Goal: Communication & Community: Ask a question

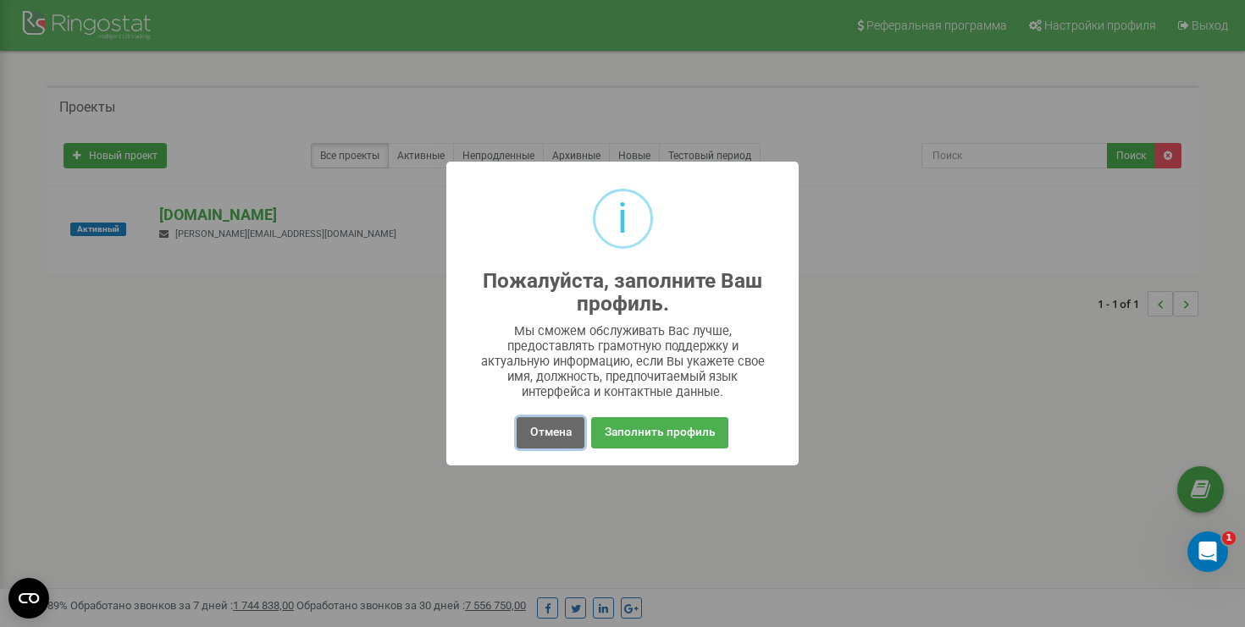
click at [565, 425] on button "Отмена" at bounding box center [549, 432] width 67 height 31
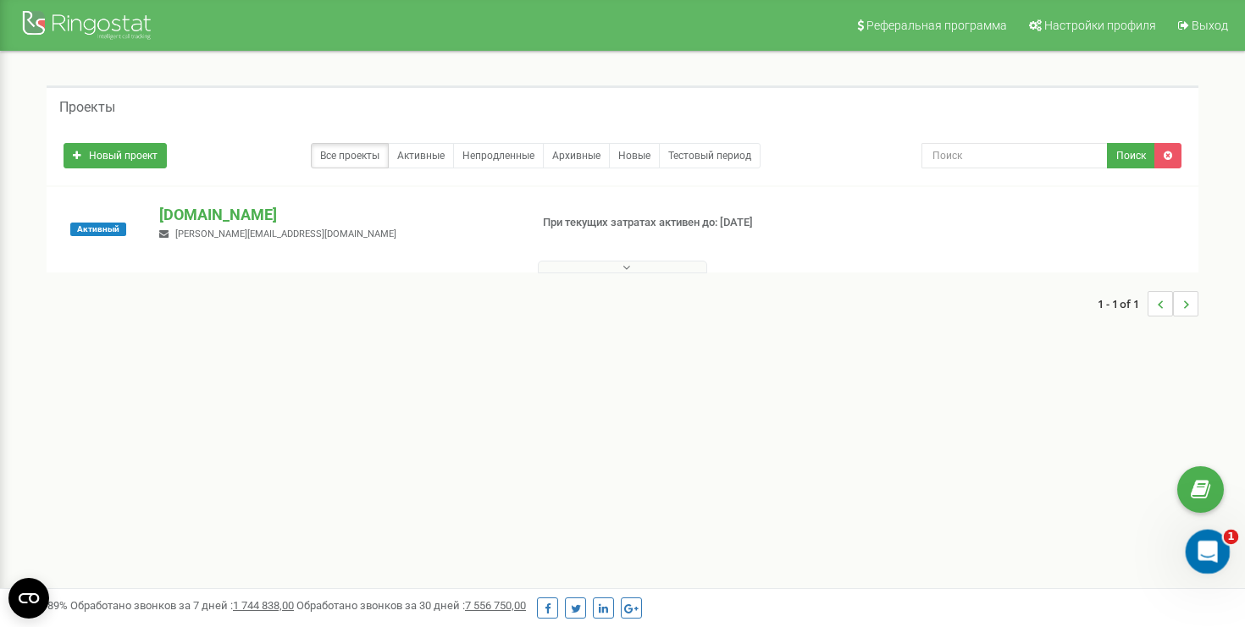
click at [1201, 555] on icon "Open Intercom Messenger" at bounding box center [1205, 550] width 28 height 28
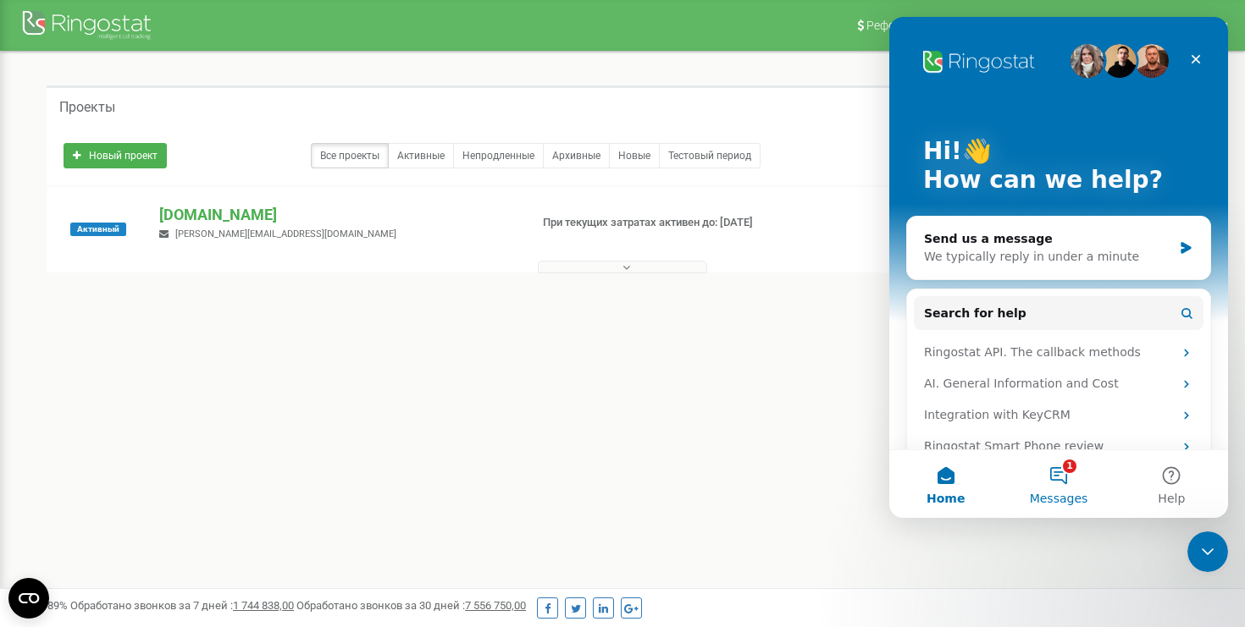
click at [1057, 476] on button "1 Messages" at bounding box center [1058, 484] width 113 height 68
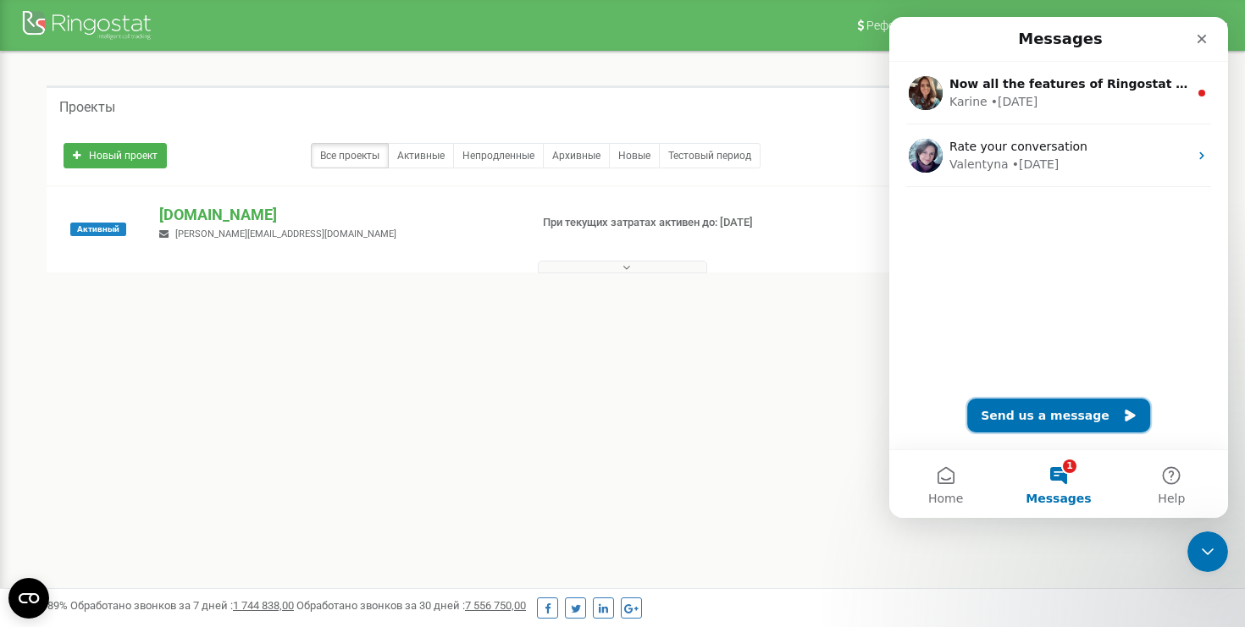
click at [1025, 424] on button "Send us a message" at bounding box center [1058, 416] width 183 height 34
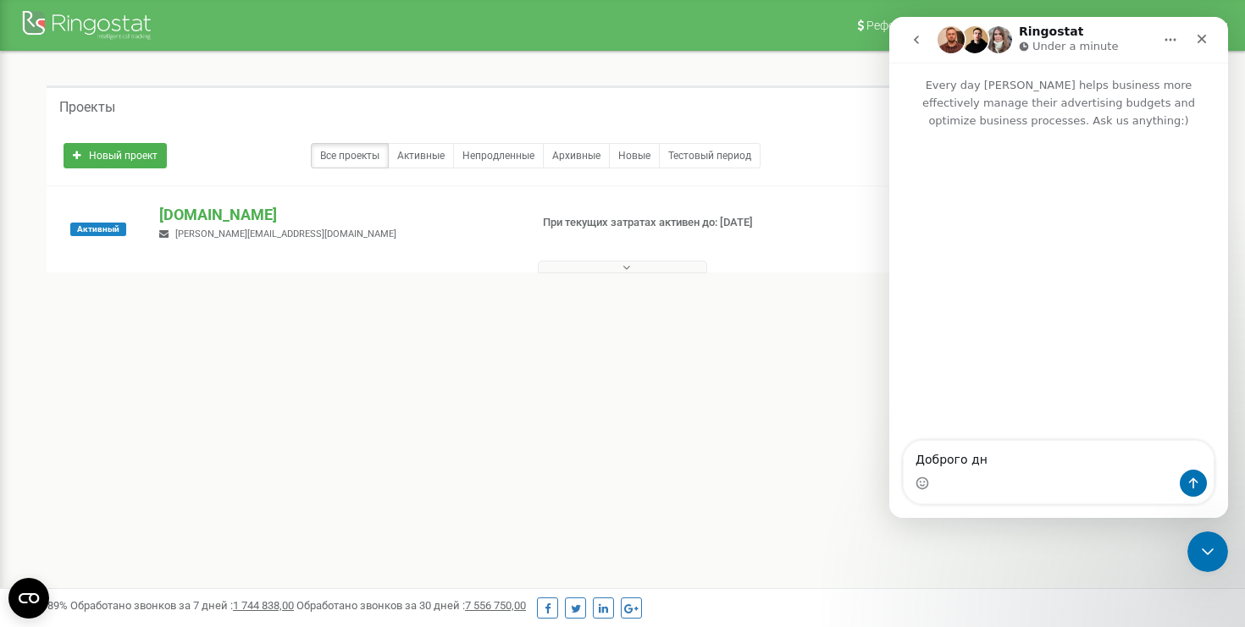
type textarea "Доброго дня"
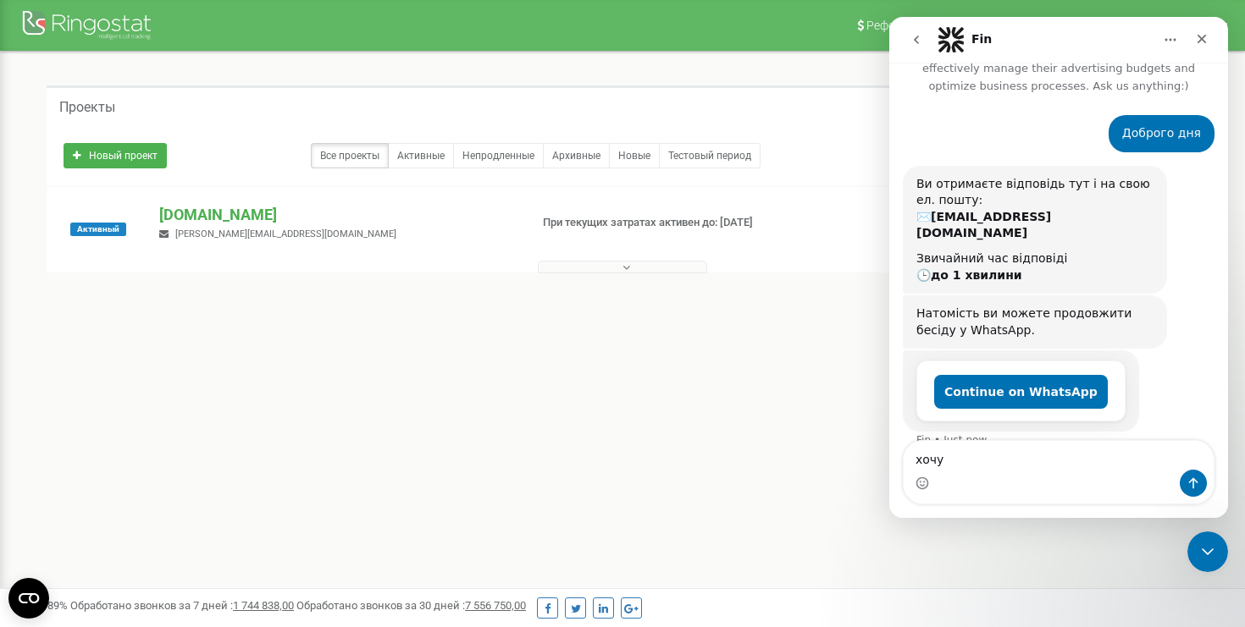
scroll to position [45, 0]
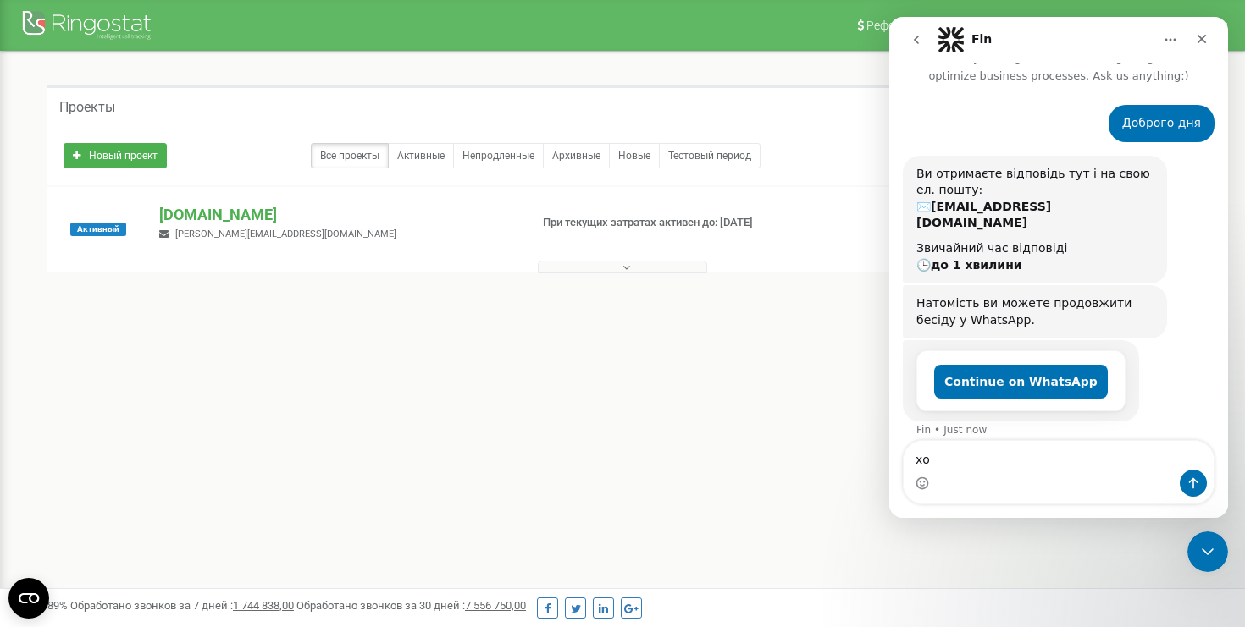
type textarea "х"
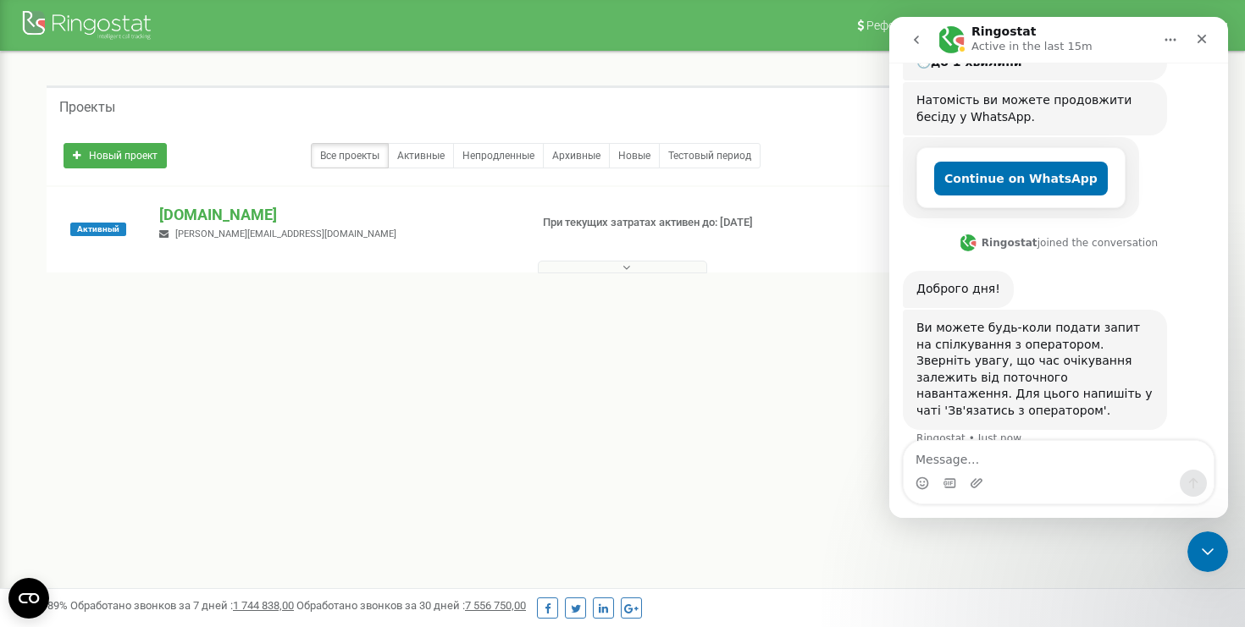
scroll to position [256, 0]
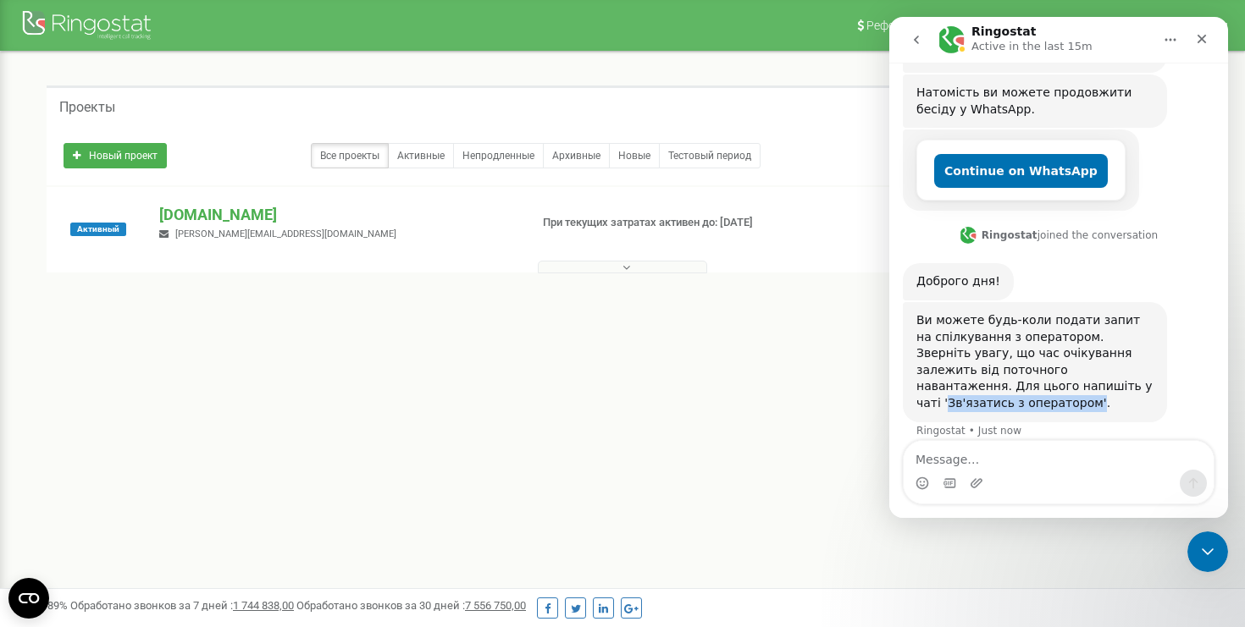
drag, startPoint x: 1011, startPoint y: 369, endPoint x: 987, endPoint y: 391, distance: 32.4
click at [987, 391] on div "Ви можете будь-коли подати запит на спілкування з оператором. Зверніть увагу, щ…" at bounding box center [1034, 362] width 237 height 100
copy div "Зв'язатись з оператором'"
click at [960, 478] on div "Intercom messenger" at bounding box center [1058, 483] width 310 height 27
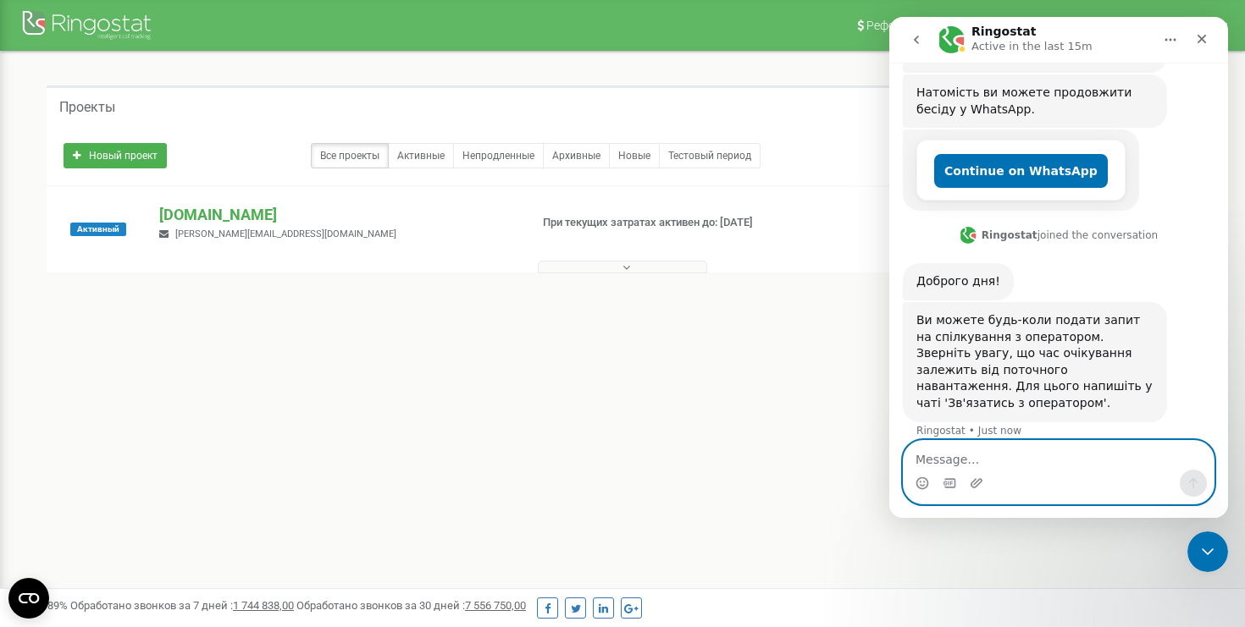
click at [961, 463] on textarea "Message…" at bounding box center [1058, 455] width 310 height 29
paste textarea "Зв'язатись з оператором'"
type textarea "Зв'язатись з оператором'"
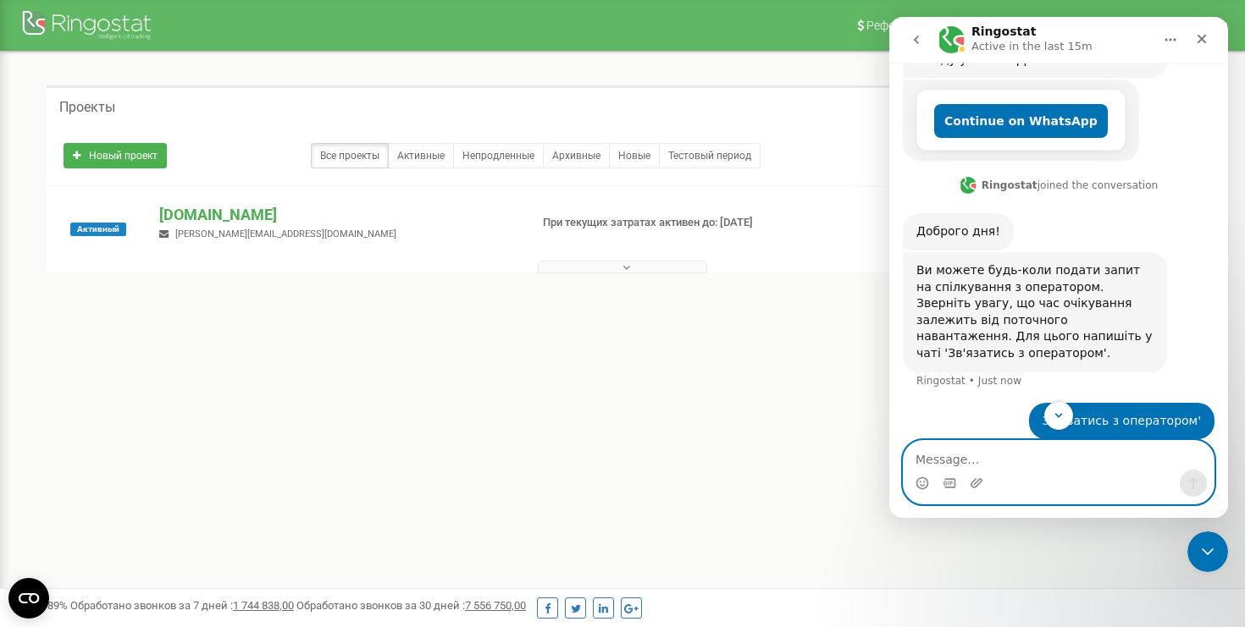
scroll to position [406, 0]
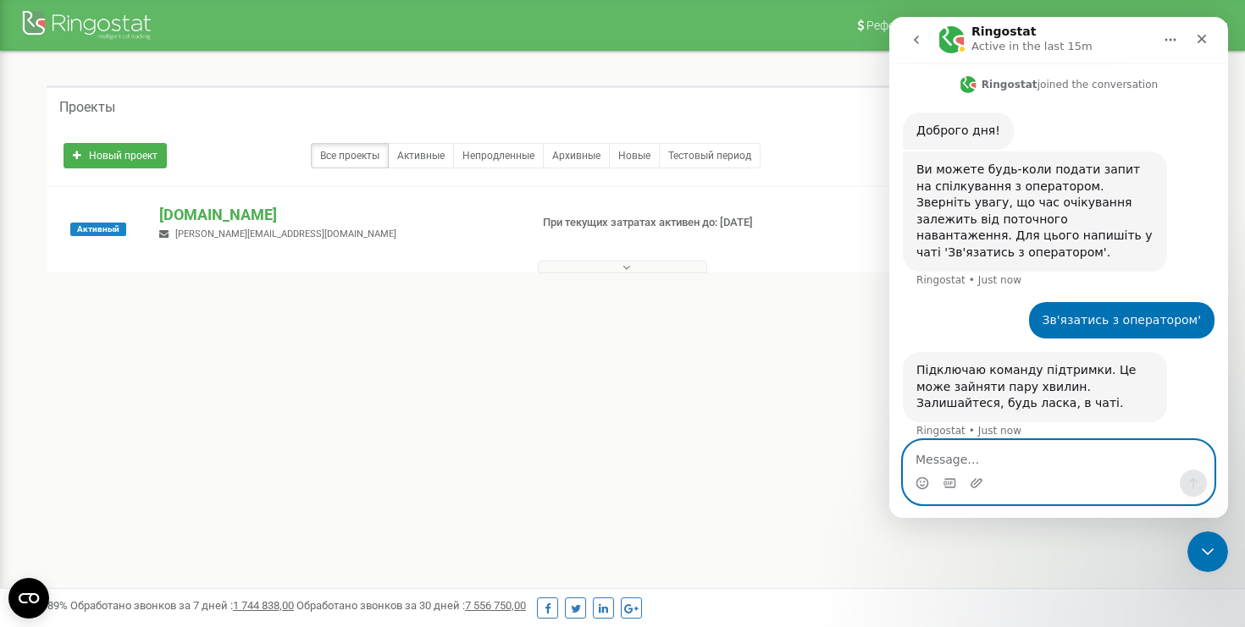
click at [1094, 468] on textarea "Message…" at bounding box center [1058, 455] width 310 height 29
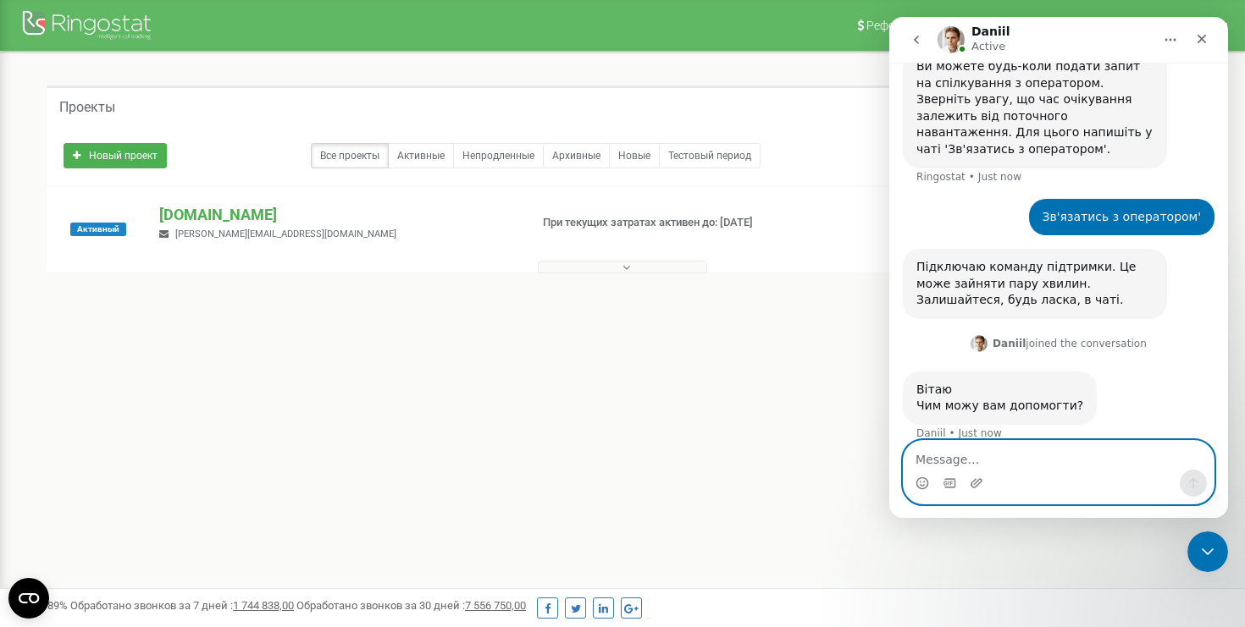
scroll to position [512, 0]
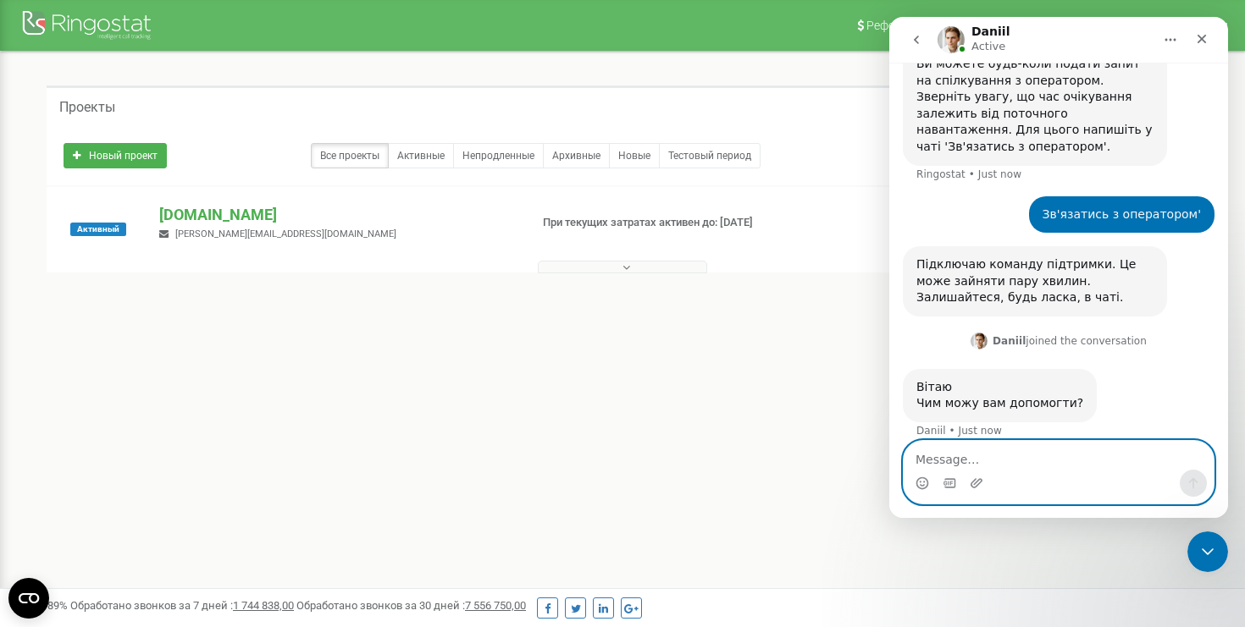
click at [988, 456] on textarea "Message…" at bounding box center [1058, 455] width 310 height 29
type textarea "Б"
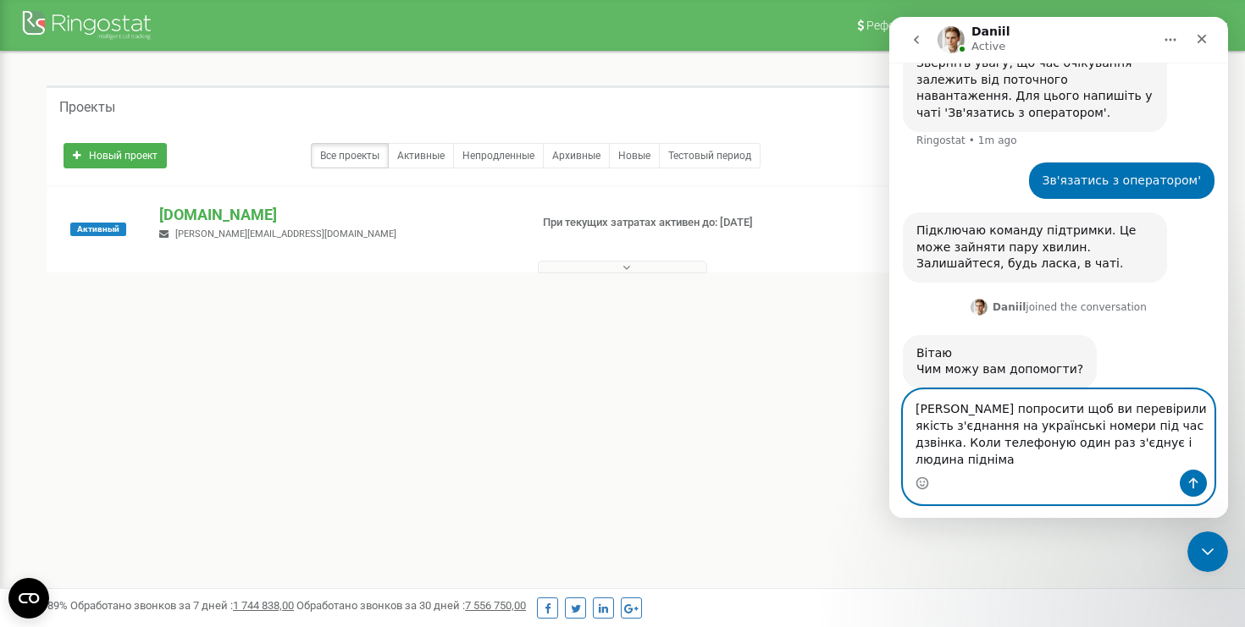
scroll to position [563, 0]
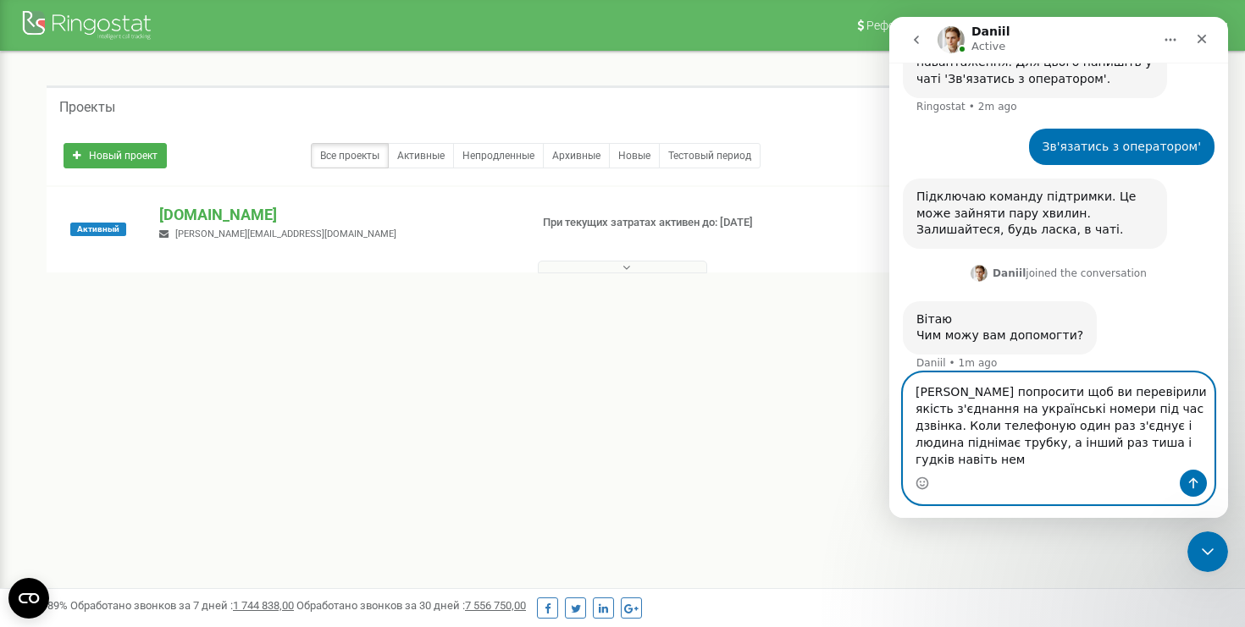
type textarea "[PERSON_NAME] попросити щоб ви перевірили якість з'єднання на українські номери…"
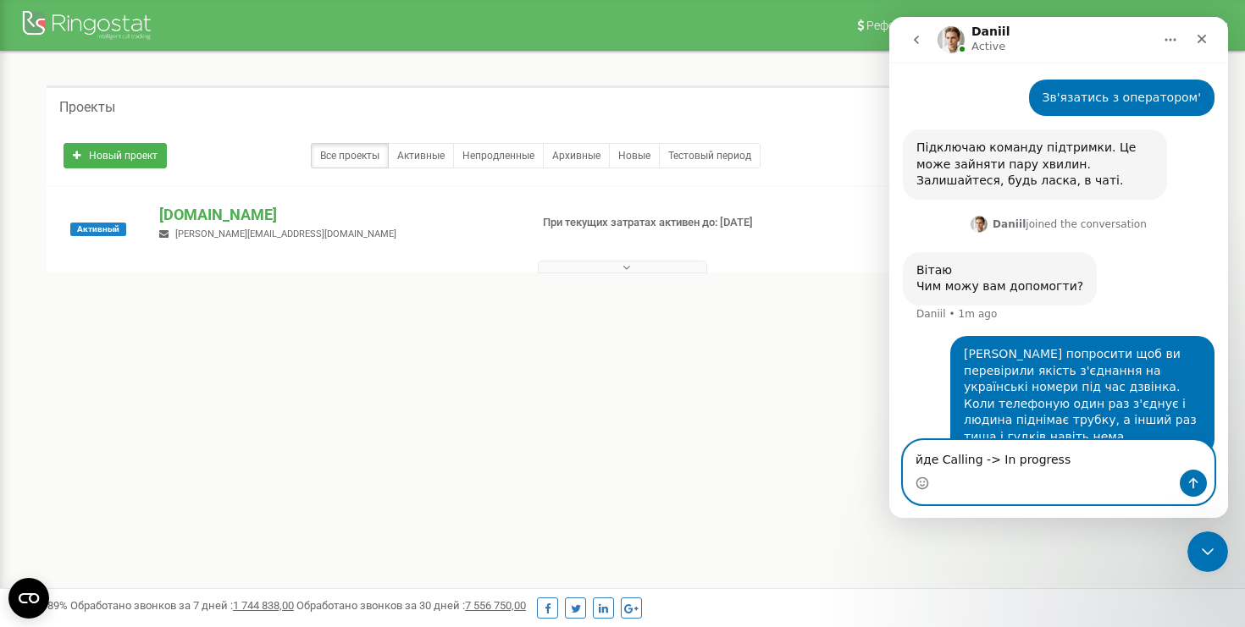
scroll to position [694, 0]
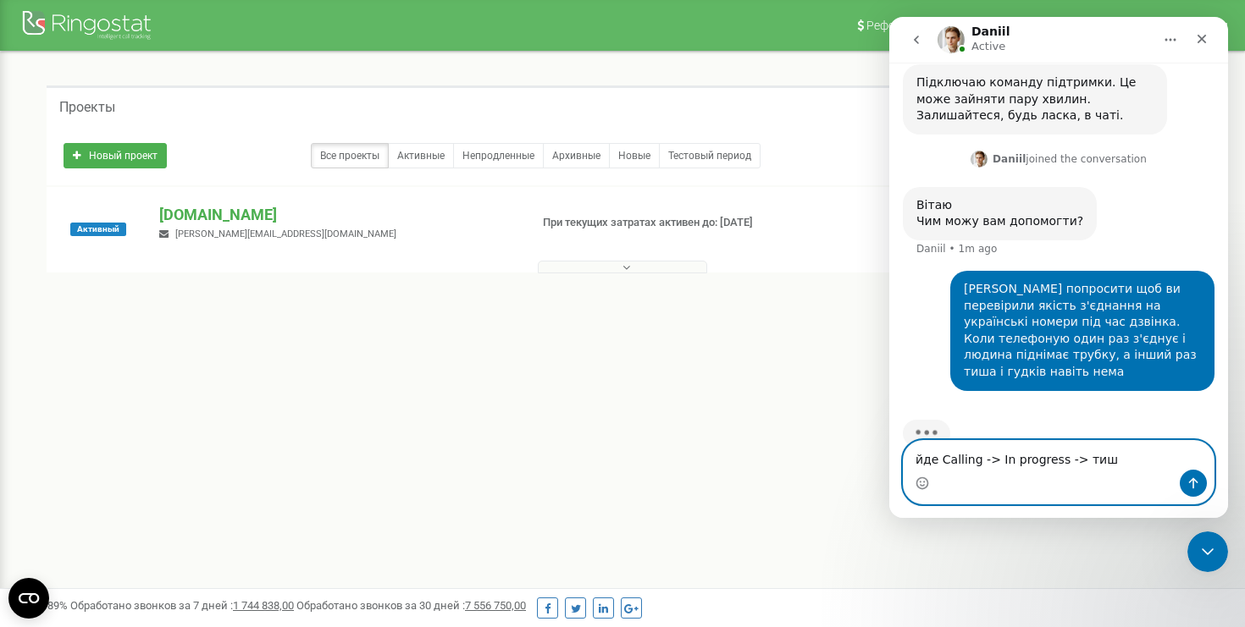
type textarea "йде Calling -> In progress -> тиша"
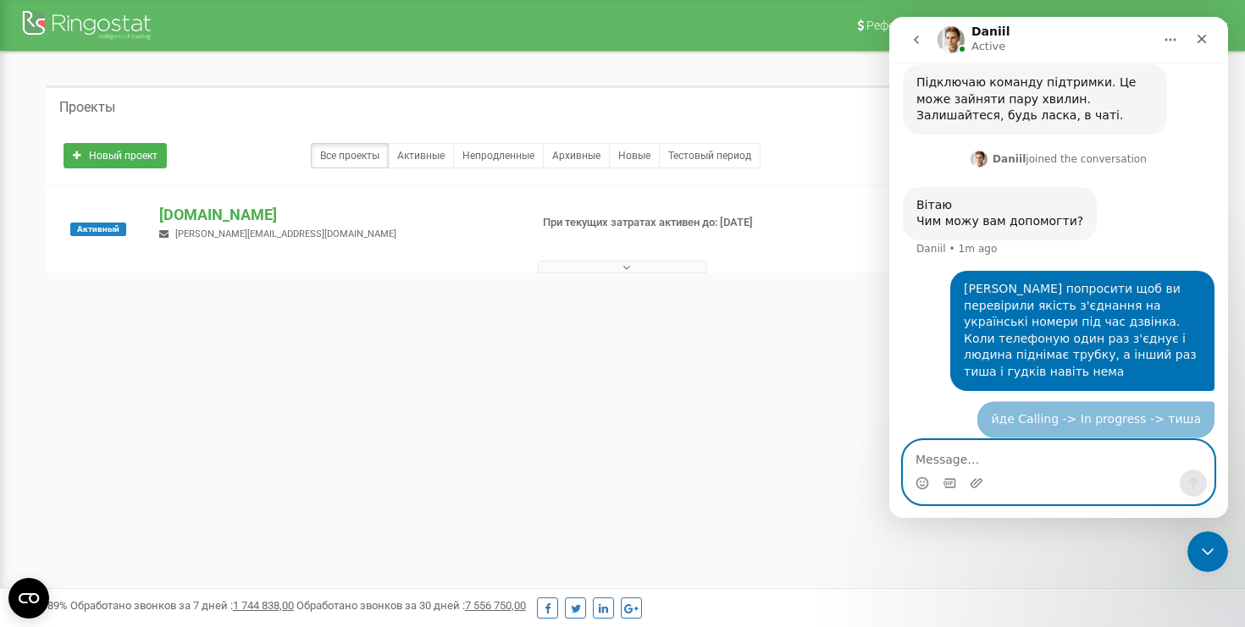
scroll to position [733, 0]
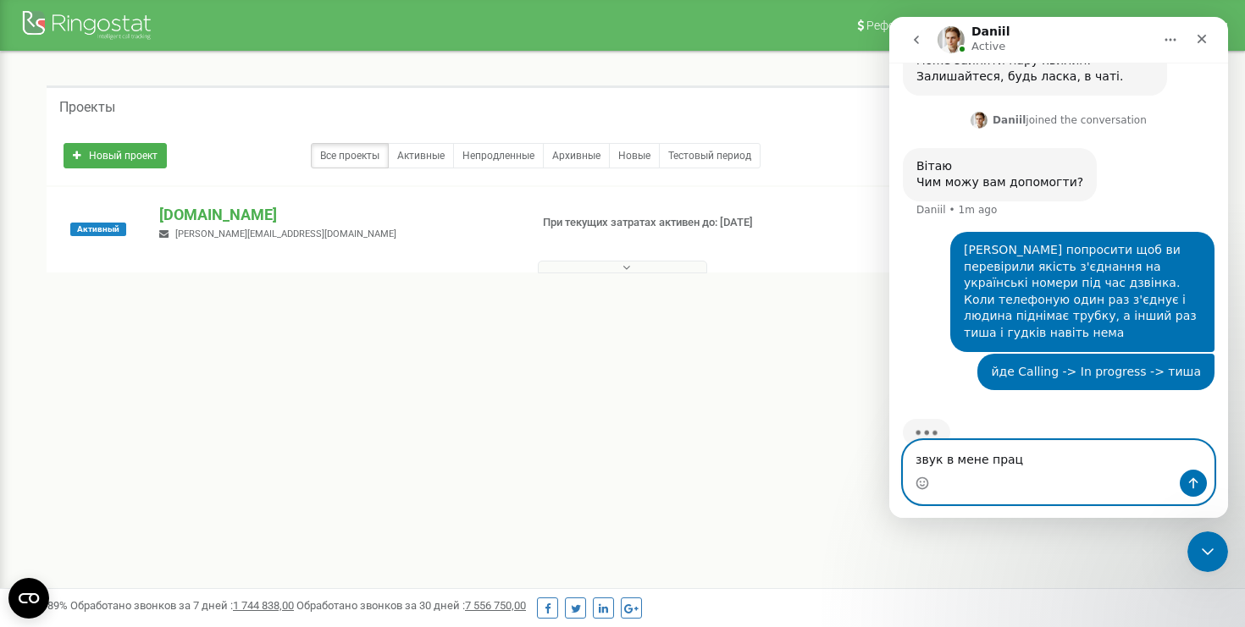
type textarea "звук в мене працю"
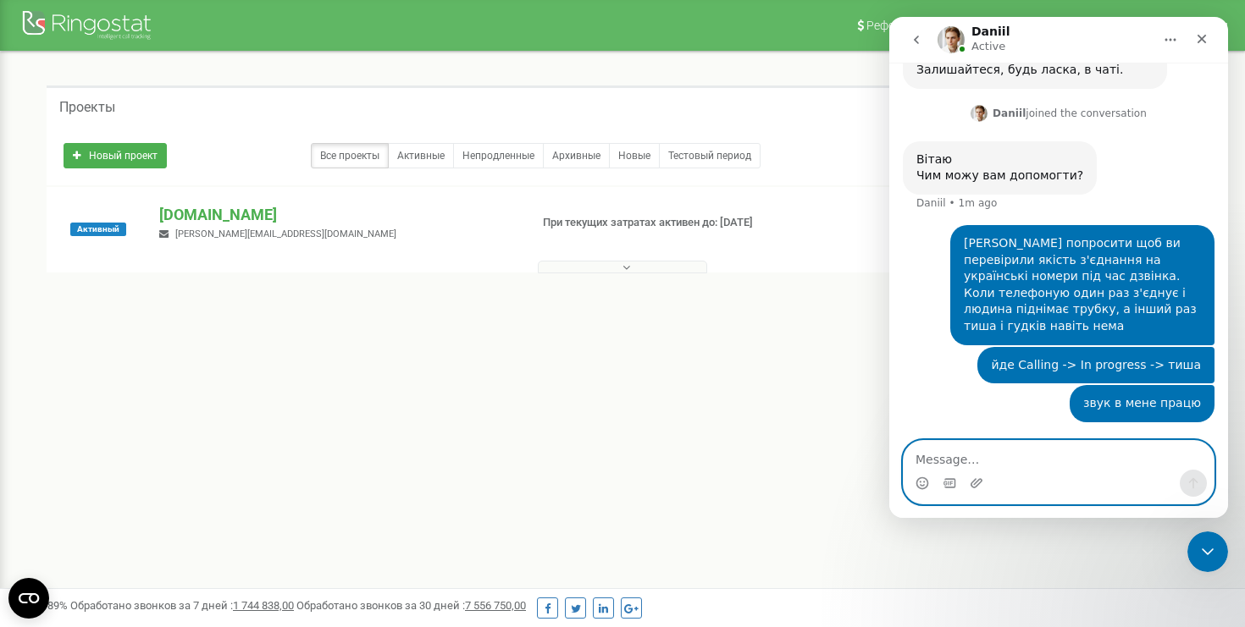
scroll to position [706, 0]
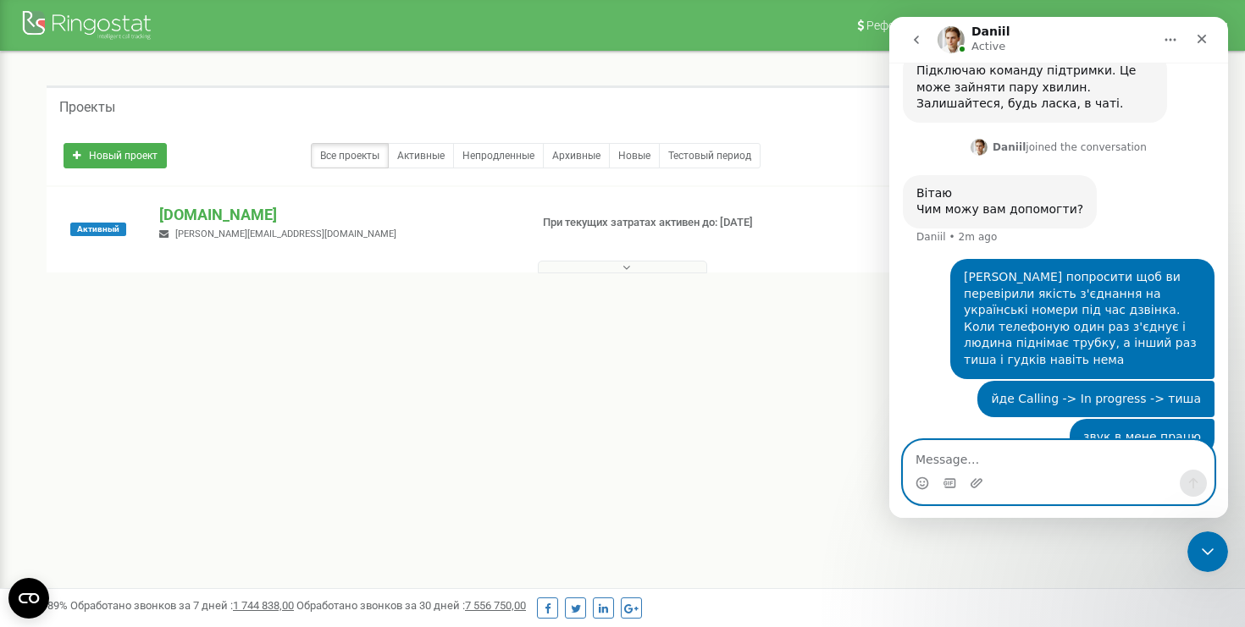
click at [938, 460] on textarea "Message…" at bounding box center [1058, 455] width 310 height 29
type textarea "працює"
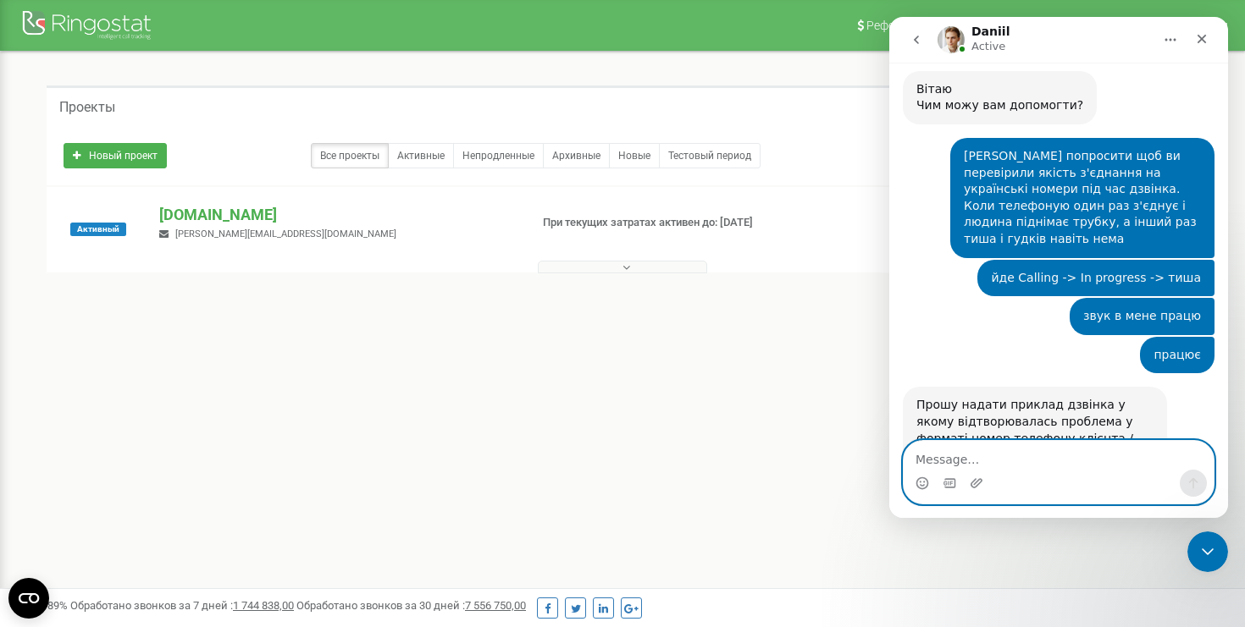
scroll to position [845, 0]
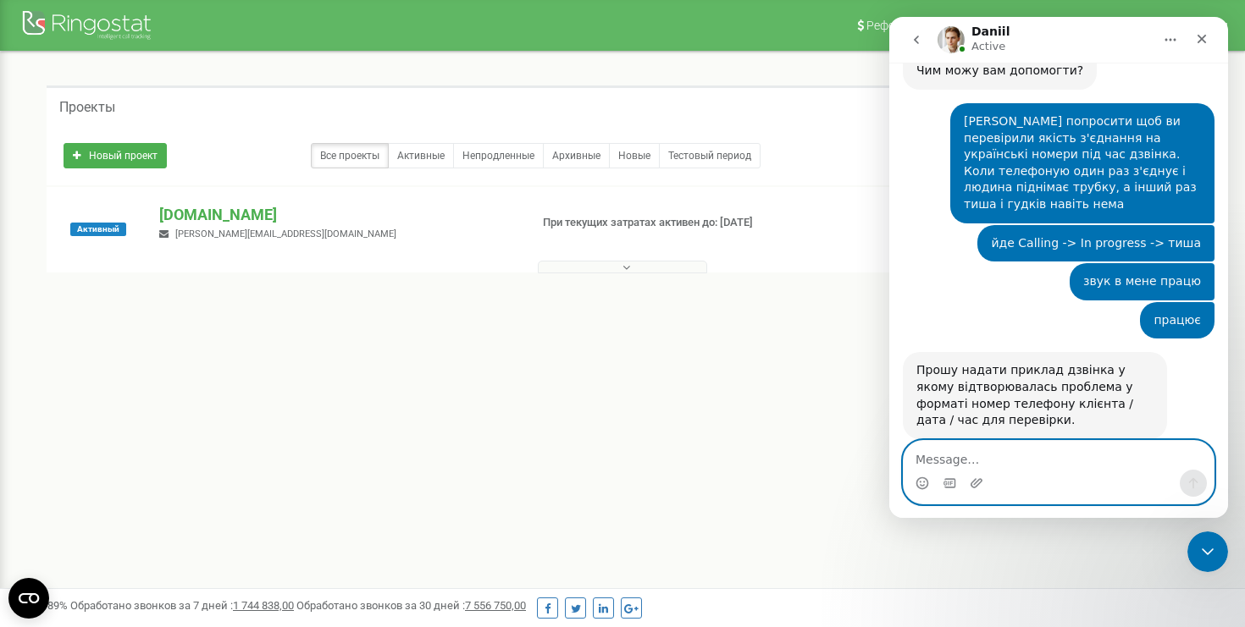
paste textarea "Зв'язатись з оператором'"
type textarea "З"
paste textarea "380961521486"
type textarea "380961521486"
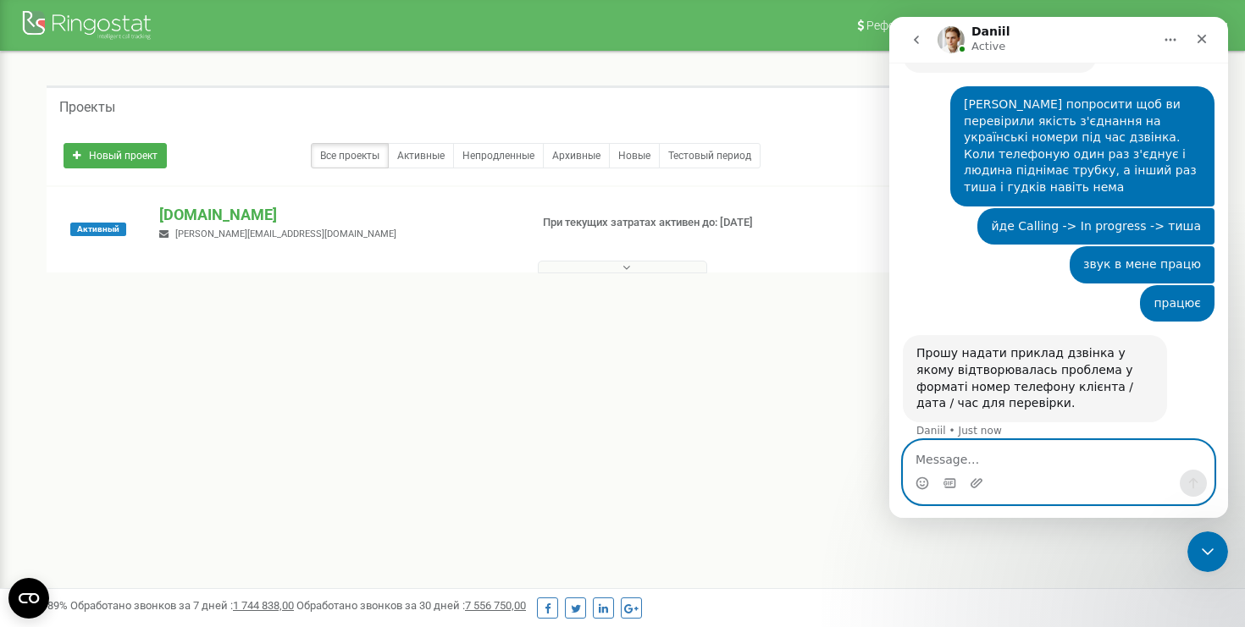
scroll to position [913, 0]
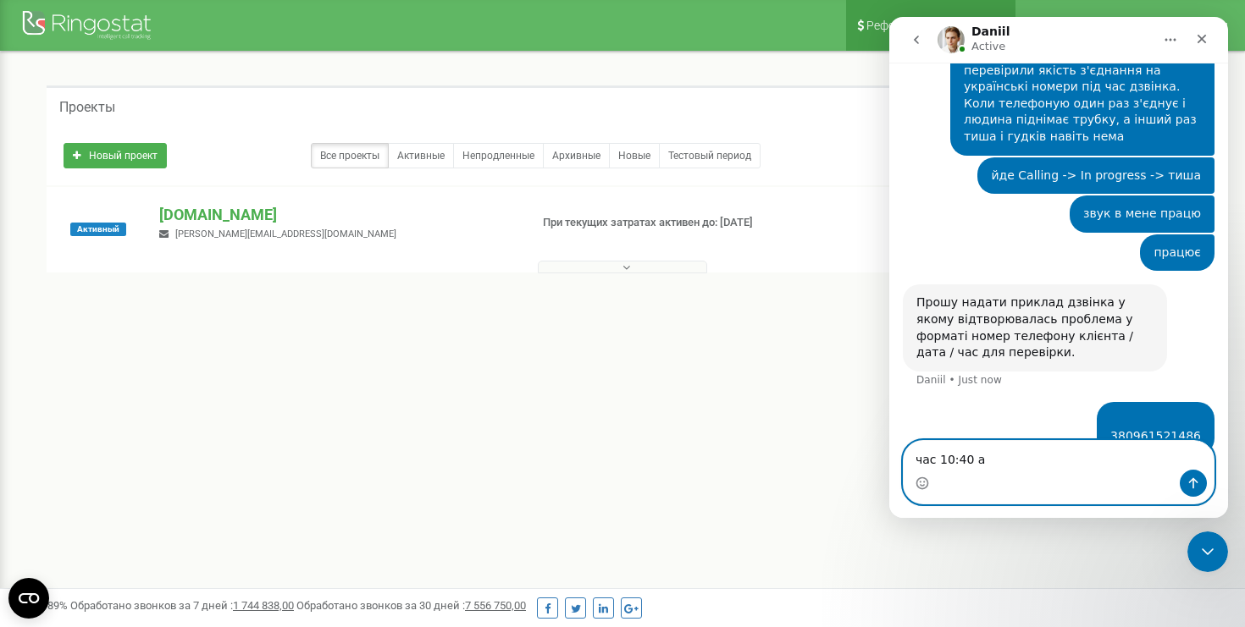
type textarea "час 10:40 am"
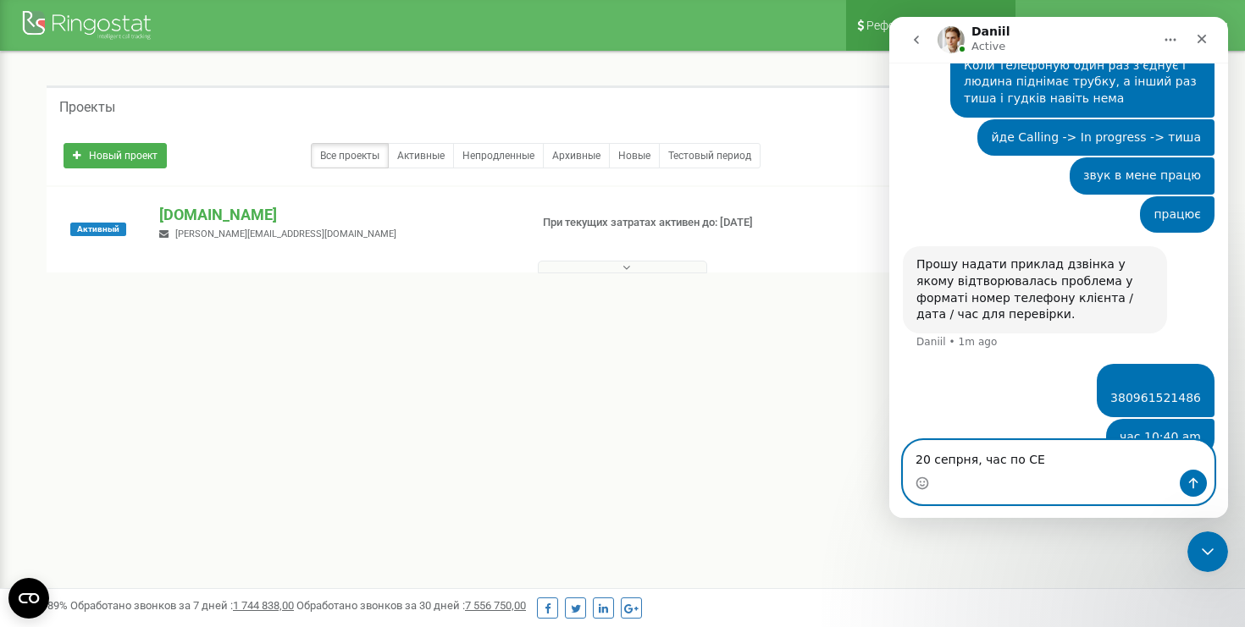
type textarea "20 сепрня, час по СЕТ"
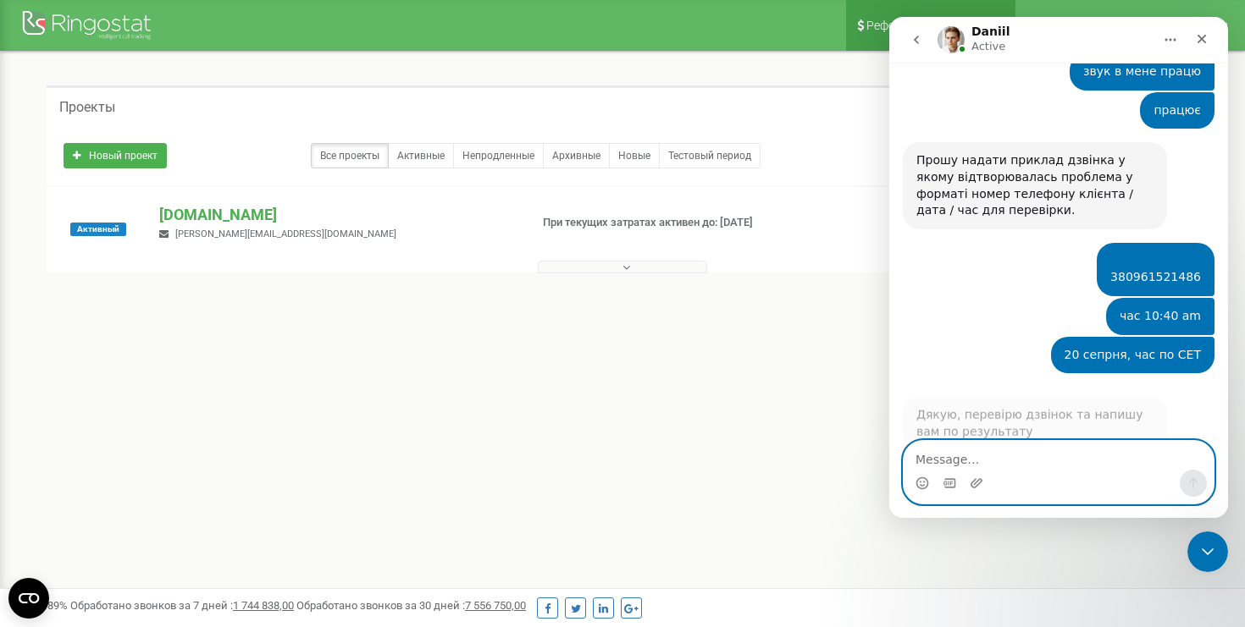
scroll to position [1057, 0]
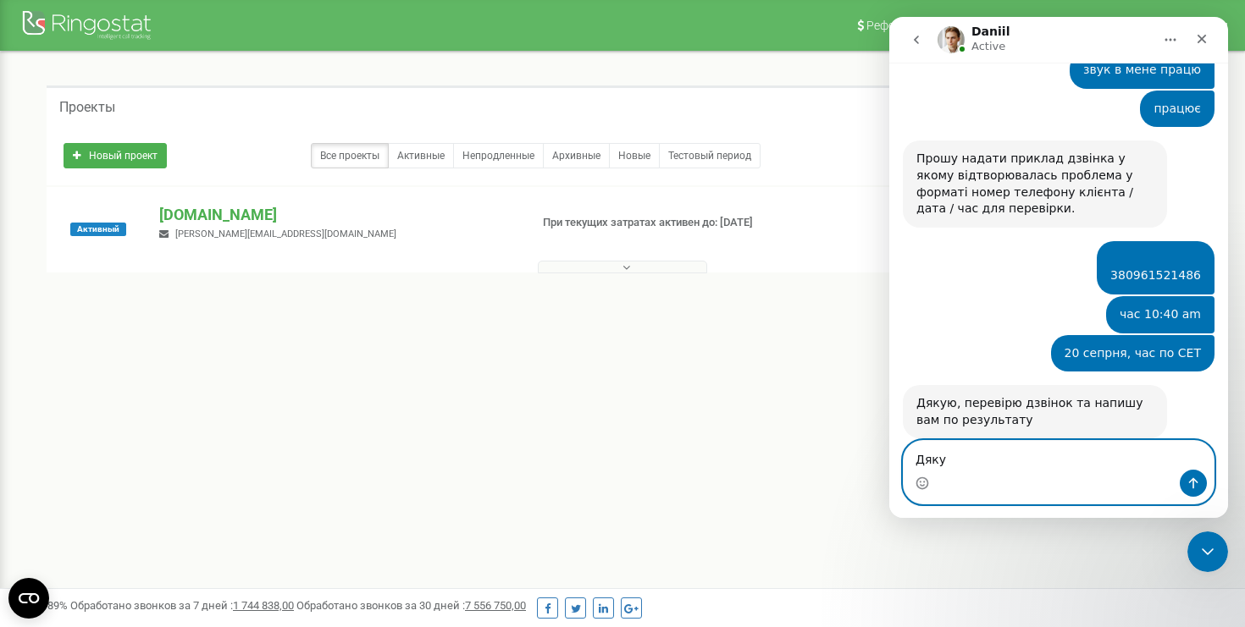
type textarea "Дякую"
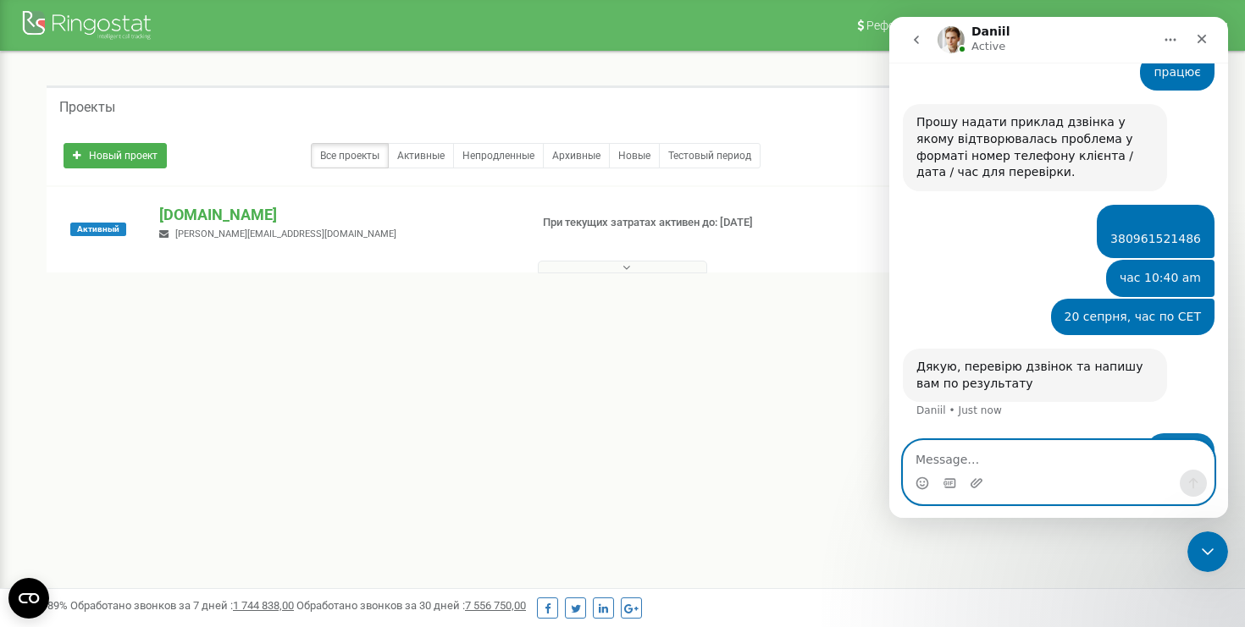
scroll to position [1108, 0]
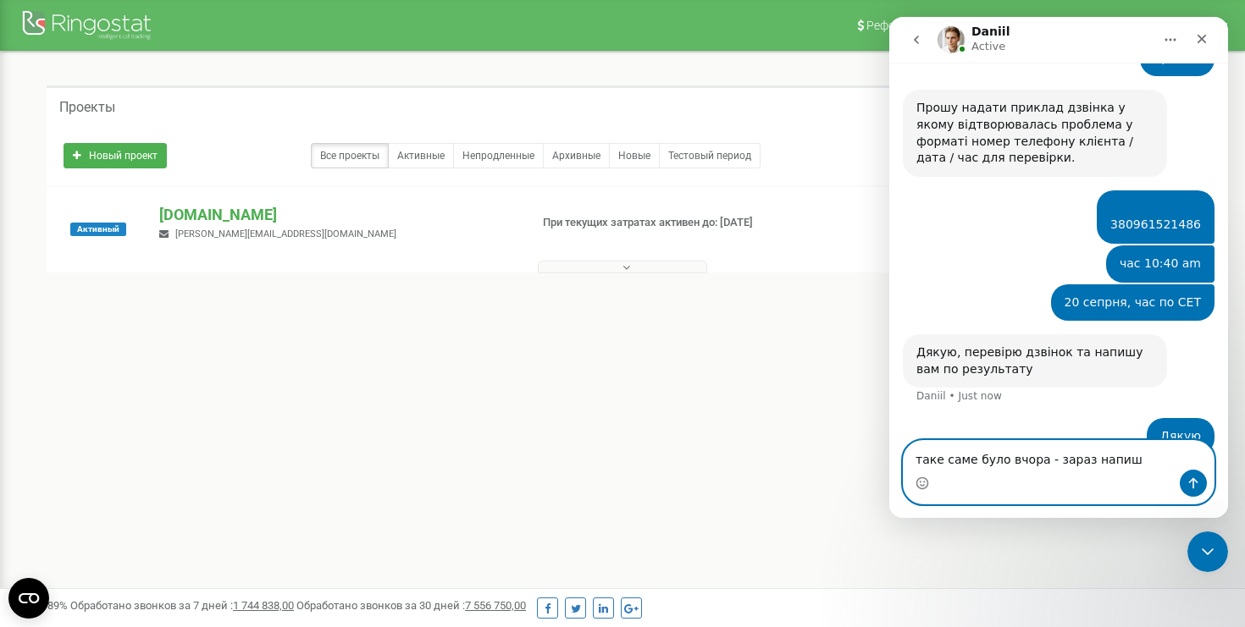
type textarea "таке саме було вчора - зараз напишу"
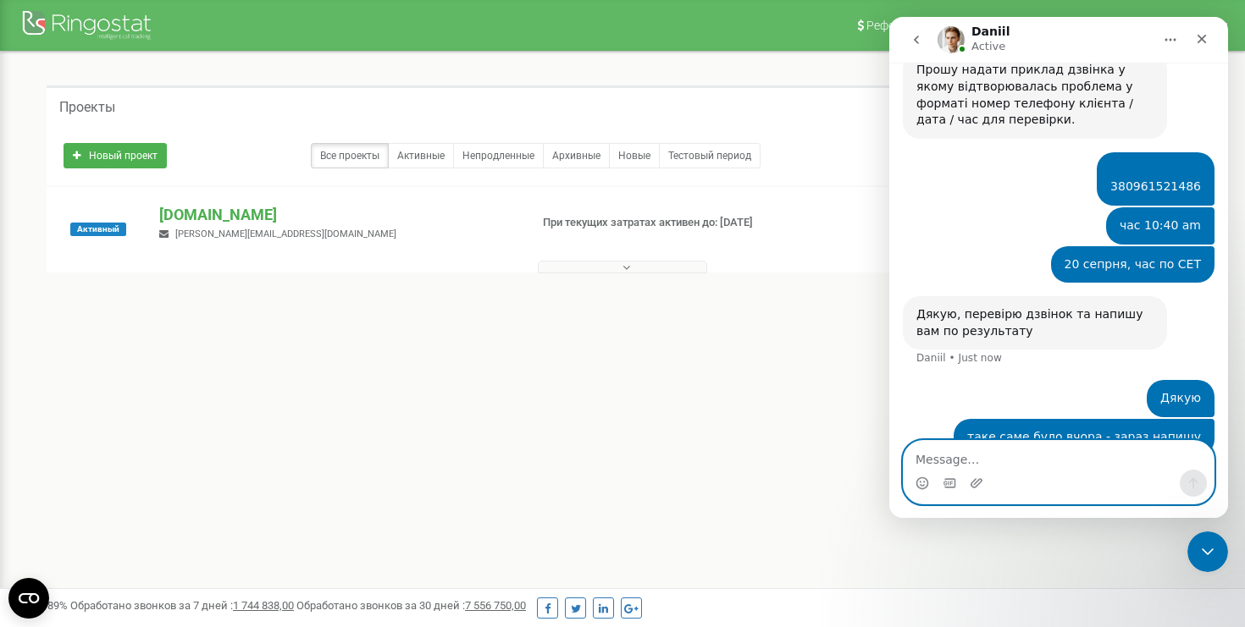
paste textarea "[PHONE_NUMBER]"
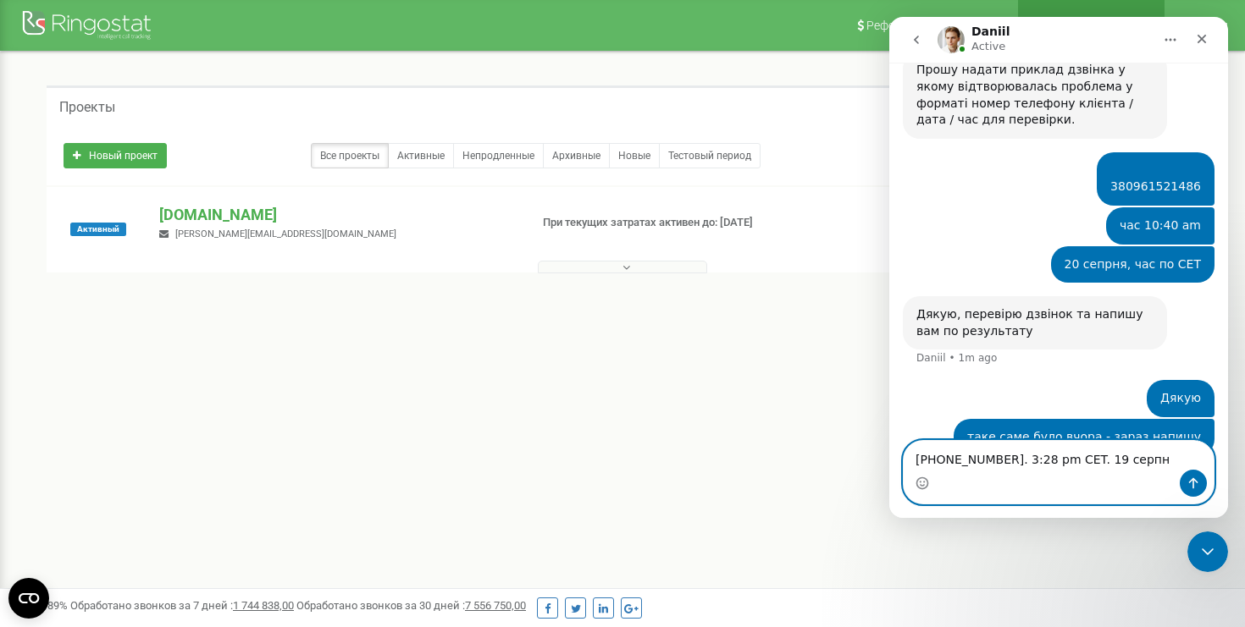
type textarea "[PHONE_NUMBER]. 3:28 pm CET. [DATE]"
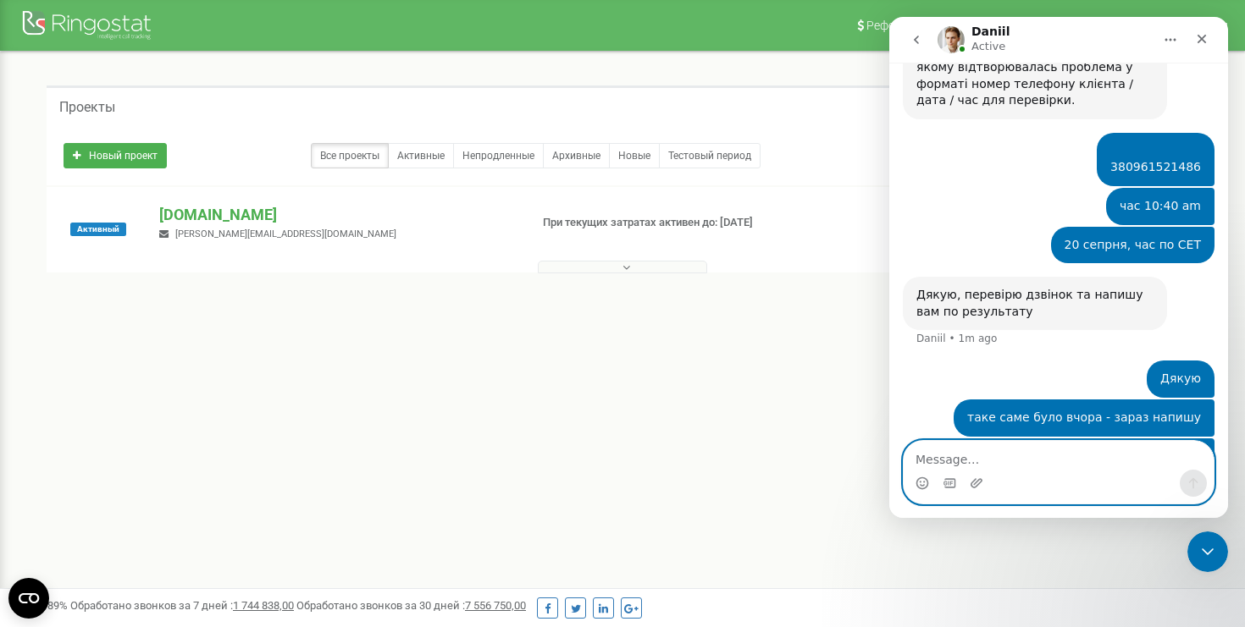
scroll to position [1185, 0]
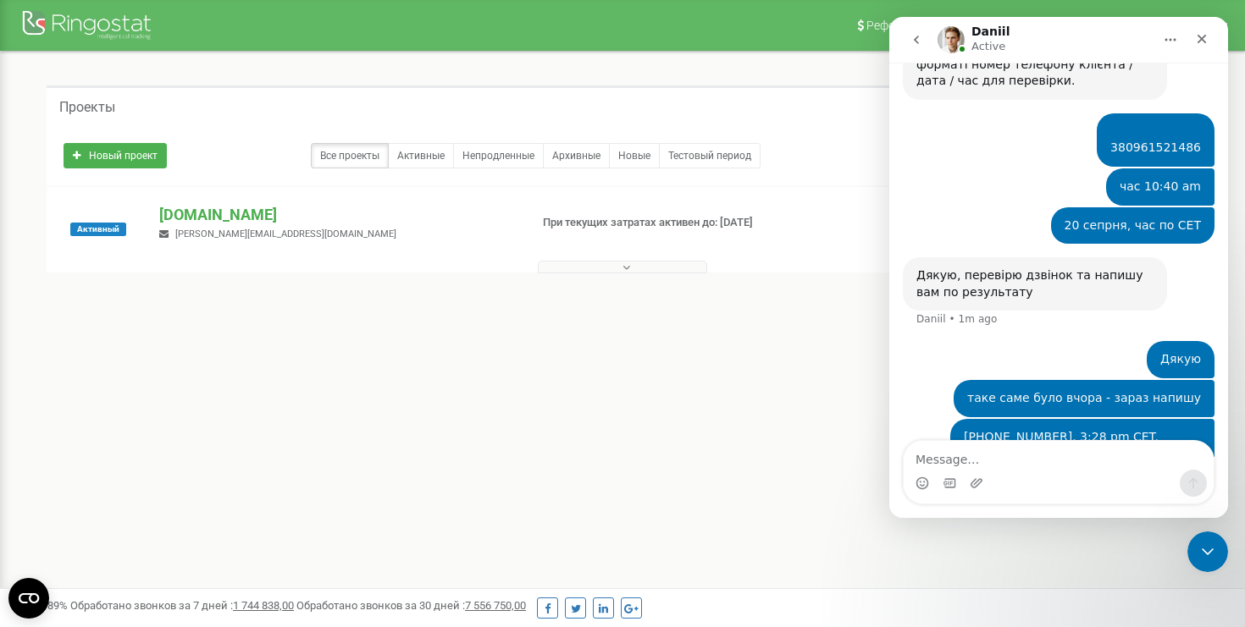
click at [966, 487] on div "Intercom messenger" at bounding box center [1058, 483] width 310 height 27
click at [956, 454] on textarea "Message…" at bounding box center [1058, 455] width 310 height 29
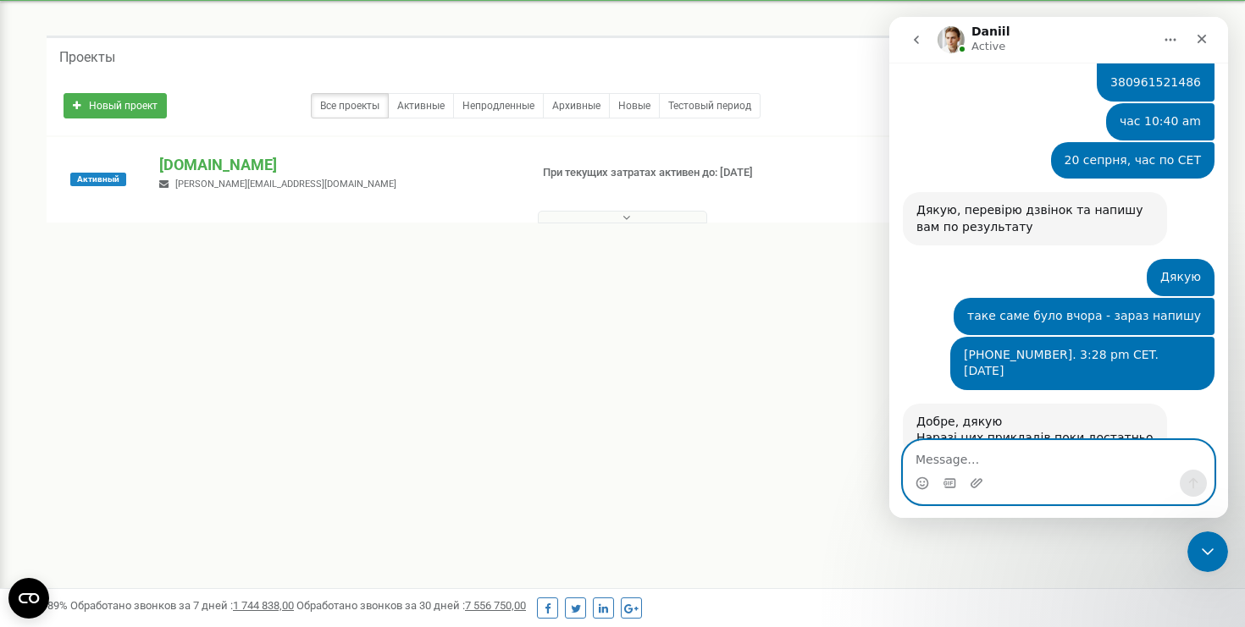
scroll to position [1251, 0]
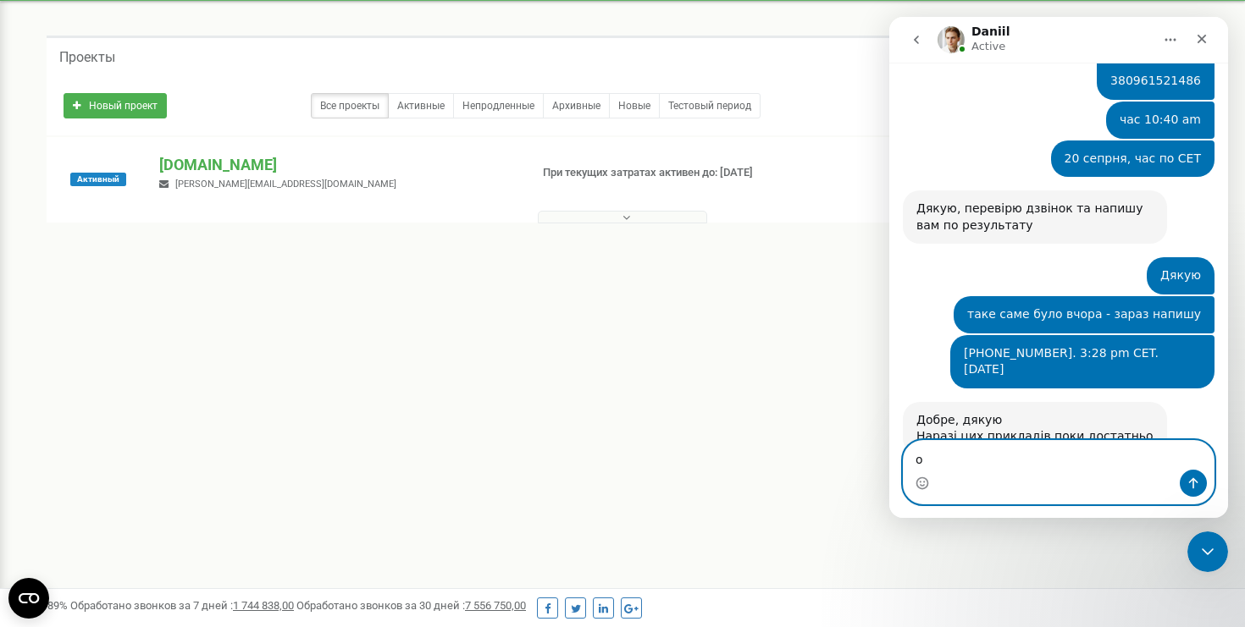
type textarea "ок"
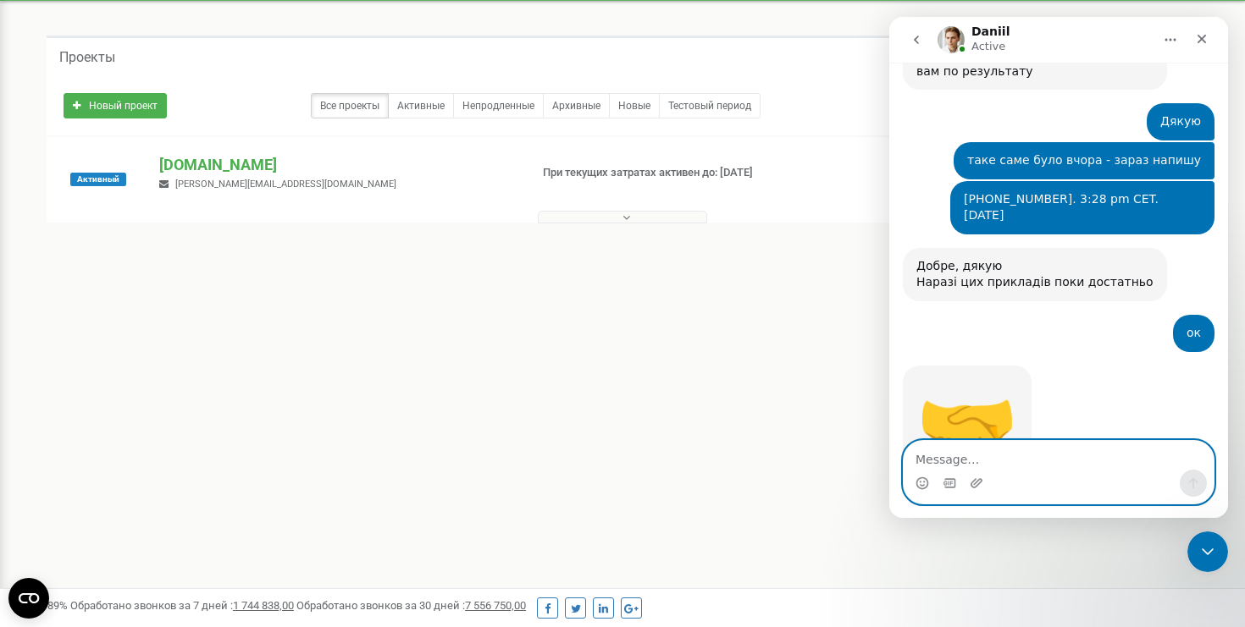
scroll to position [1427, 0]
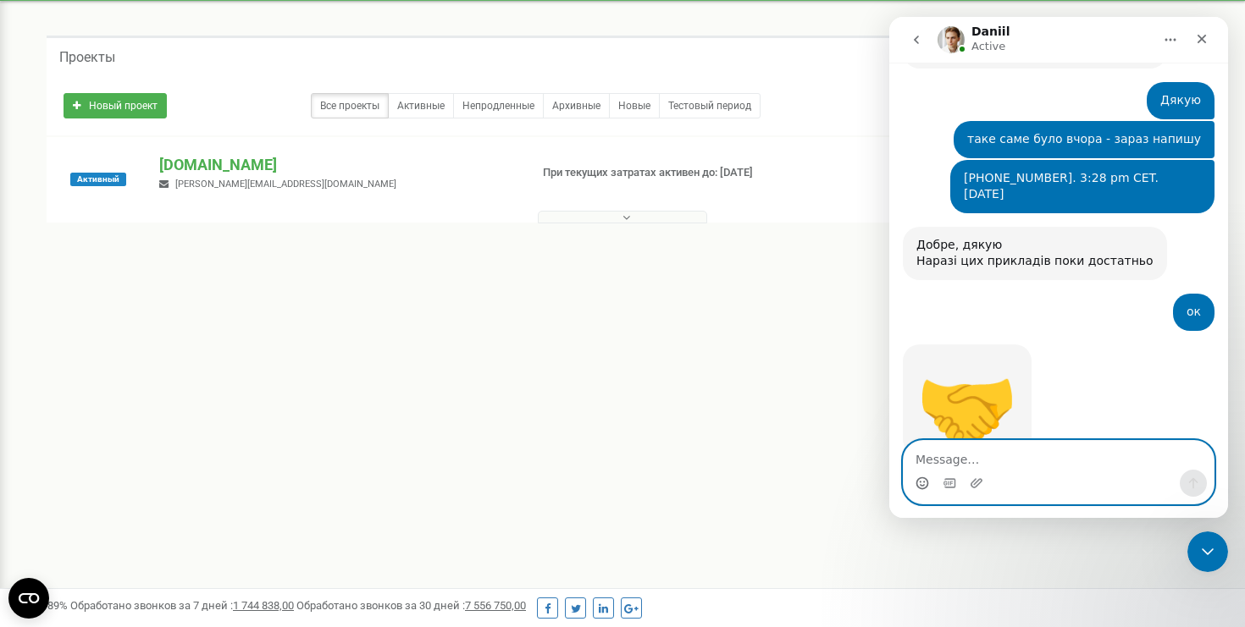
click at [920, 483] on icon "Emoji picker" at bounding box center [922, 484] width 14 height 14
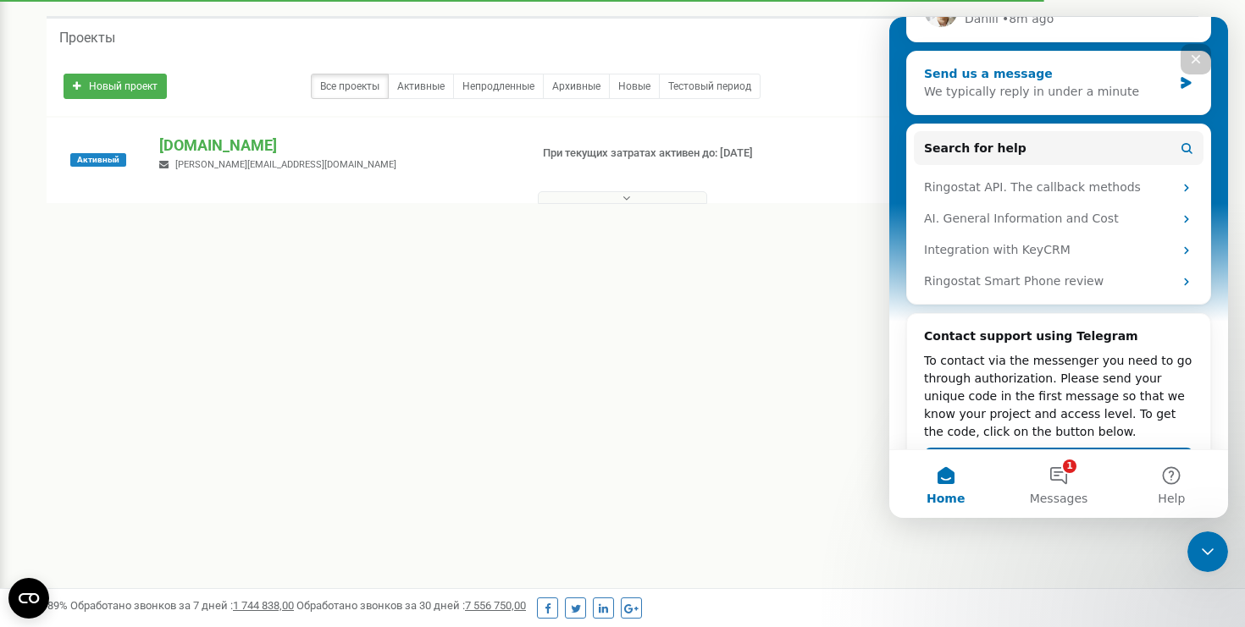
scroll to position [329, 0]
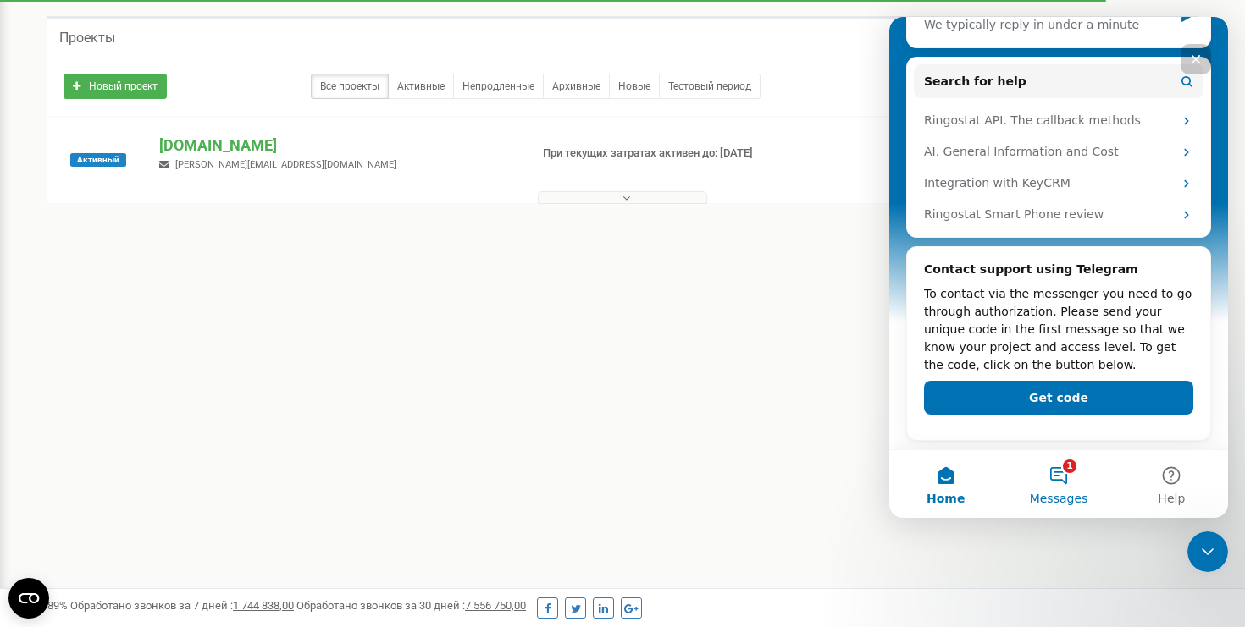
click at [1067, 467] on button "1 Messages" at bounding box center [1058, 484] width 113 height 68
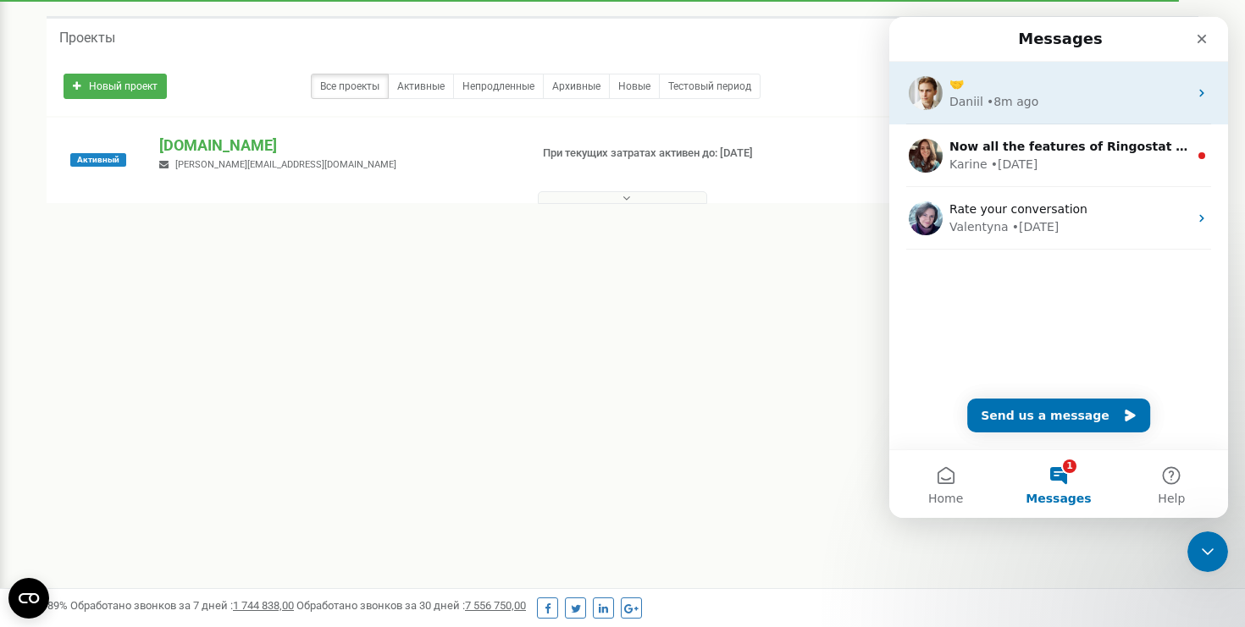
click at [1070, 92] on div "🤝" at bounding box center [1068, 84] width 239 height 18
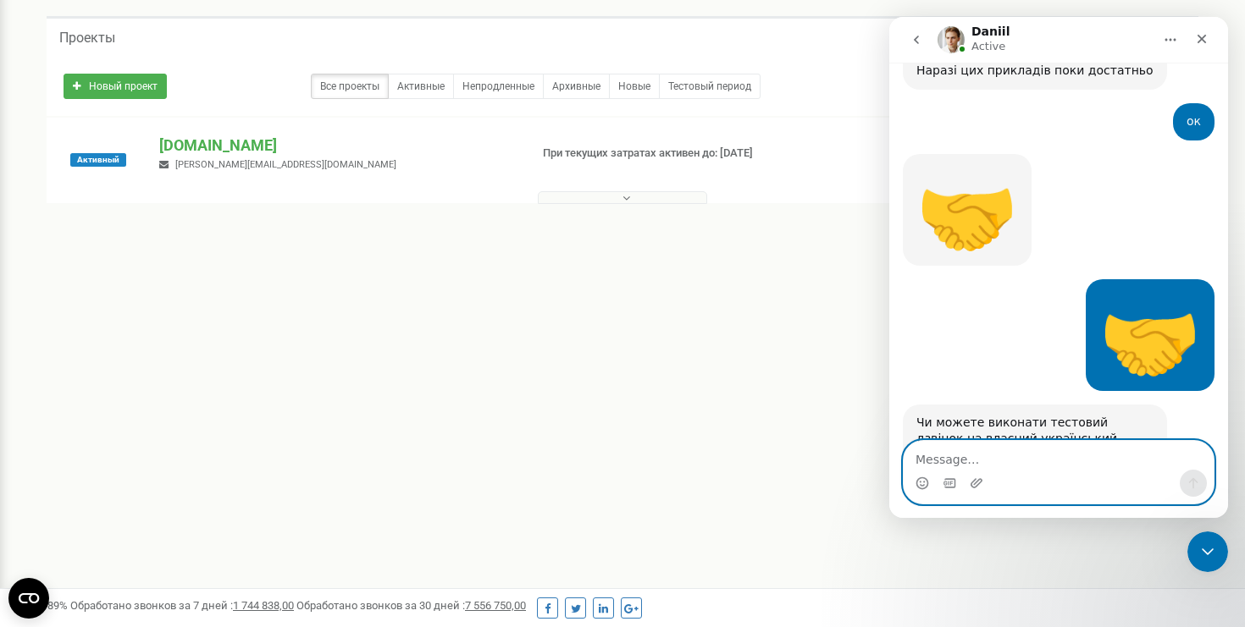
scroll to position [1636, 0]
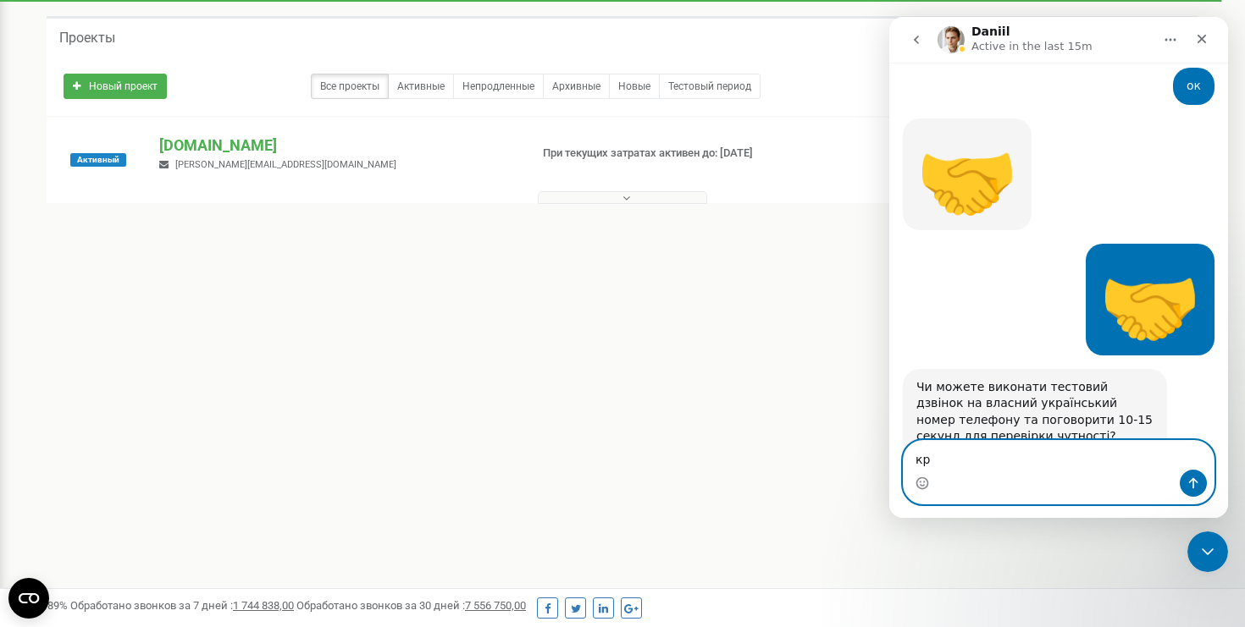
type textarea "к"
type textarea "я робила, працює"
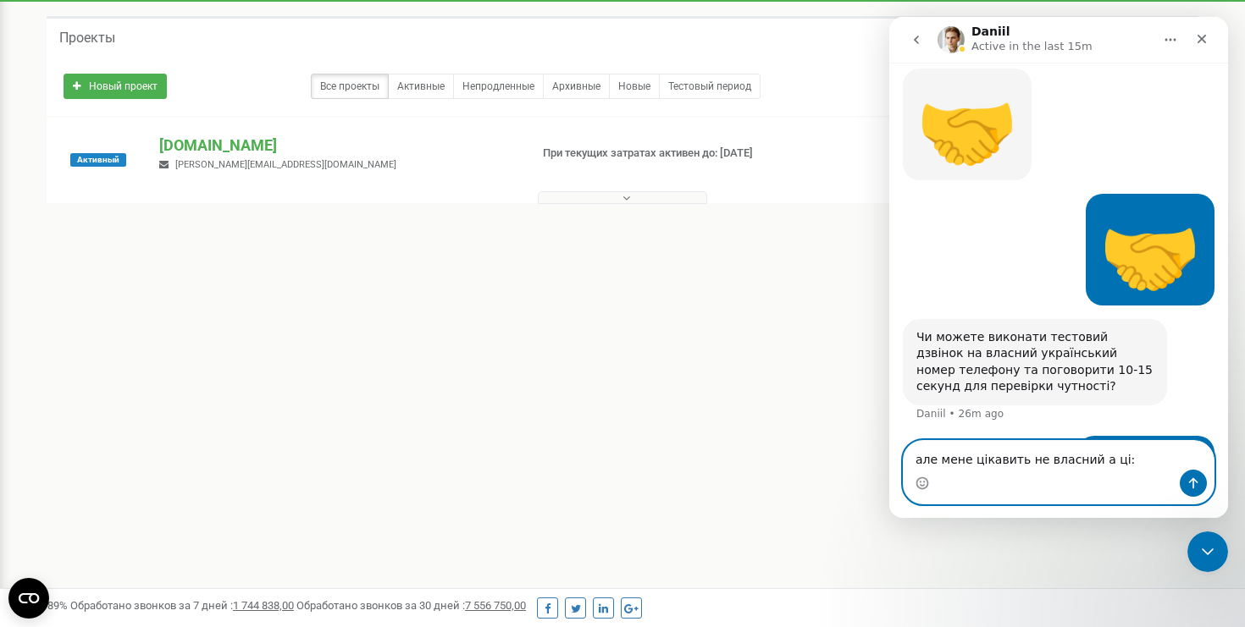
type textarea "але мене цікавить не власний а ці:)"
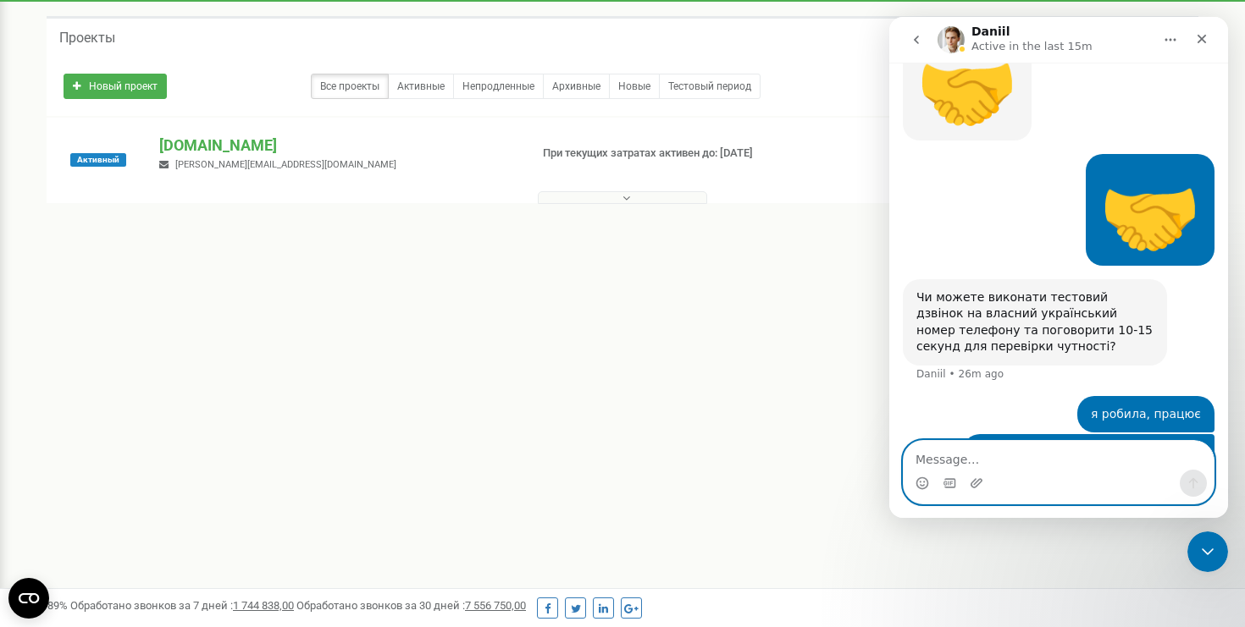
scroll to position [1725, 0]
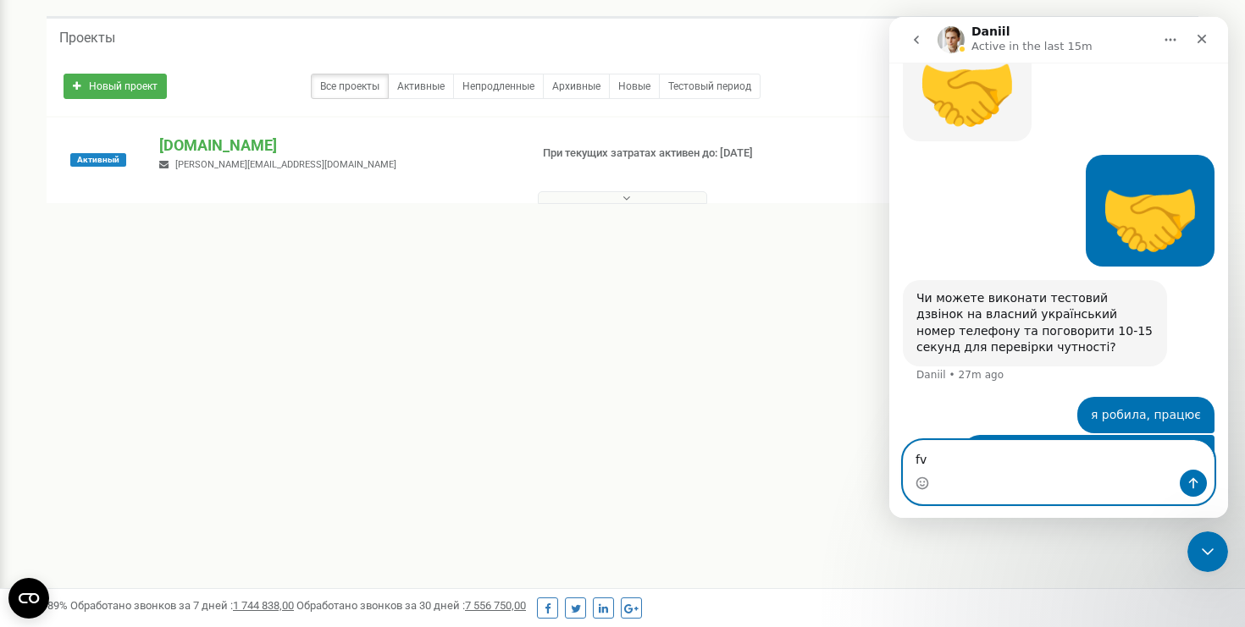
type textarea "f"
type textarea "з"
type textarea "це було вчора"
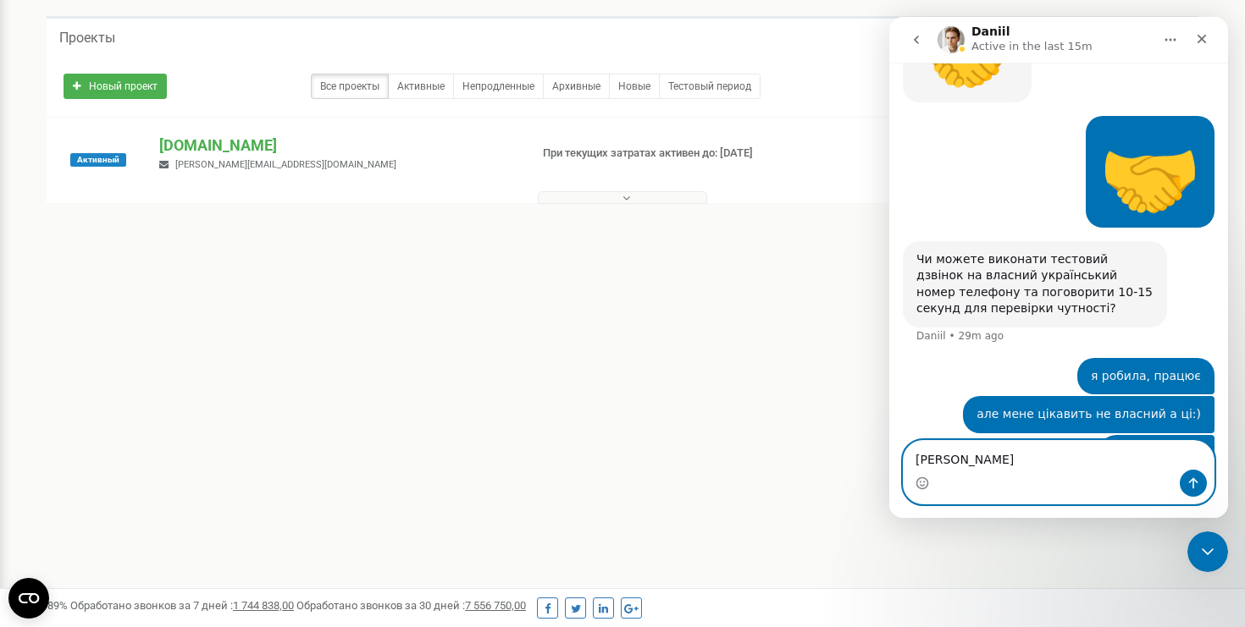
type textarea "[PERSON_NAME]"
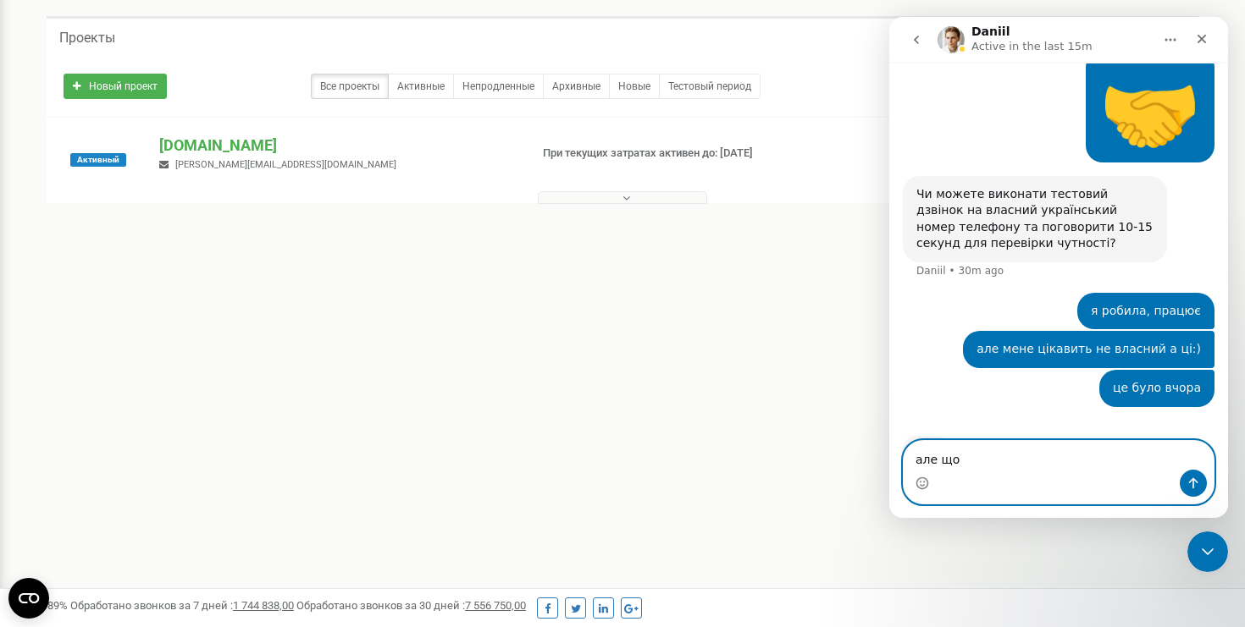
type textarea "але що"
click at [980, 466] on textarea "але що" at bounding box center [1058, 455] width 310 height 29
type textarea "але щойно пробувала на польський номер"
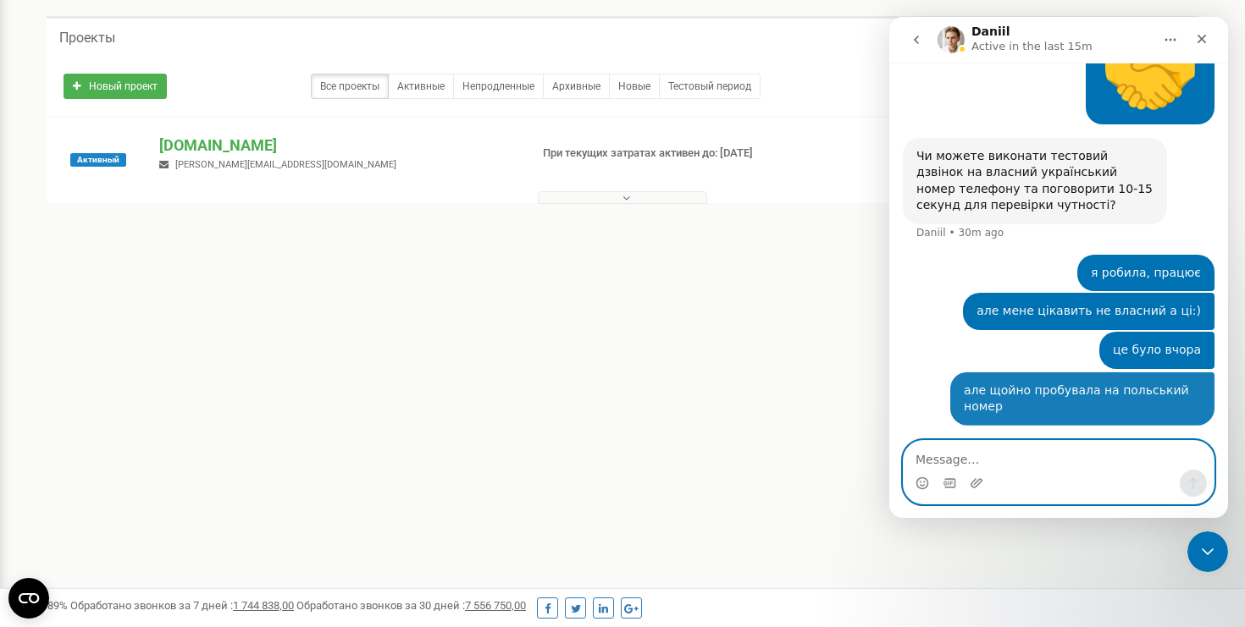
scroll to position [1884, 0]
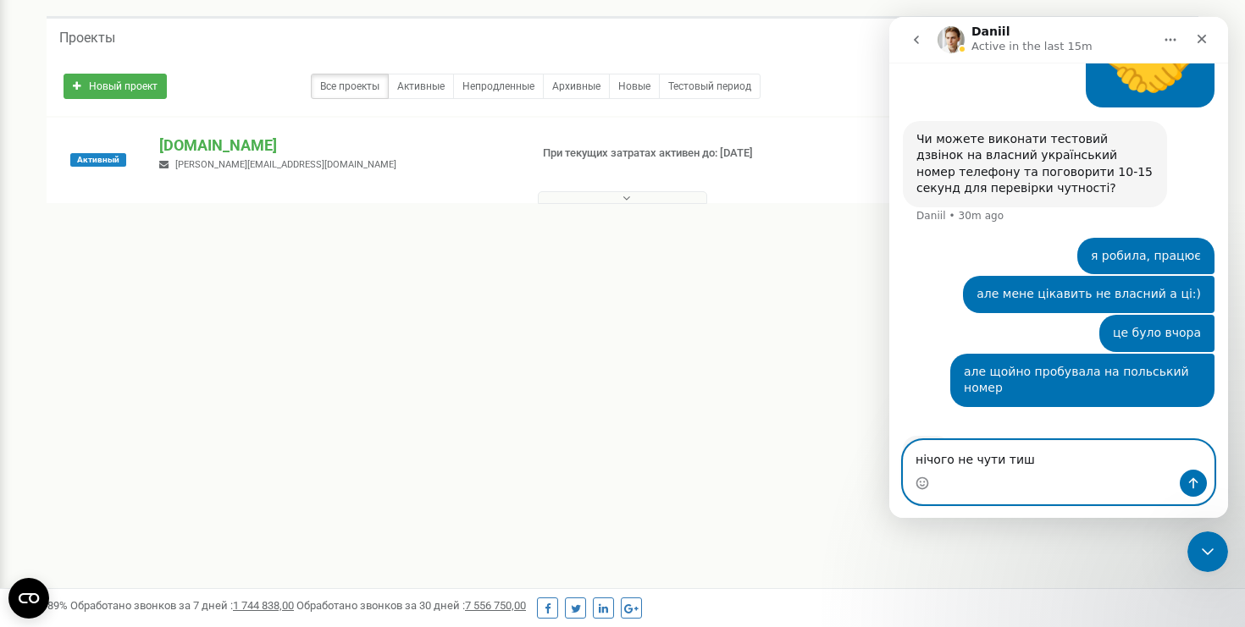
type textarea "нічого не чути тиша"
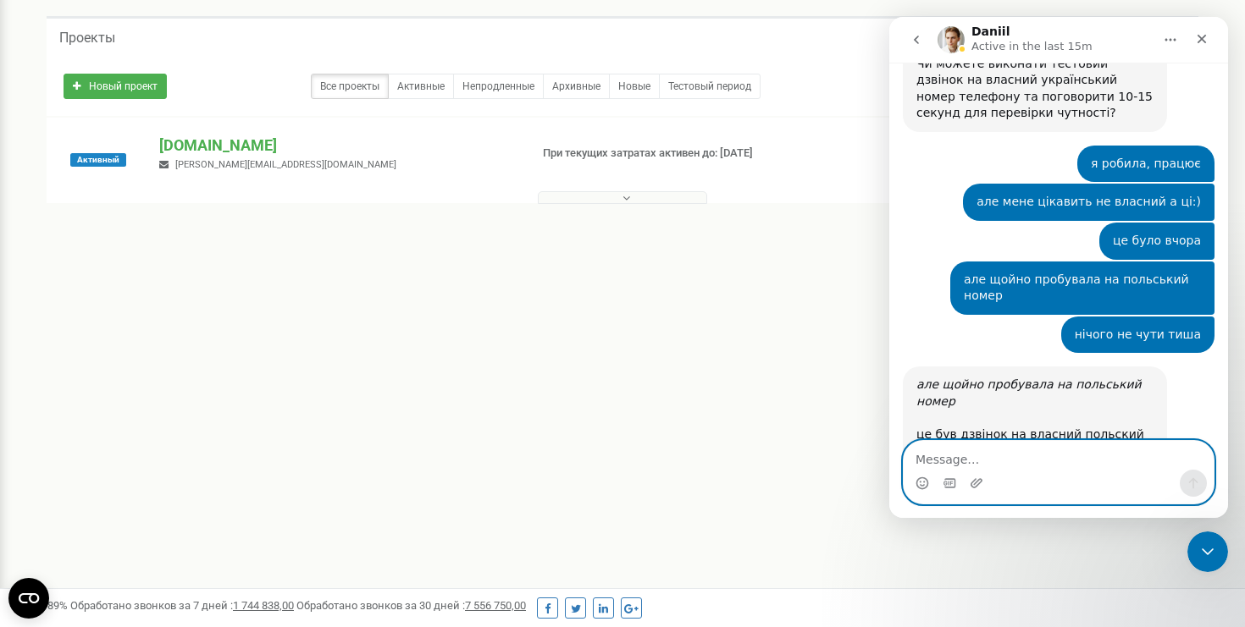
scroll to position [1974, 0]
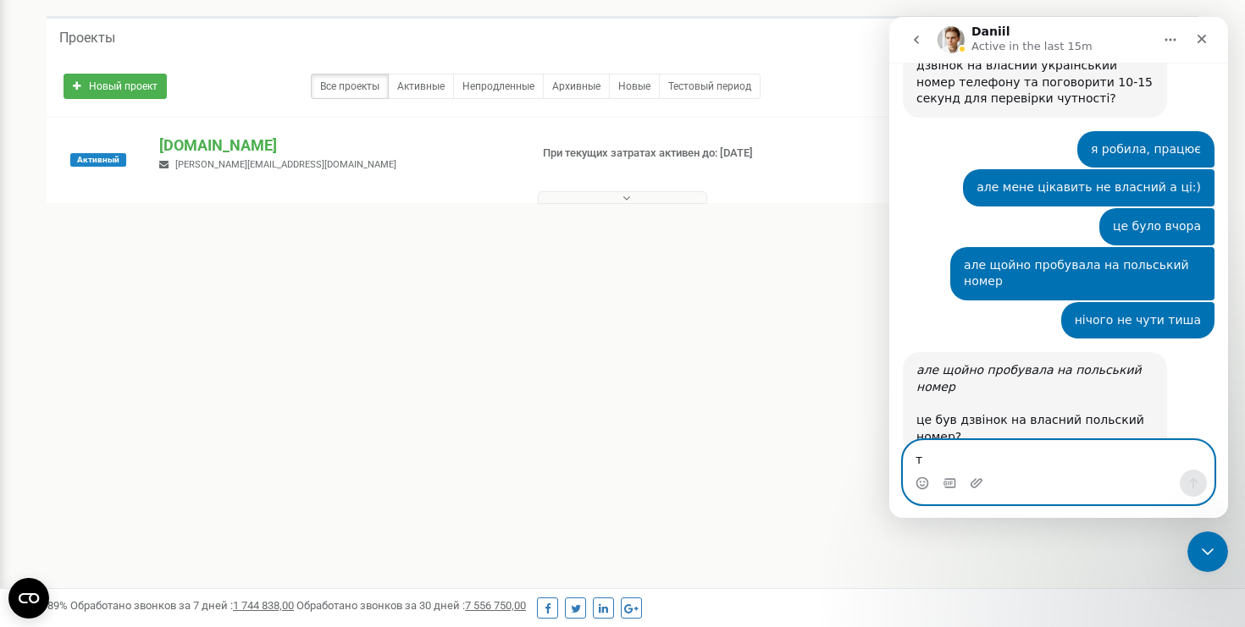
type textarea "та"
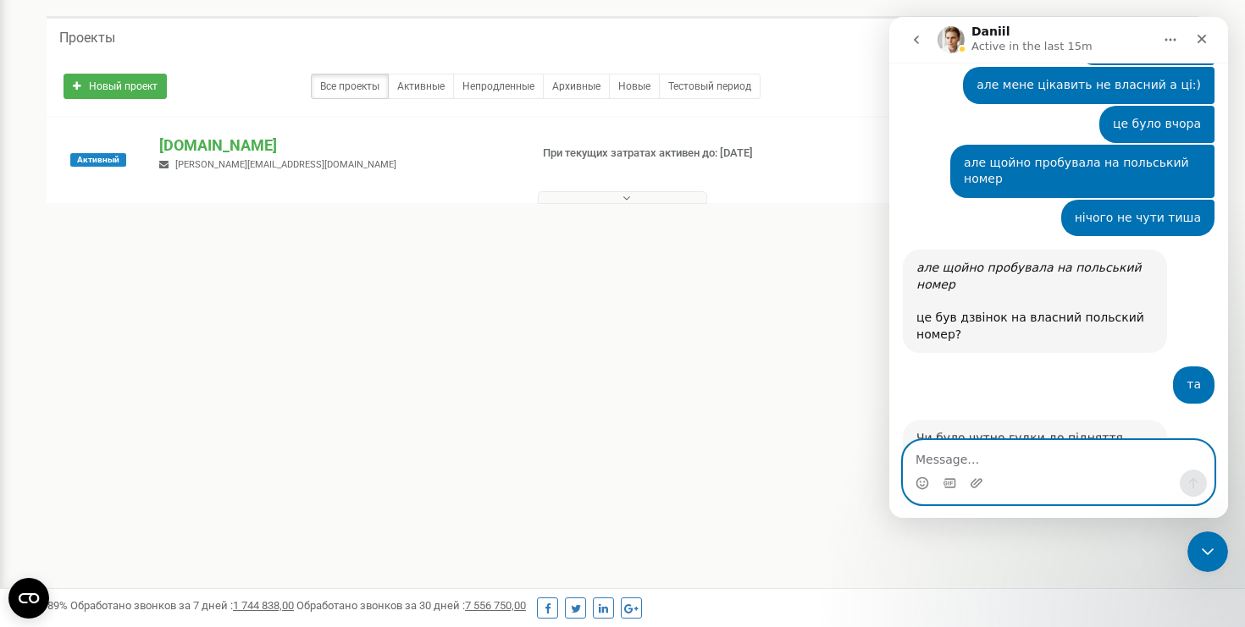
scroll to position [2075, 0]
type textarea "ні"
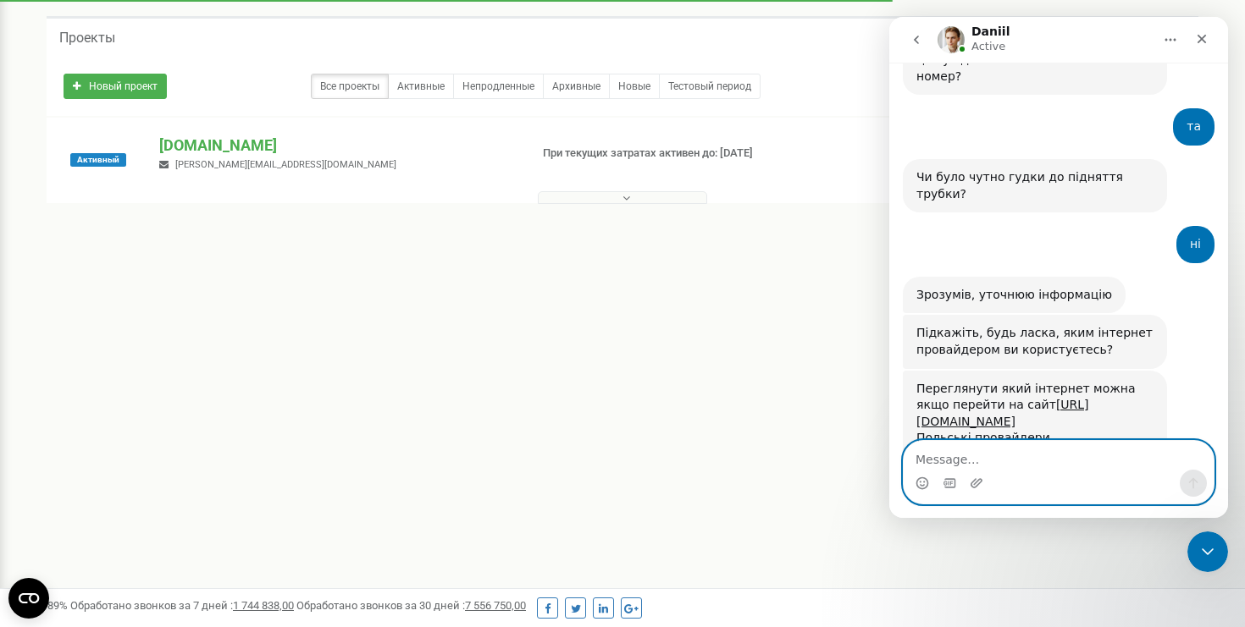
scroll to position [2353, 0]
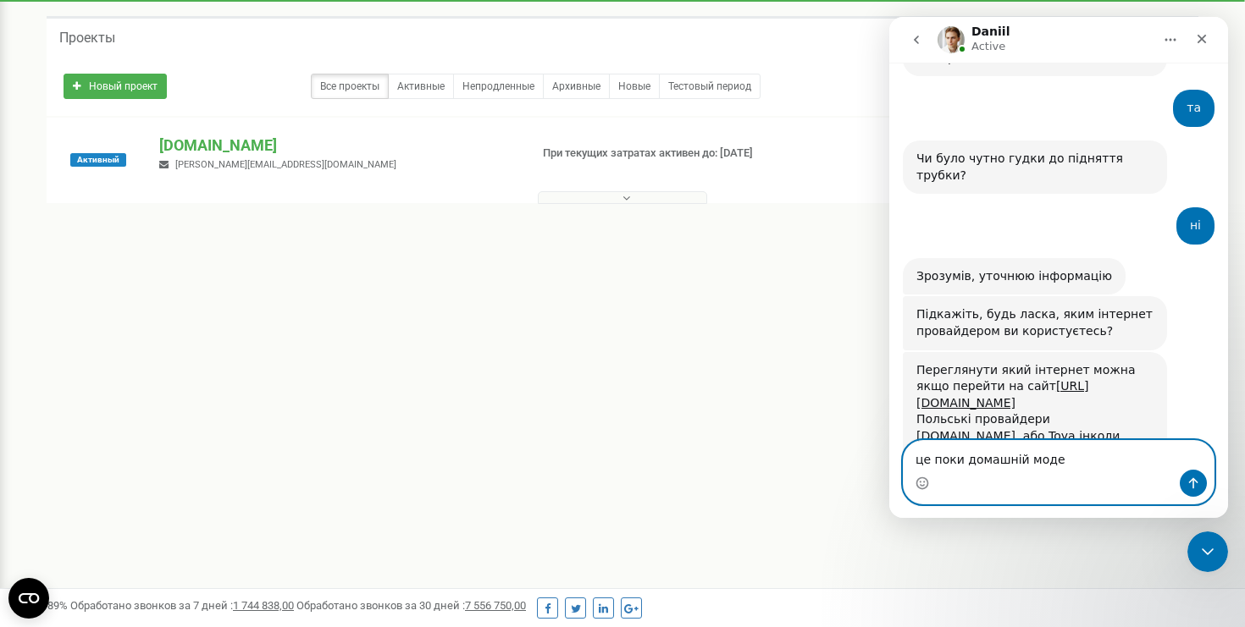
type textarea "це поки домашній модем"
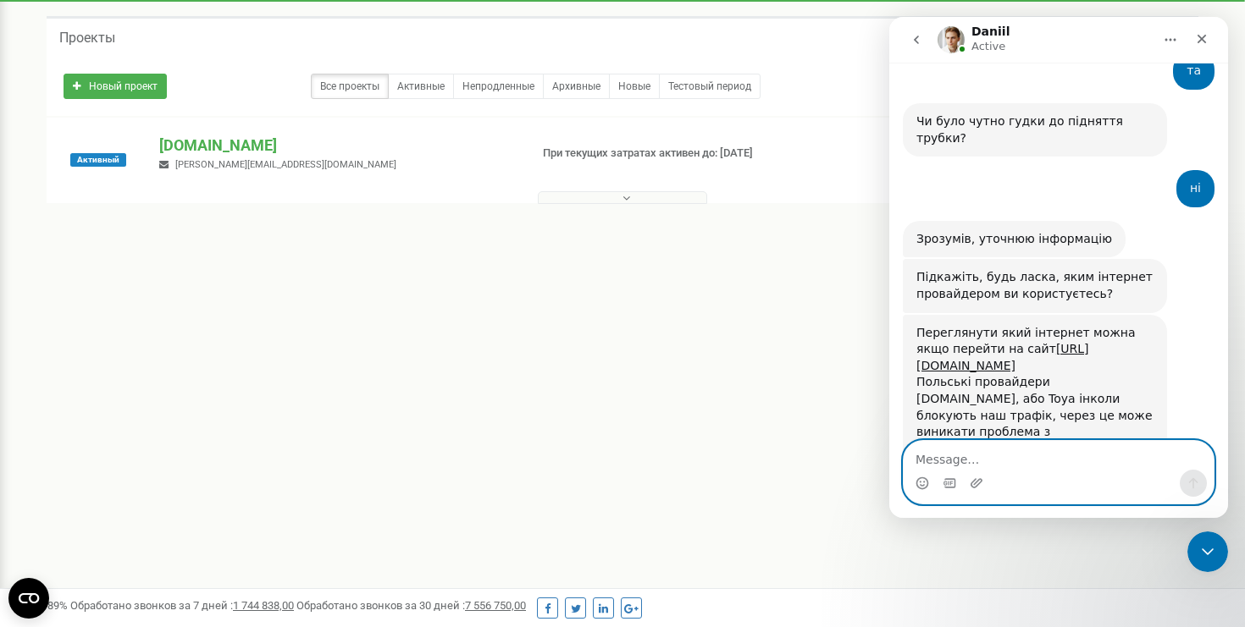
scroll to position [2403, 0]
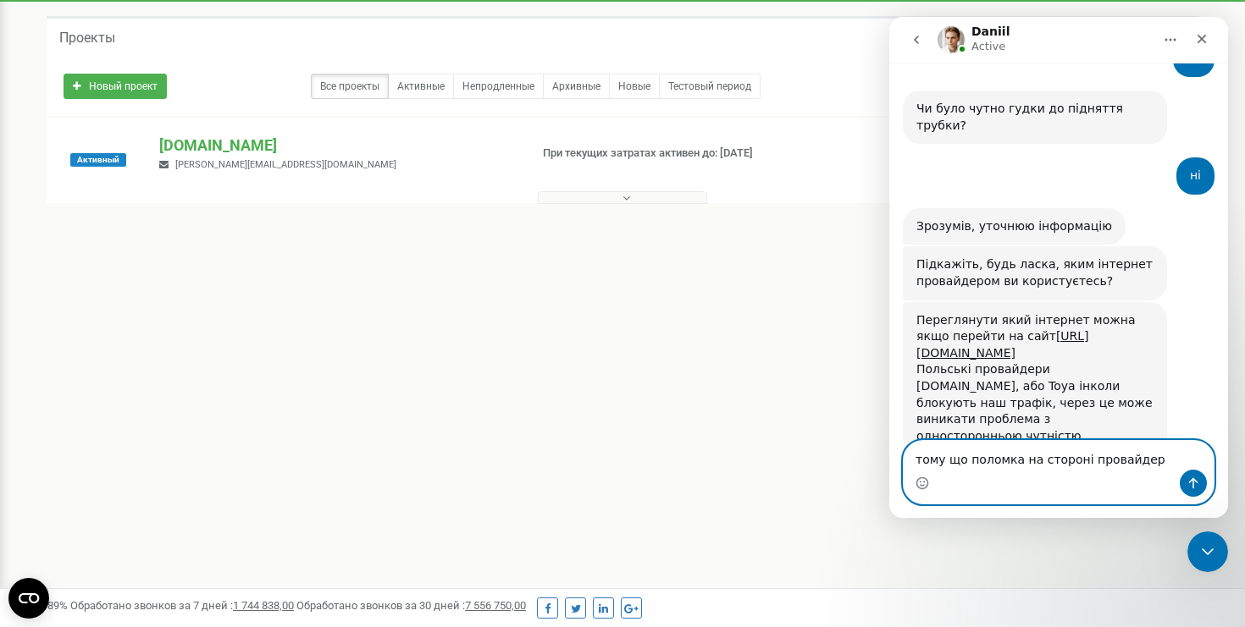
type textarea "тому що поломка на стороні провайдера"
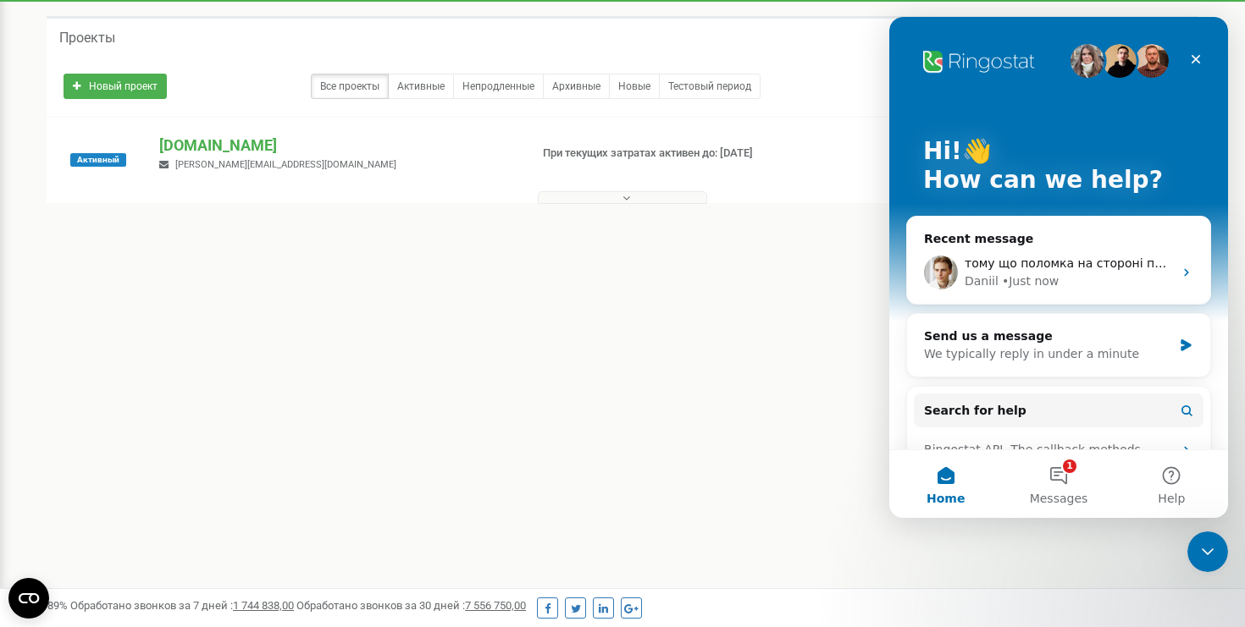
scroll to position [0, 0]
click at [999, 271] on div "тому що поломка на стороні провайдера" at bounding box center [1068, 264] width 208 height 18
click at [1000, 271] on div "тому що поломка на стороні провайдера" at bounding box center [1068, 264] width 208 height 18
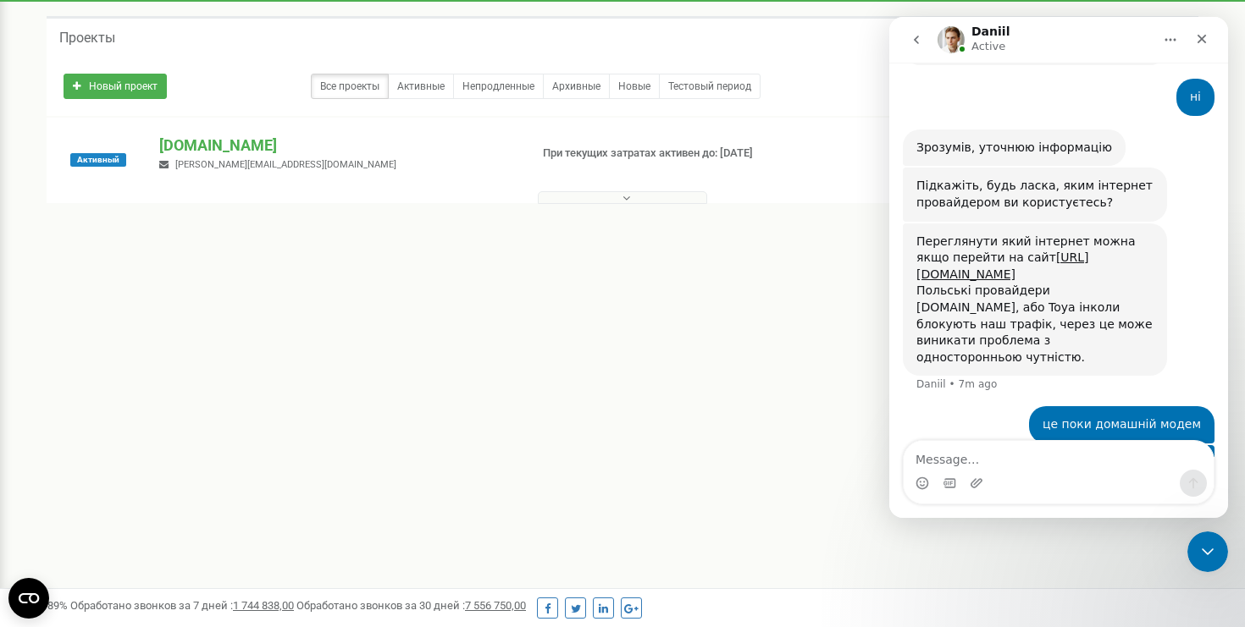
scroll to position [2507, 0]
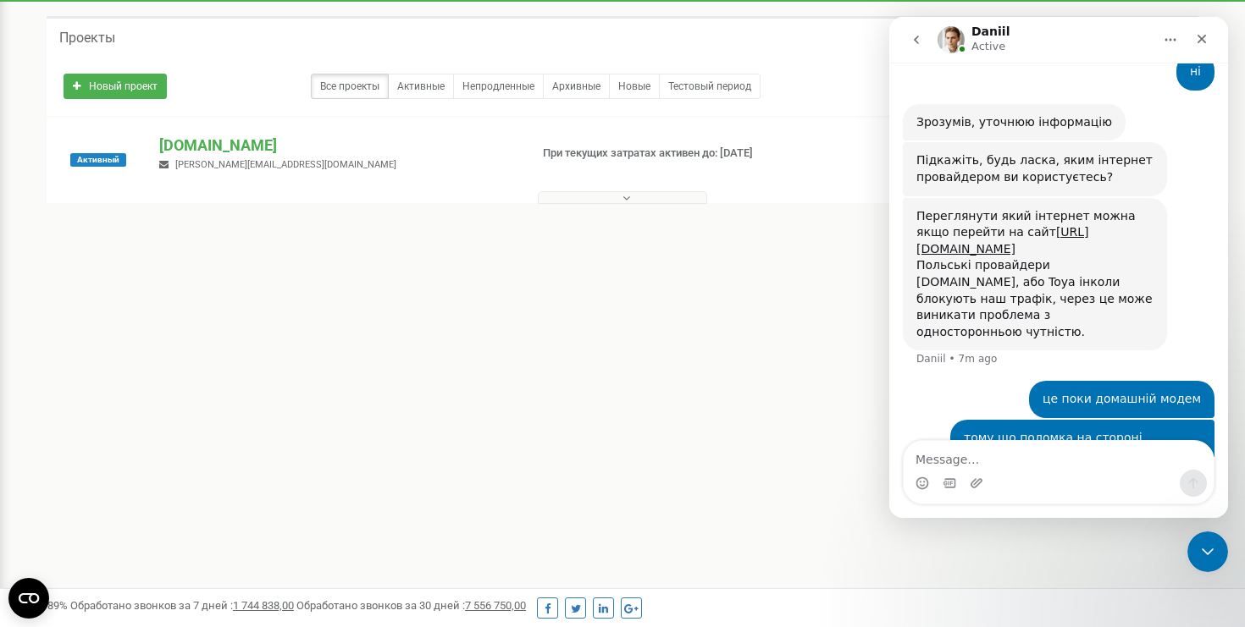
click at [925, 456] on textarea "Message…" at bounding box center [1058, 455] width 310 height 29
click at [922, 466] on textarea "сього" at bounding box center [1058, 455] width 310 height 29
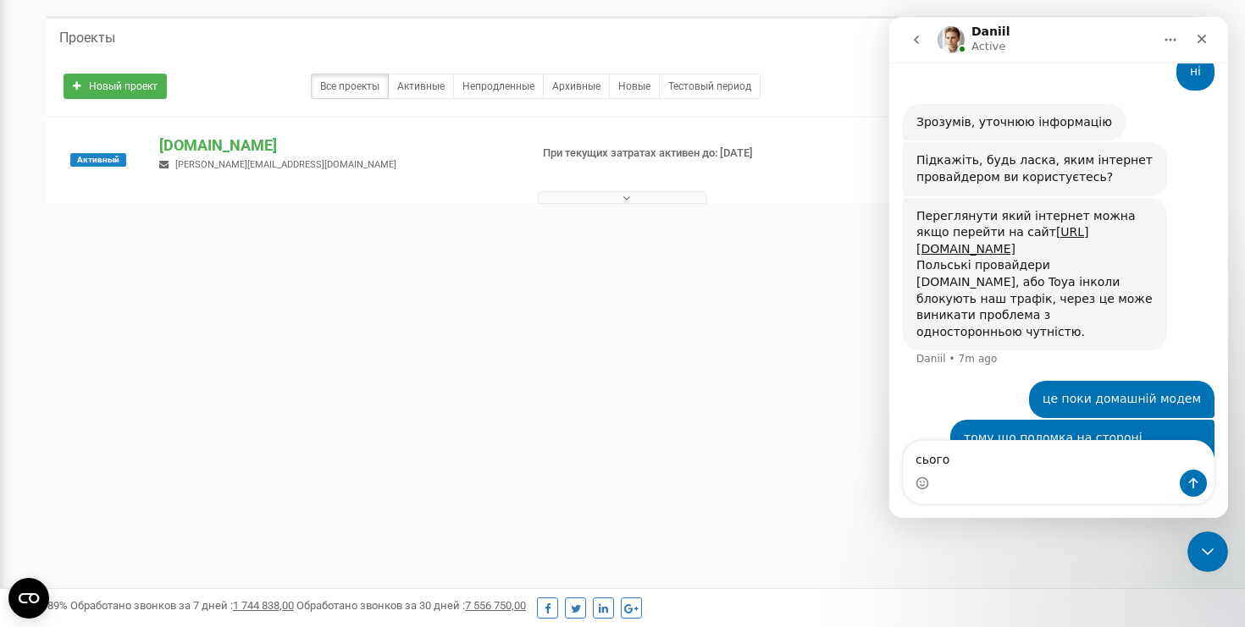
click at [950, 469] on textarea "сього" at bounding box center [1058, 455] width 310 height 29
click at [949, 460] on textarea "сього" at bounding box center [1058, 455] width 310 height 29
click at [949, 450] on textarea "сього" at bounding box center [1058, 455] width 310 height 29
click at [949, 457] on textarea "сього" at bounding box center [1058, 455] width 310 height 29
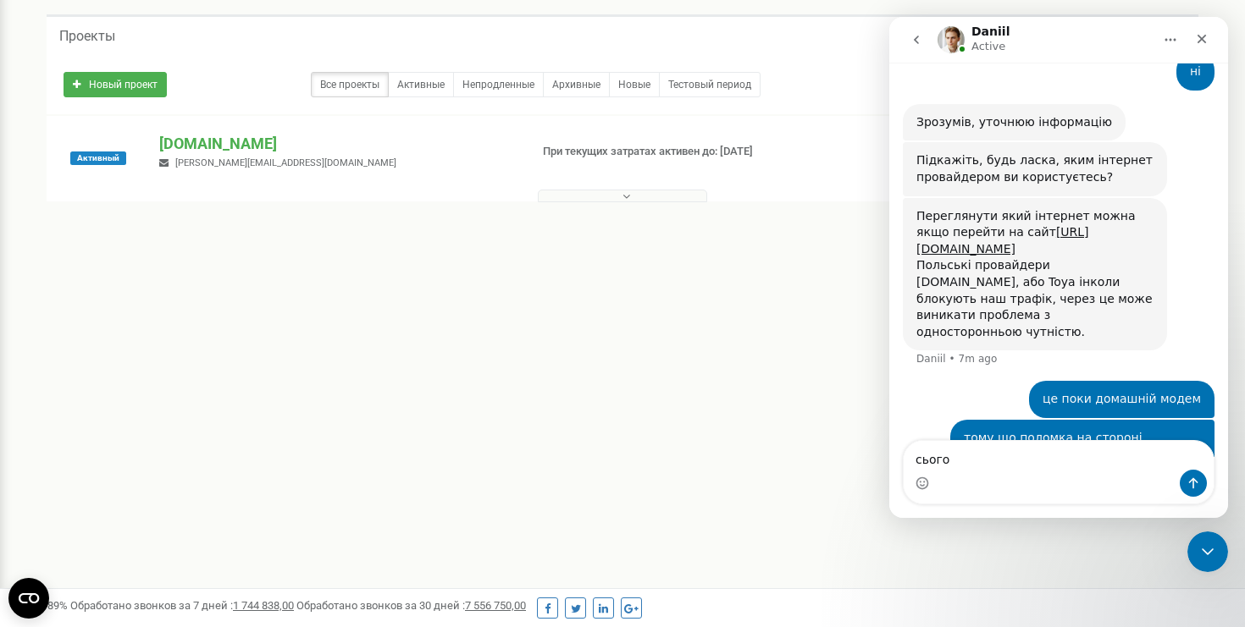
click at [943, 458] on textarea "сього" at bounding box center [1058, 455] width 310 height 29
click at [958, 461] on textarea "сього" at bounding box center [1058, 455] width 310 height 29
type textarea "сьогодні мають справити"
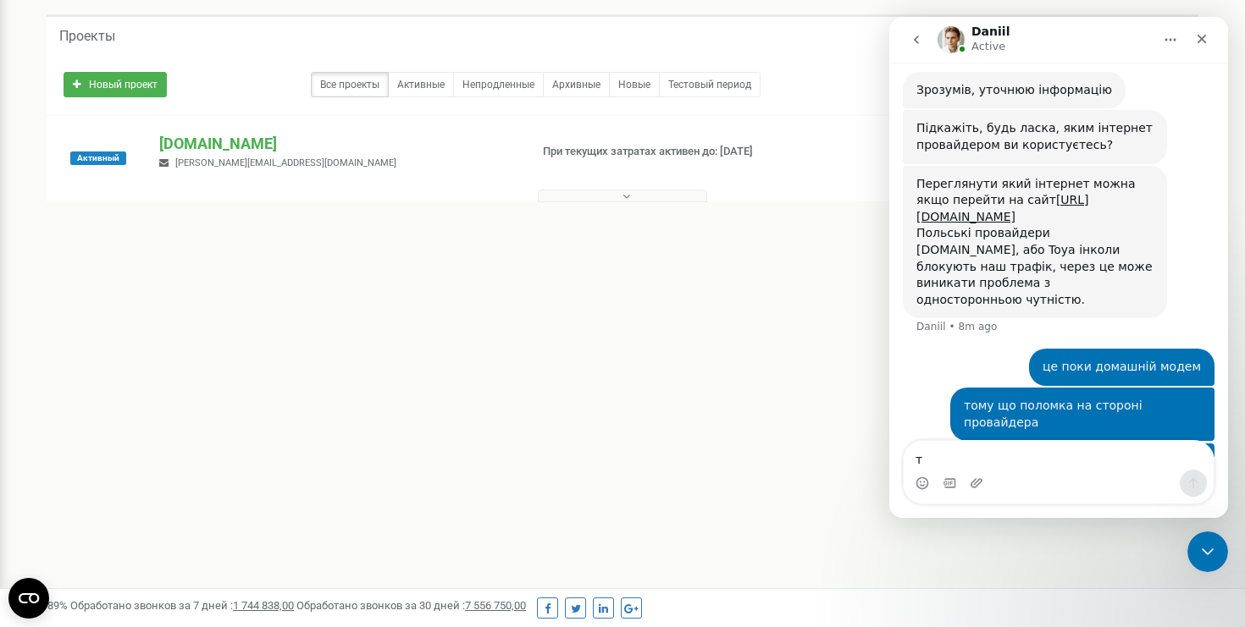
scroll to position [2545, 0]
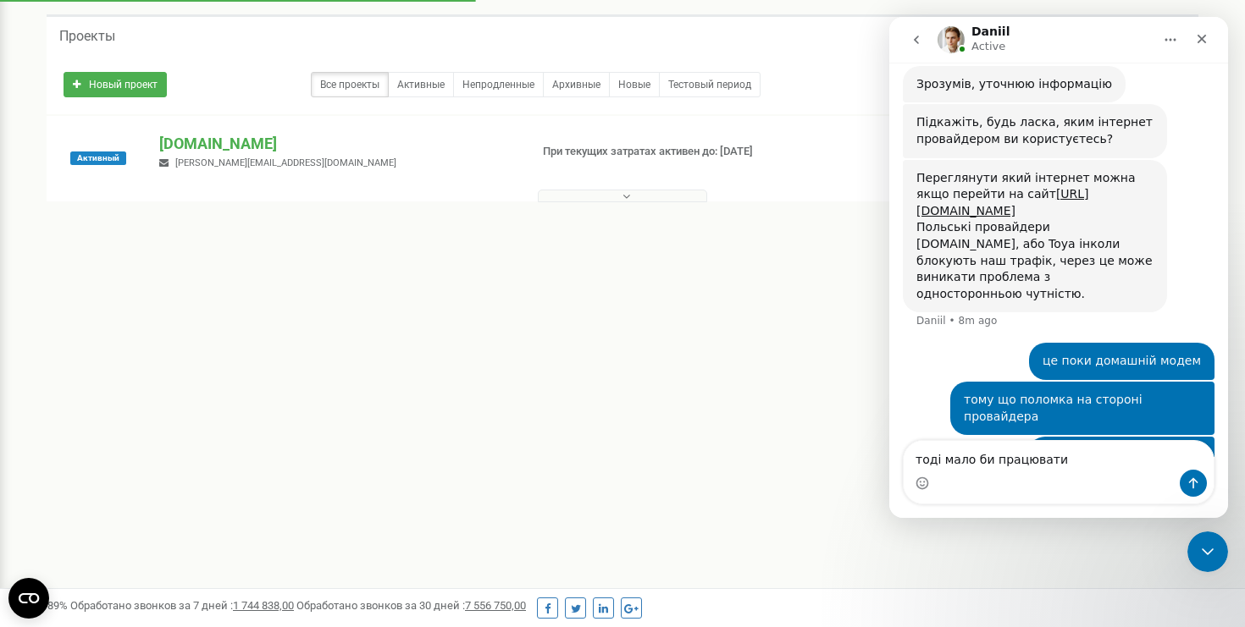
type textarea "тоді мало би працювати?"
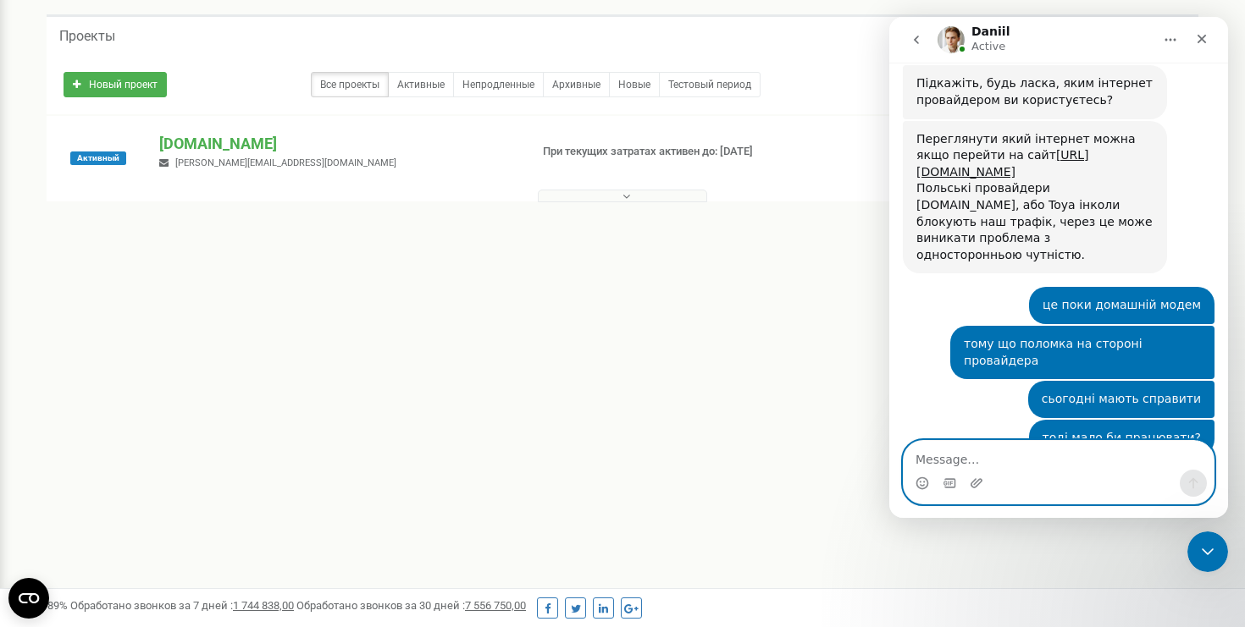
scroll to position [2603, 0]
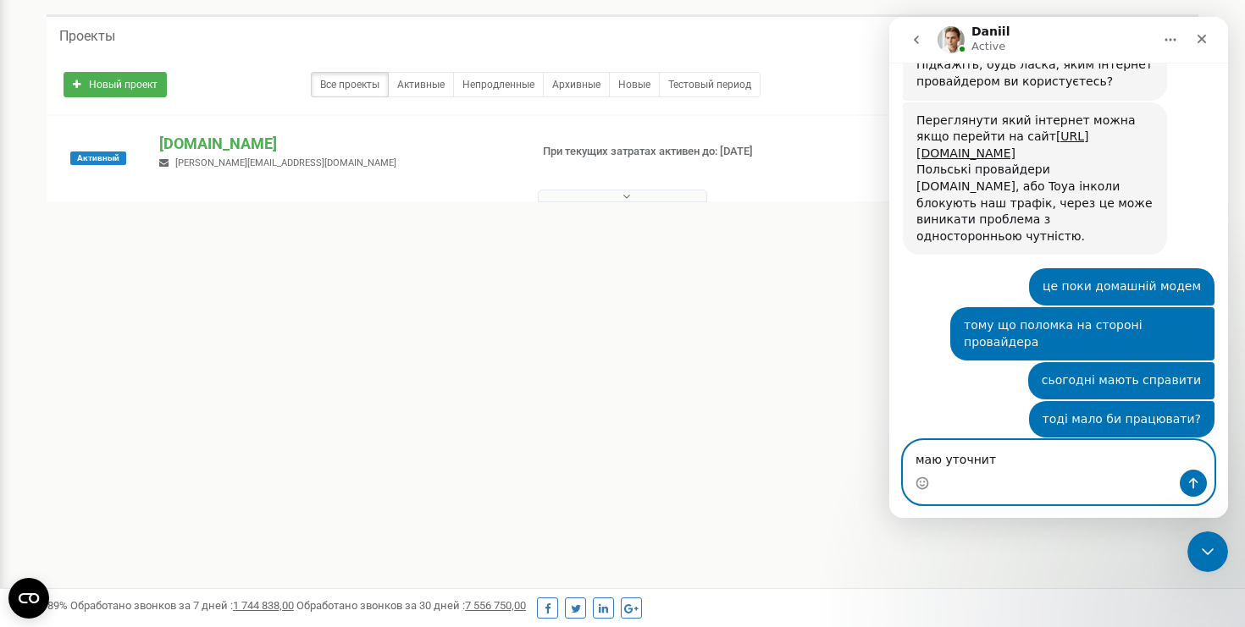
type textarea "маю уточнити"
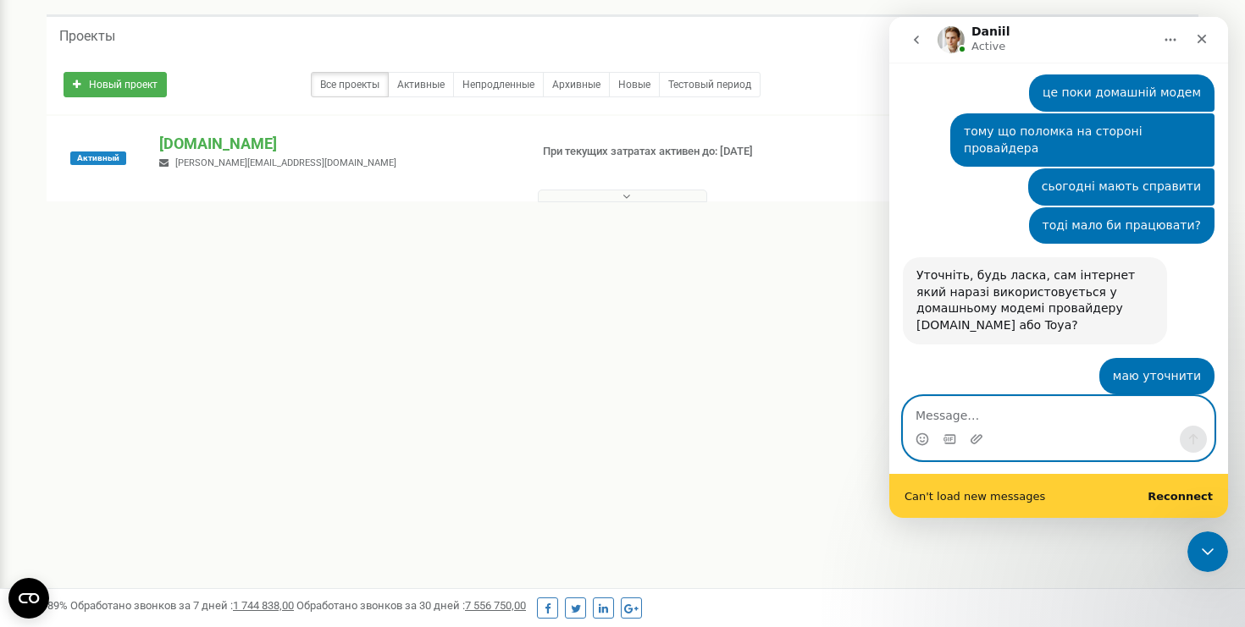
scroll to position [2798, 0]
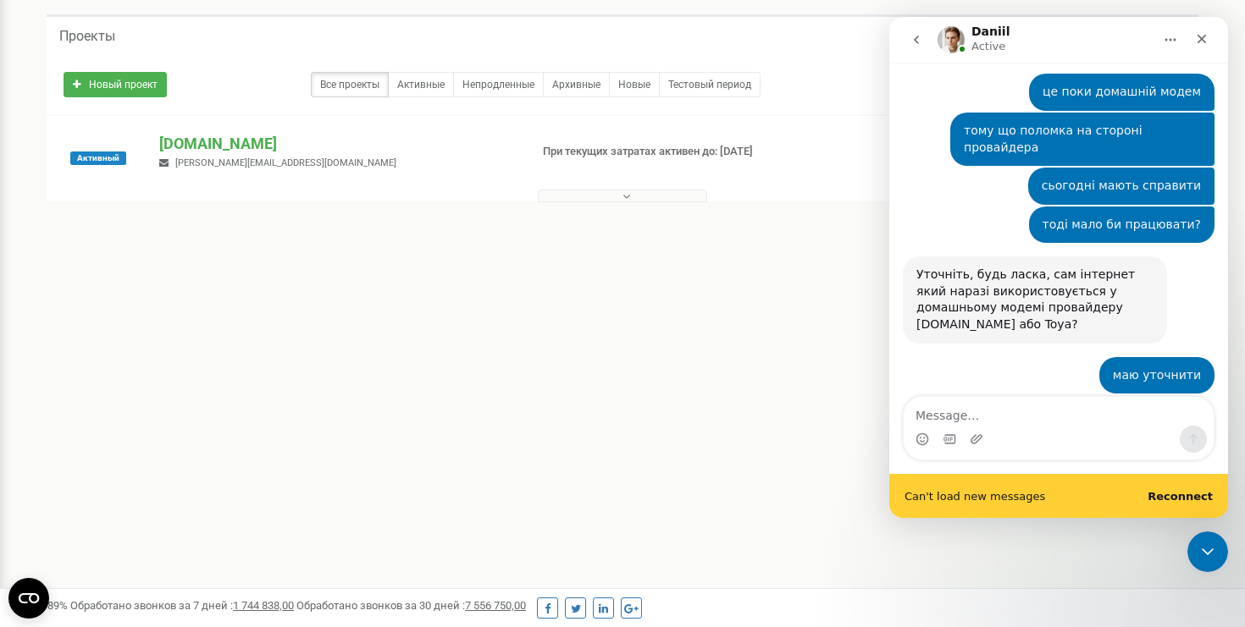
click at [984, 435] on link "[URL][DOMAIN_NAME]" at bounding box center [982, 442] width 132 height 14
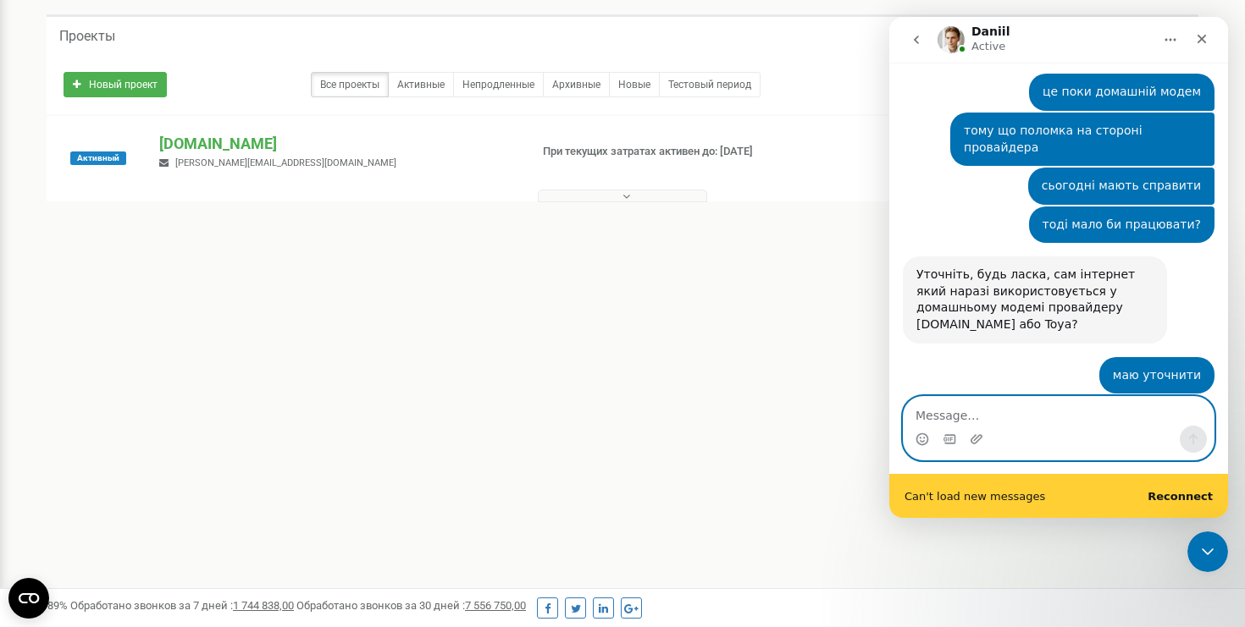
click at [936, 414] on textarea "Message…" at bounding box center [1058, 411] width 310 height 29
click at [930, 413] on textarea "Message…" at bounding box center [1058, 411] width 310 height 29
click at [930, 411] on textarea "Message…" at bounding box center [1058, 411] width 310 height 29
click at [971, 410] on textarea "Message…" at bounding box center [1058, 411] width 310 height 29
paste textarea "Internet Utilities Europe"
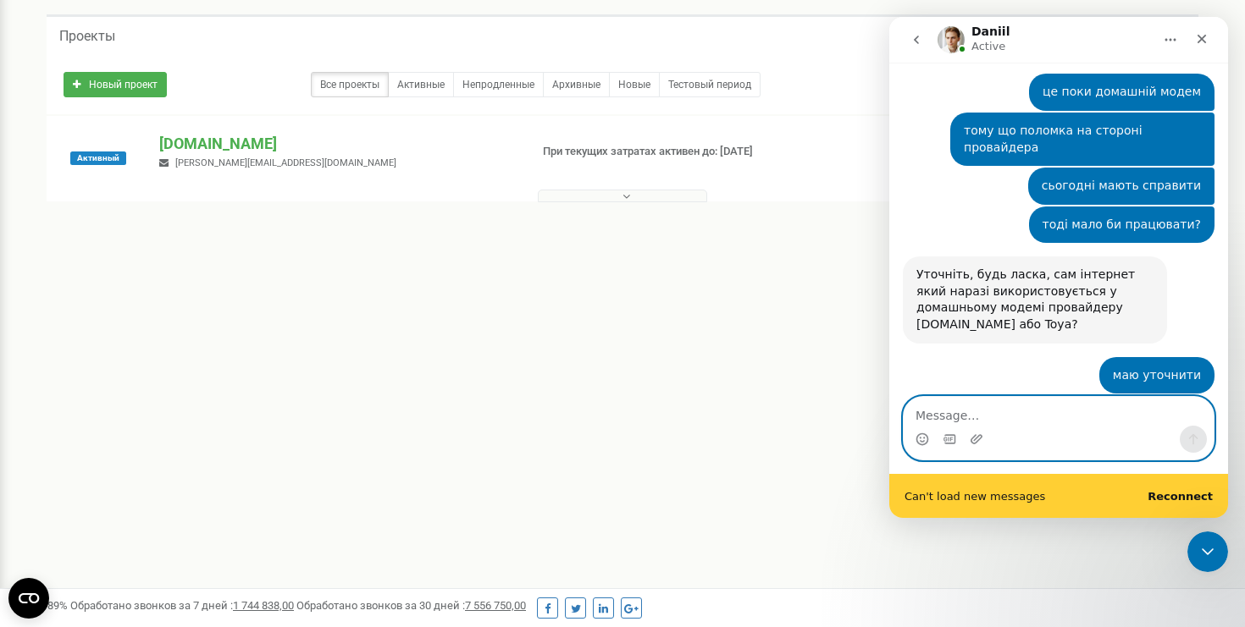
type textarea "Internet Utilities Europe"
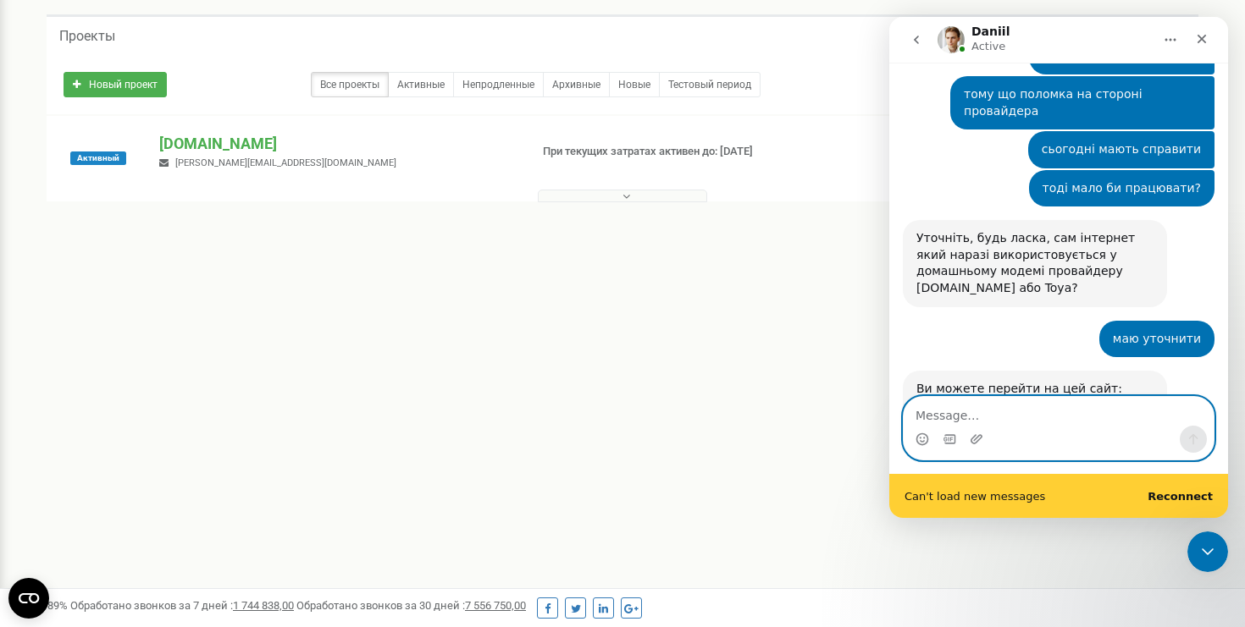
scroll to position [2848, 0]
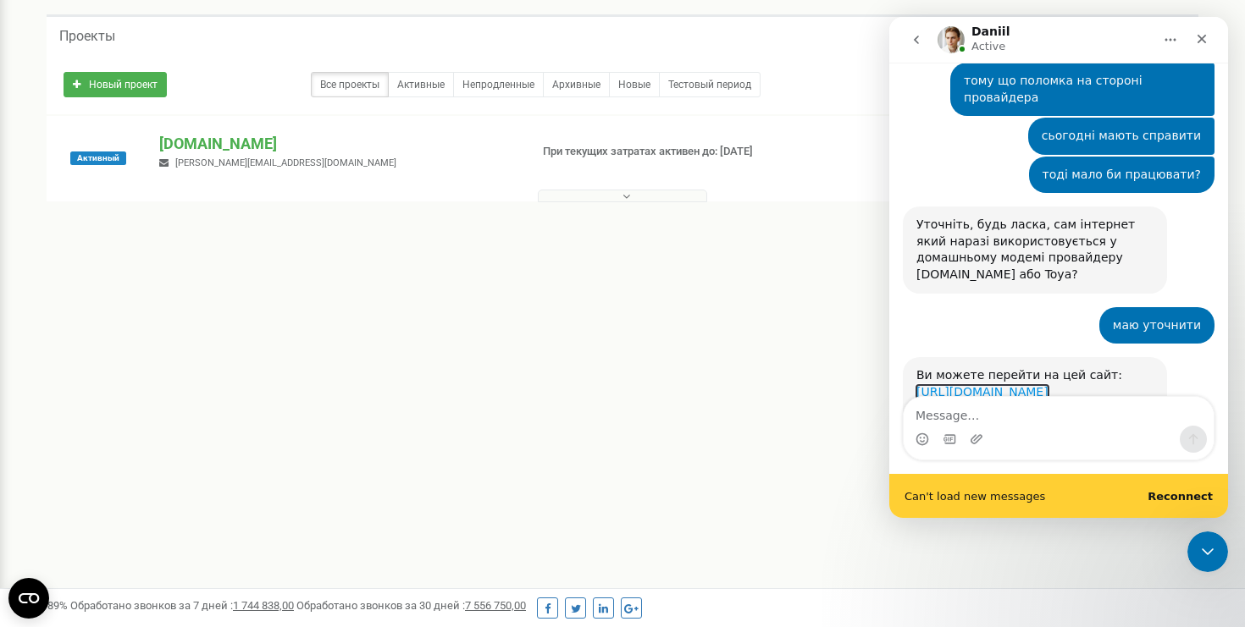
click at [966, 385] on link "[URL][DOMAIN_NAME]" at bounding box center [982, 392] width 132 height 14
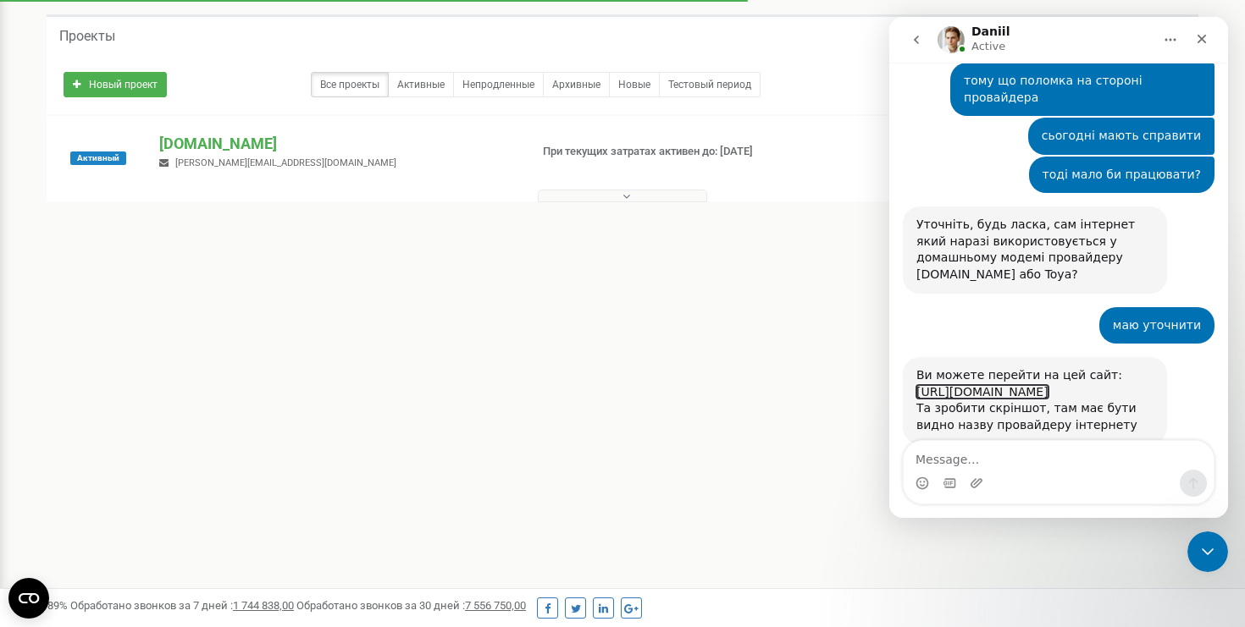
scroll to position [2870, 0]
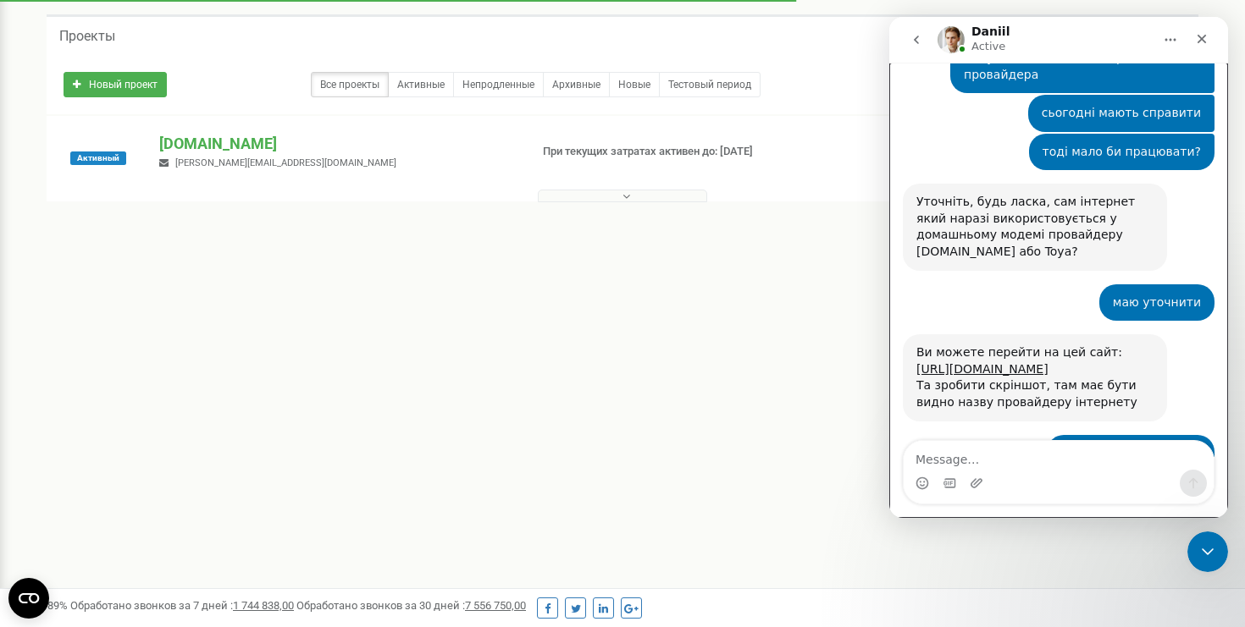
click at [1085, 476] on div "Intercom messenger" at bounding box center [1058, 483] width 310 height 27
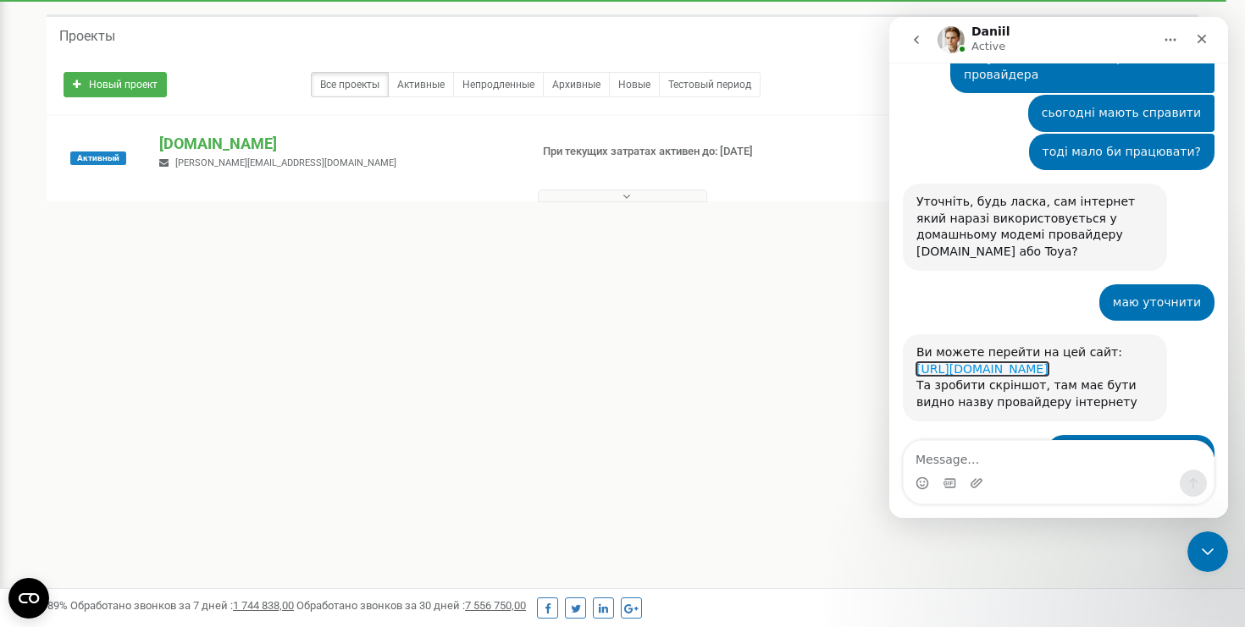
click at [953, 362] on link "[URL][DOMAIN_NAME]" at bounding box center [982, 369] width 132 height 14
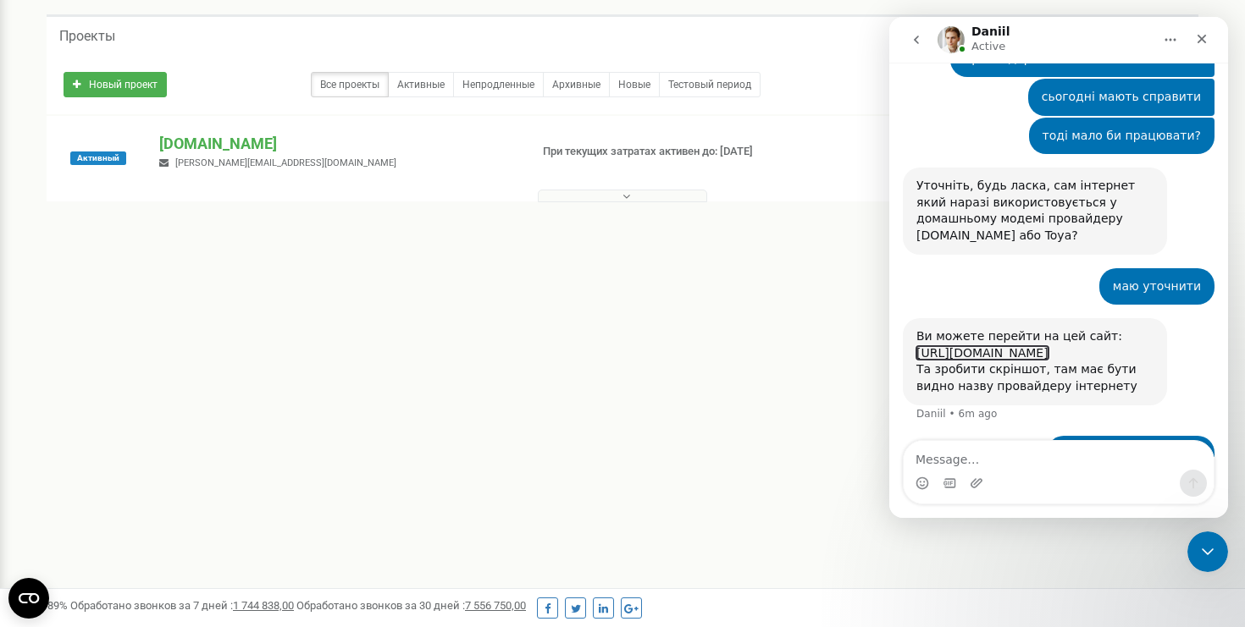
scroll to position [2887, 0]
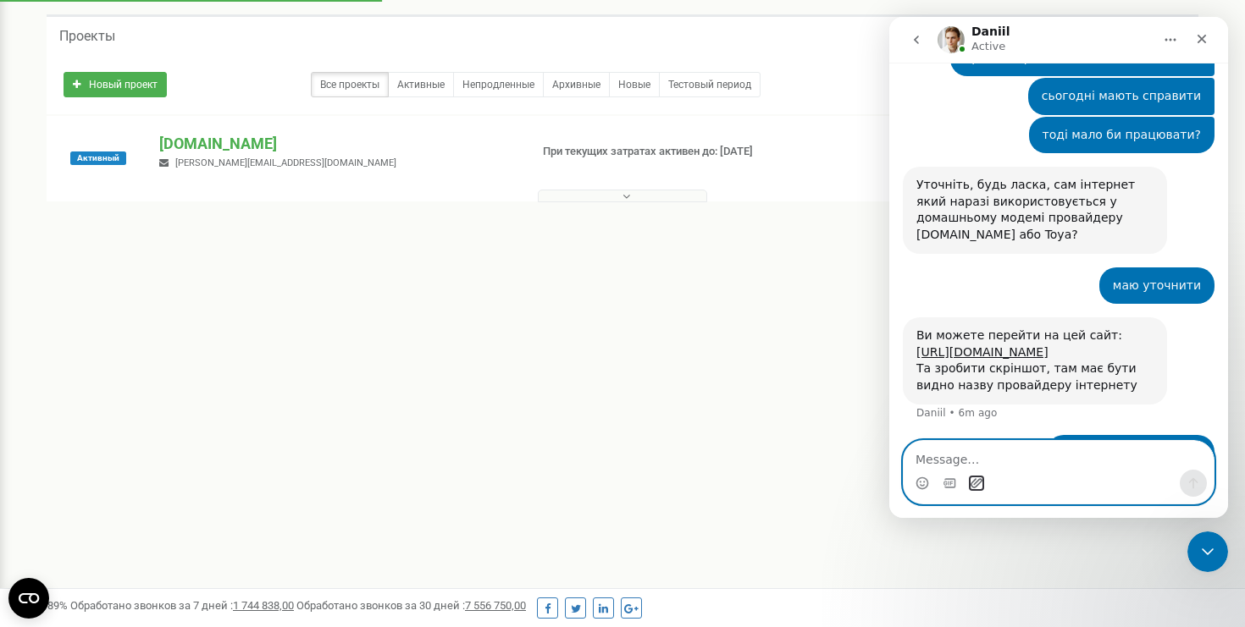
click at [976, 484] on icon "Upload attachment" at bounding box center [976, 484] width 14 height 14
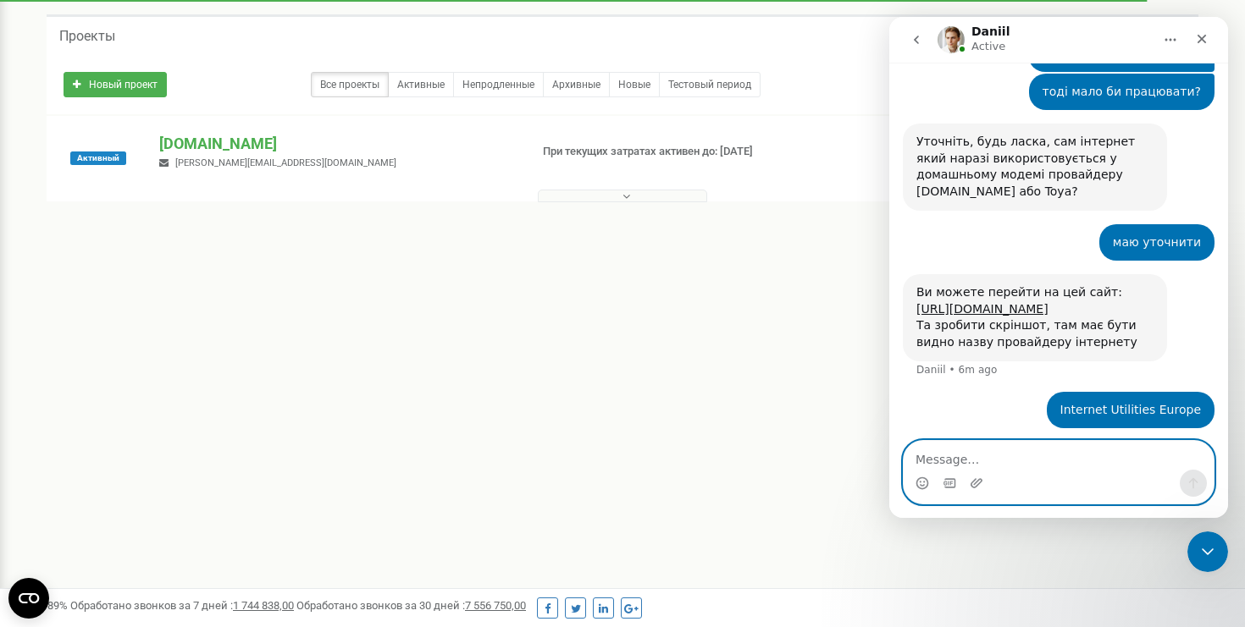
scroll to position [3069, 0]
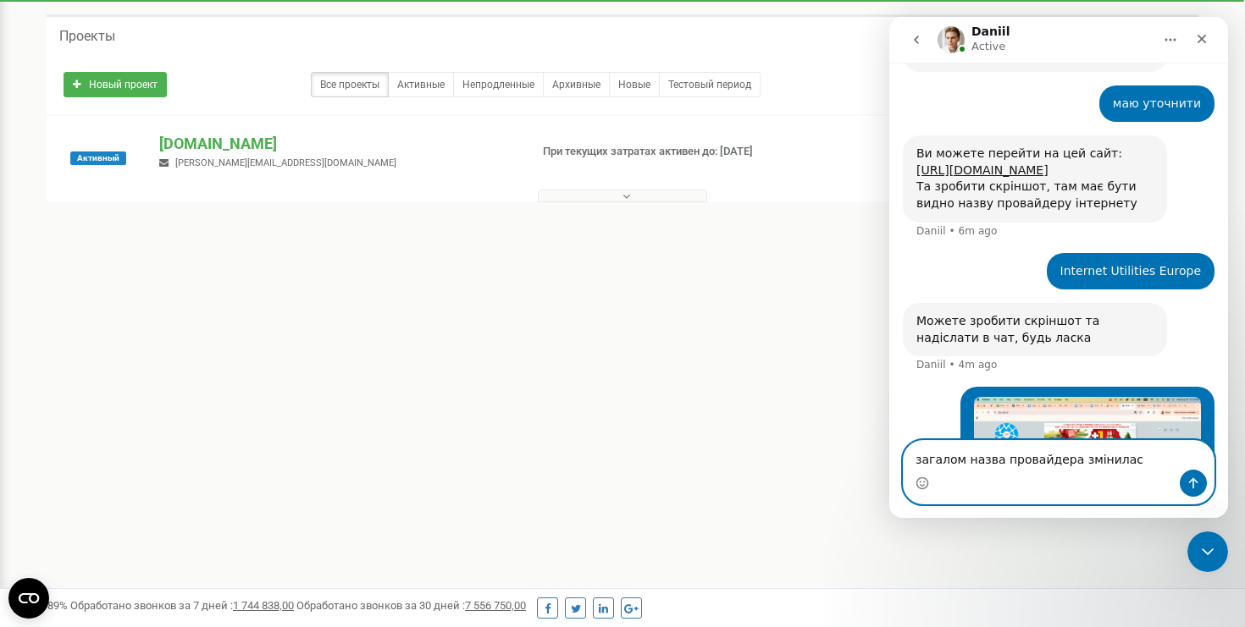
type textarea "загалом назва провайдера змінилась"
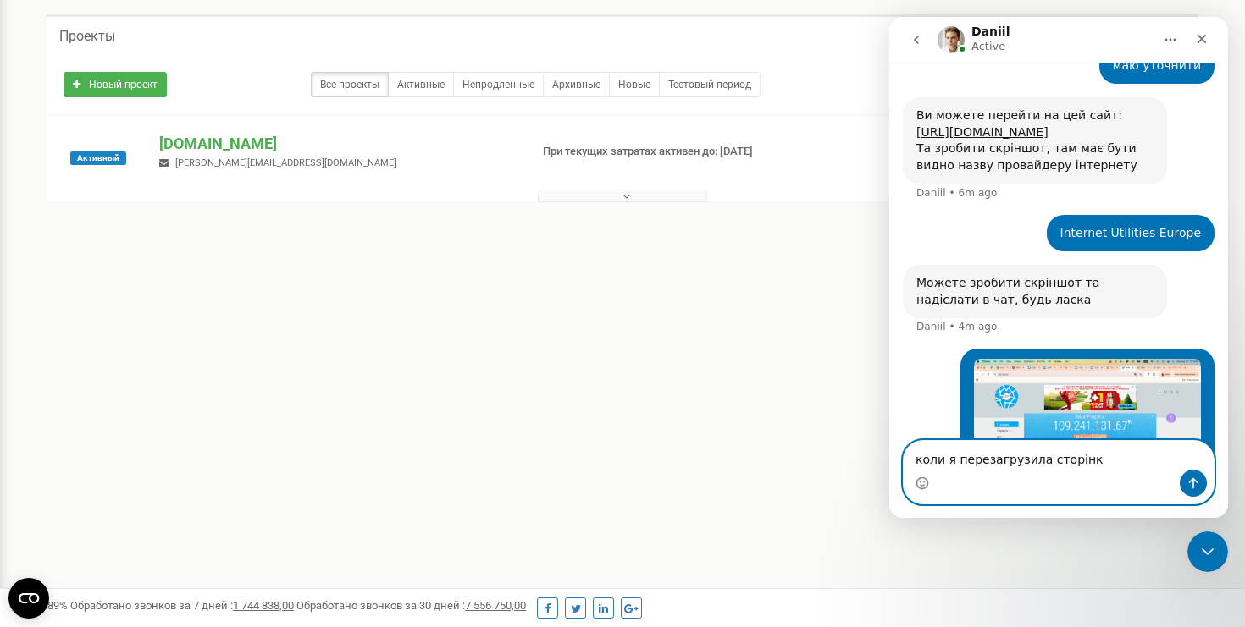
type textarea "коли я перезагрузила сторінку"
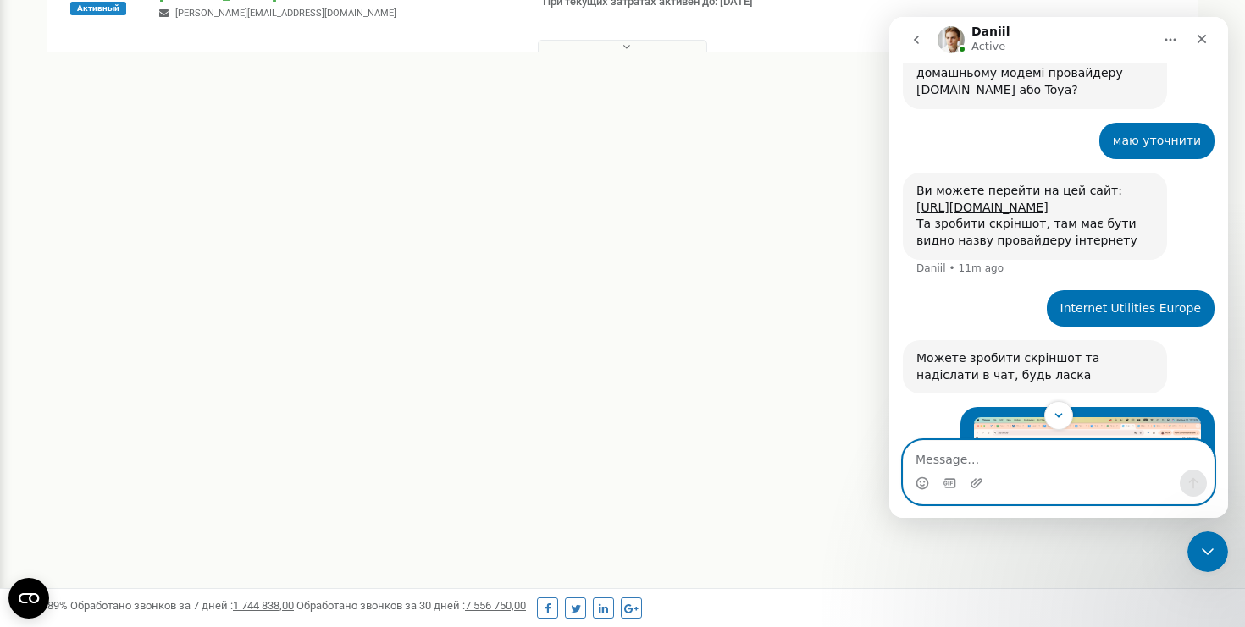
scroll to position [3196, 0]
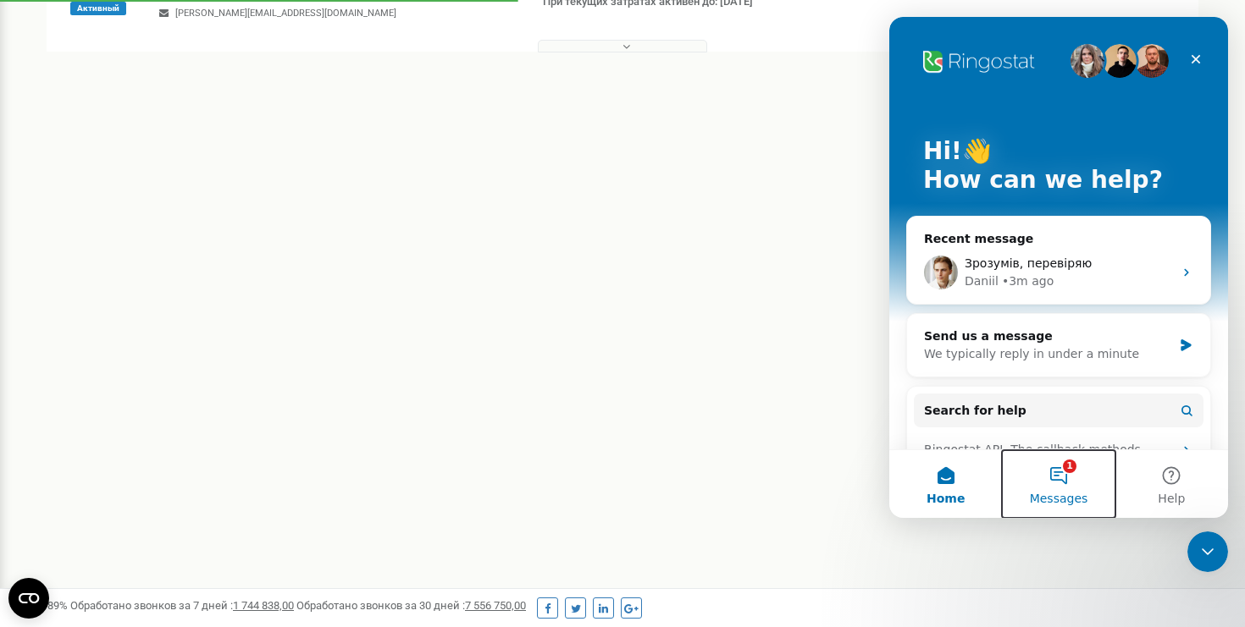
click at [1071, 481] on button "1 Messages" at bounding box center [1058, 484] width 113 height 68
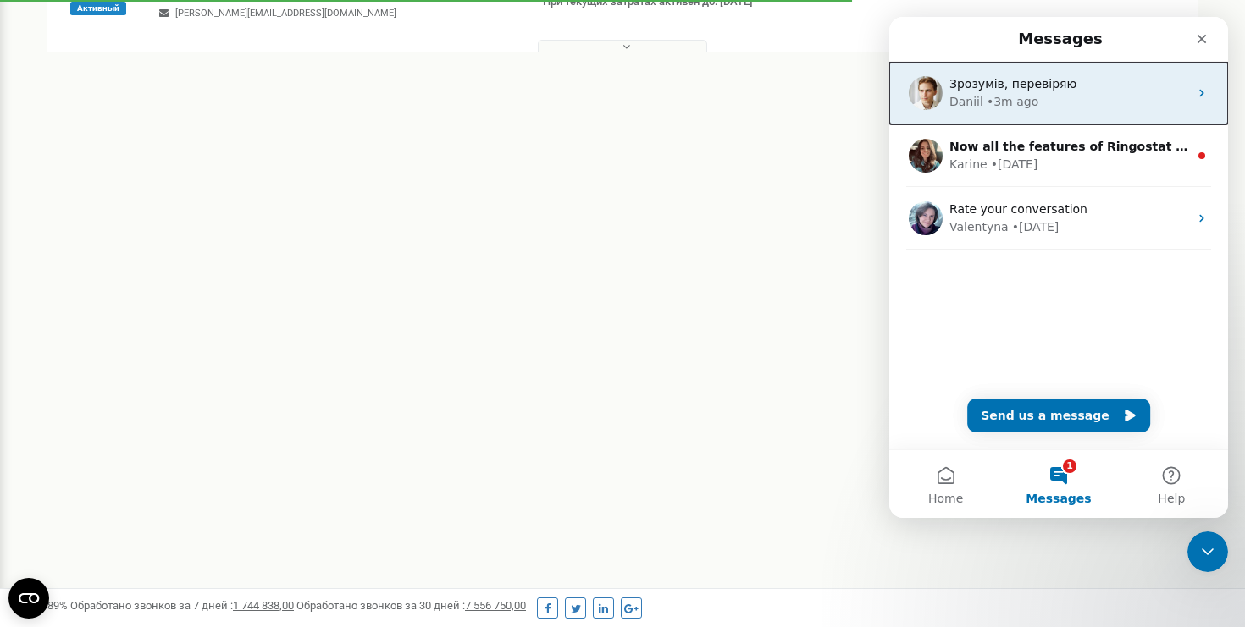
click at [997, 104] on div "• 3m ago" at bounding box center [1012, 102] width 52 height 18
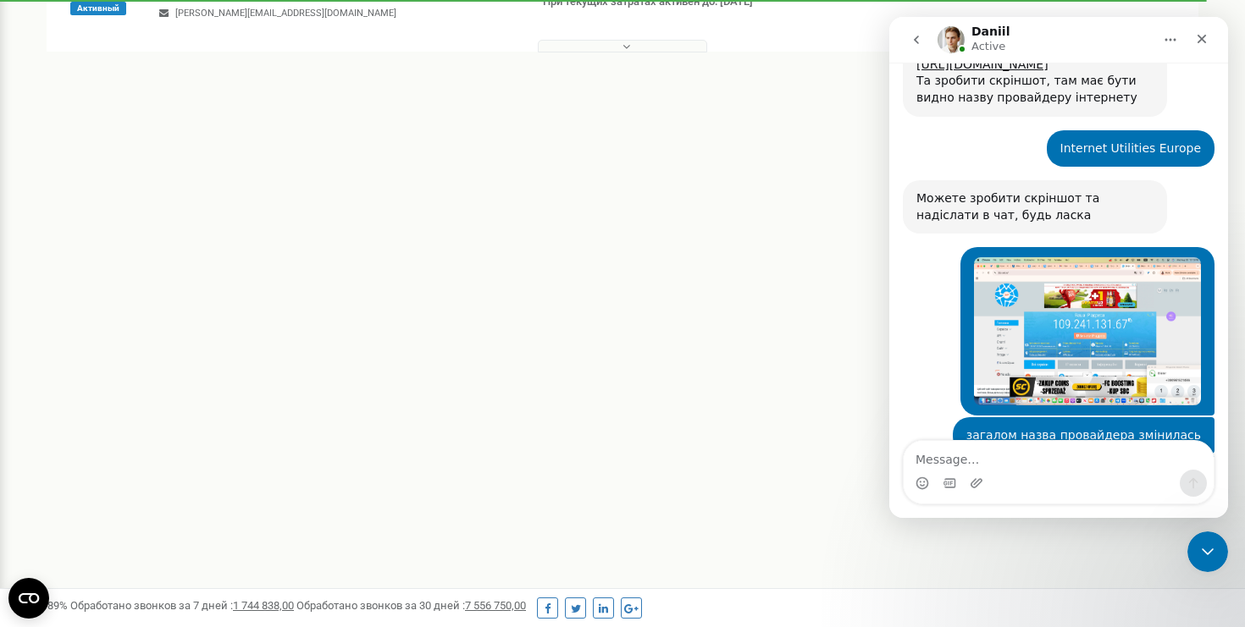
scroll to position [3179, 0]
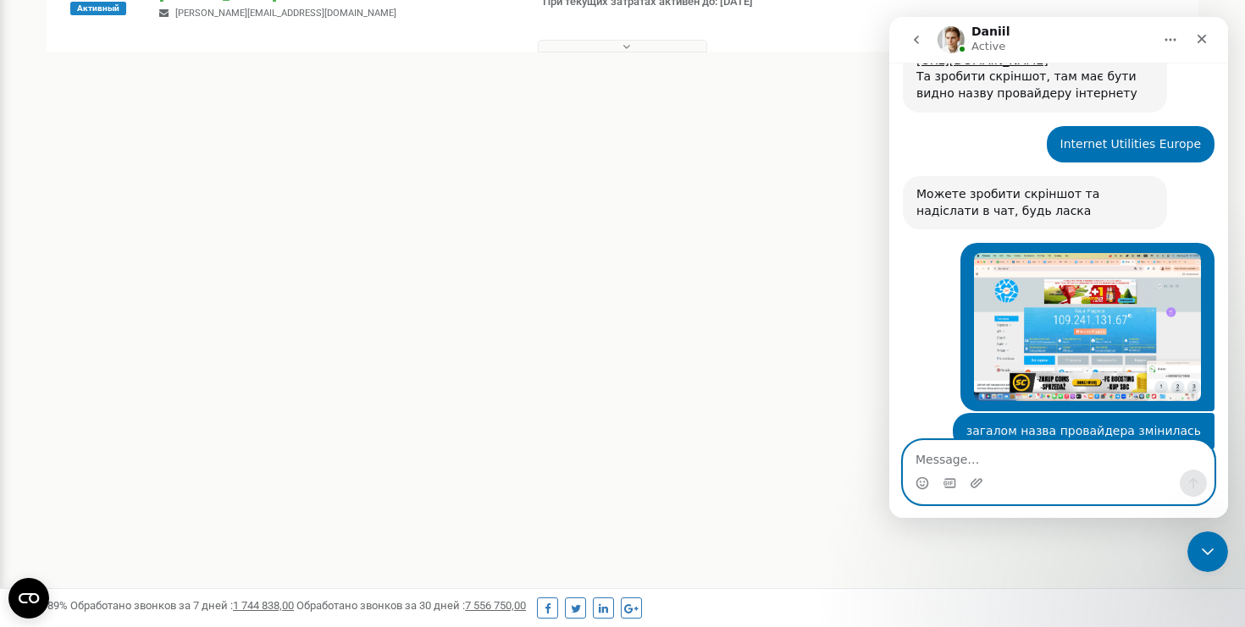
click at [1009, 451] on textarea "Message…" at bounding box center [1058, 455] width 310 height 29
type textarea "[PERSON_NAME]"
type textarea "вже працює"
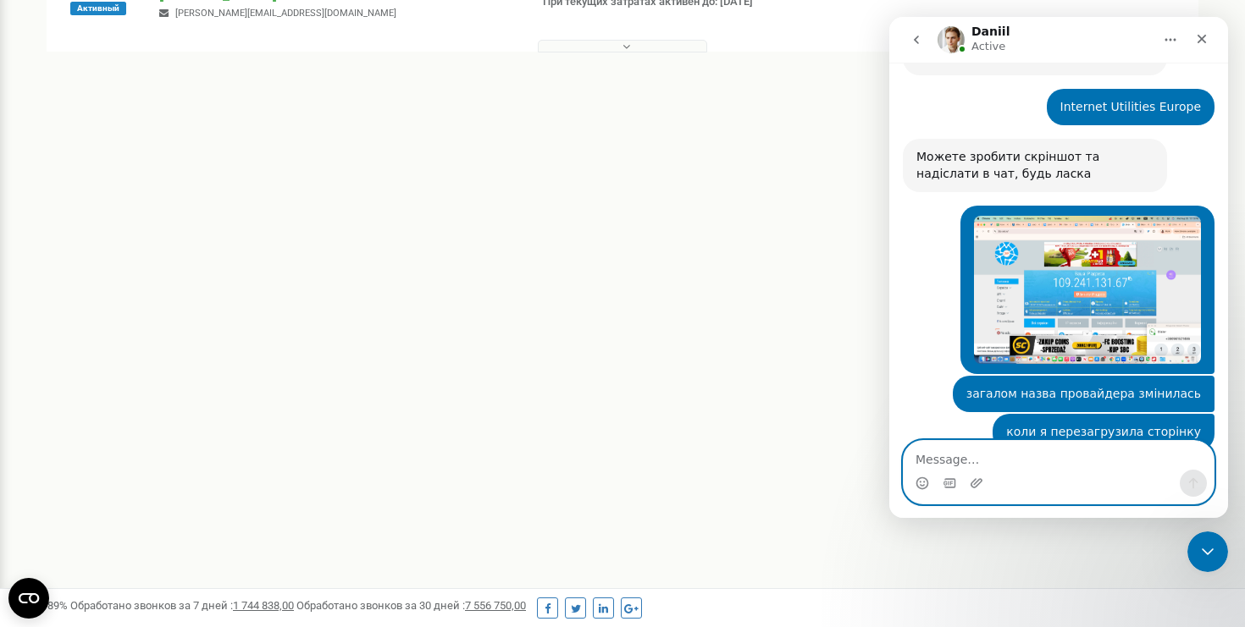
scroll to position [3230, 0]
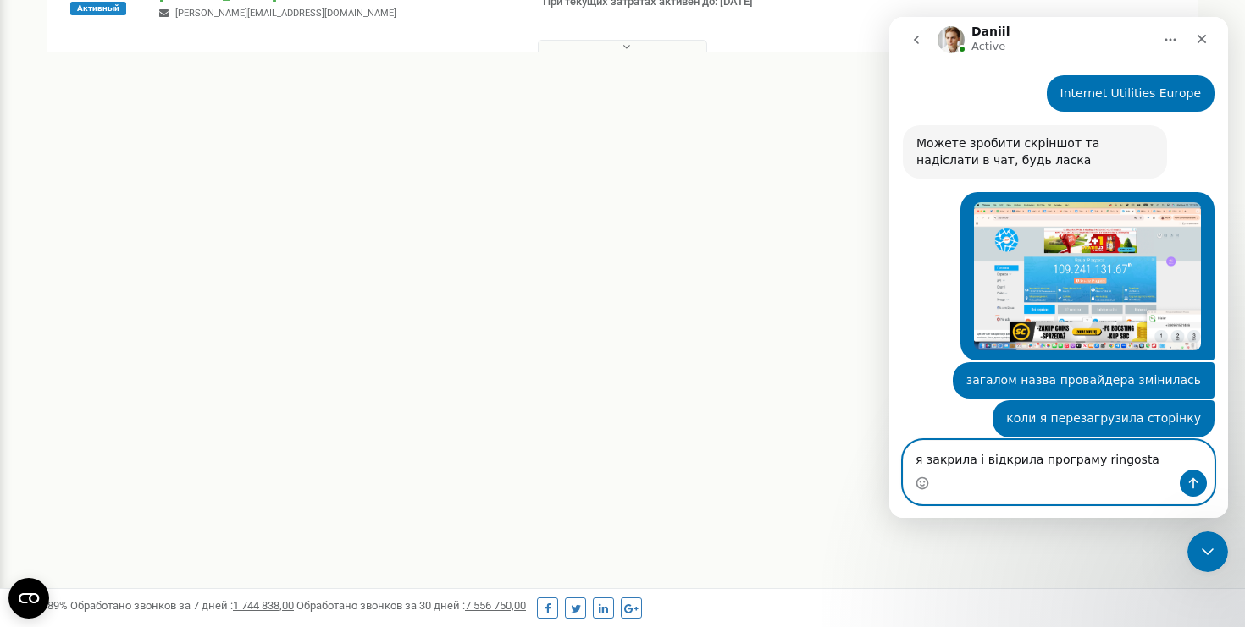
type textarea "я закрила і відкрила програму ringostar"
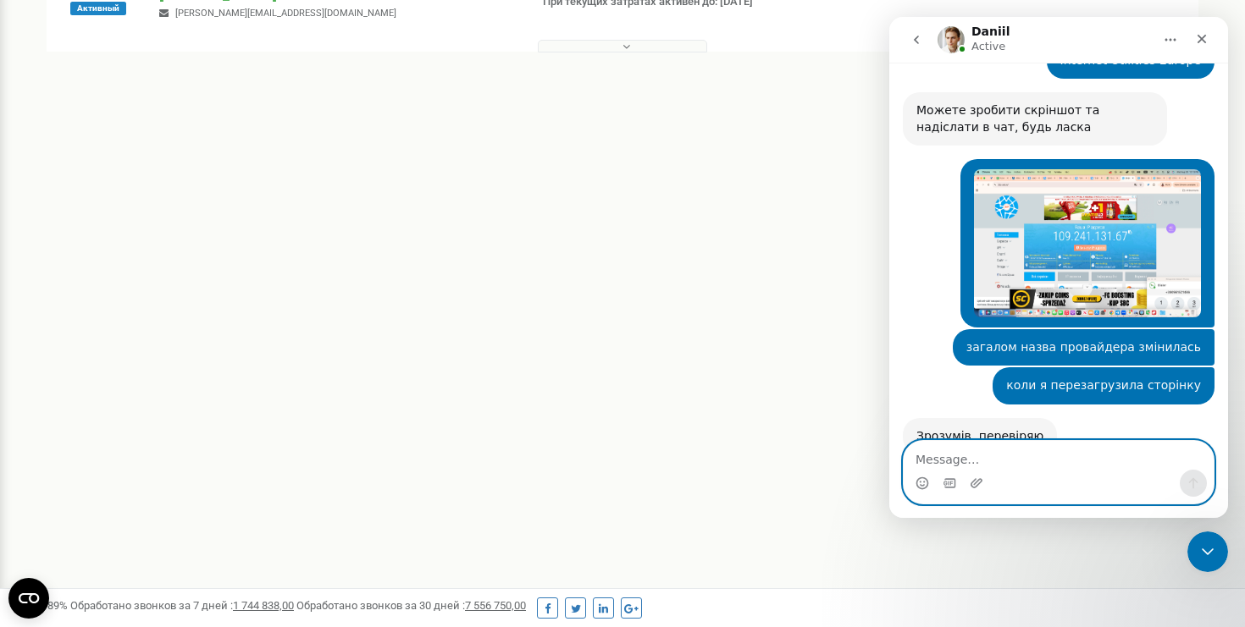
scroll to position [3269, 0]
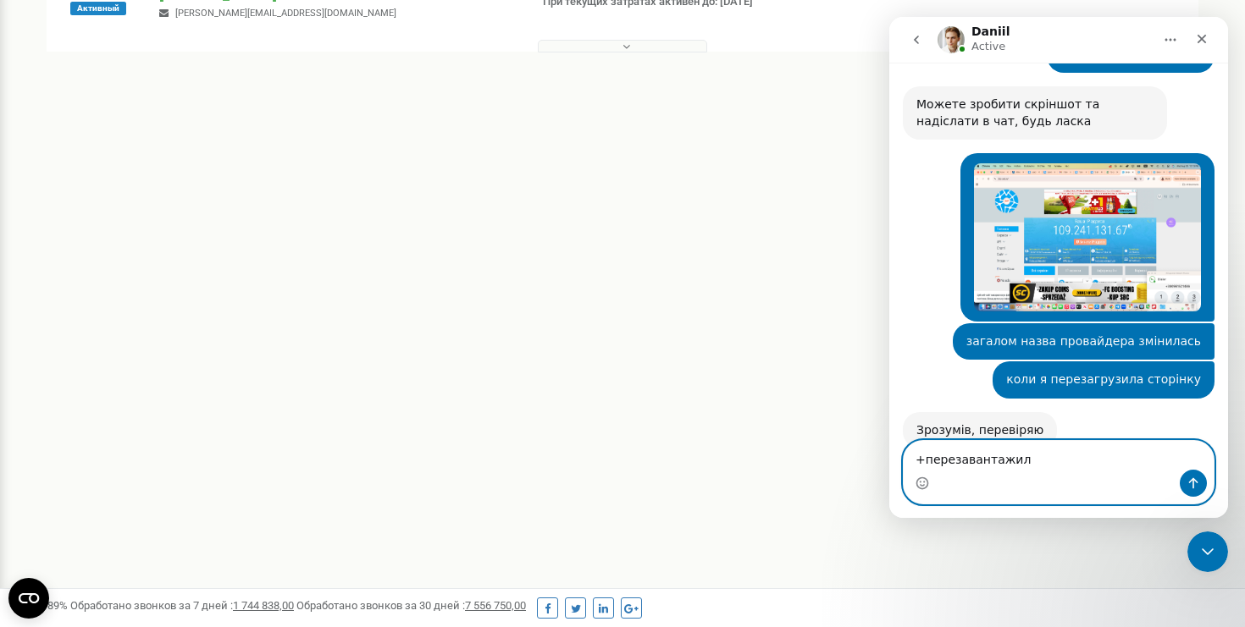
type textarea "+перезавантажила"
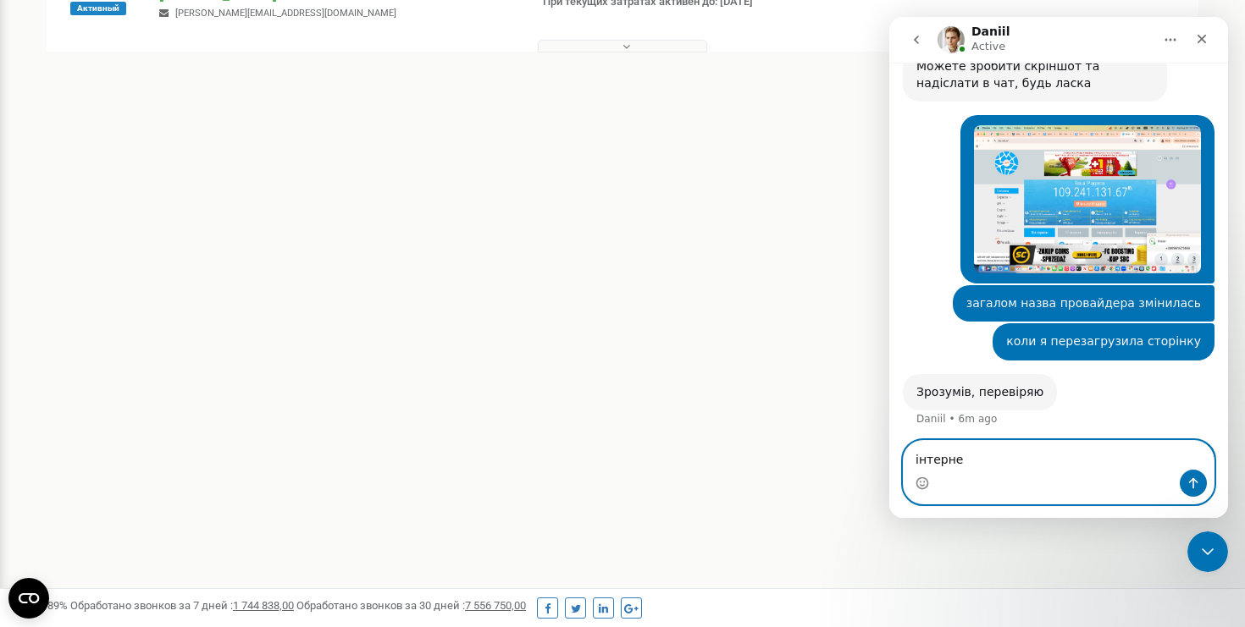
type textarea "інтернет"
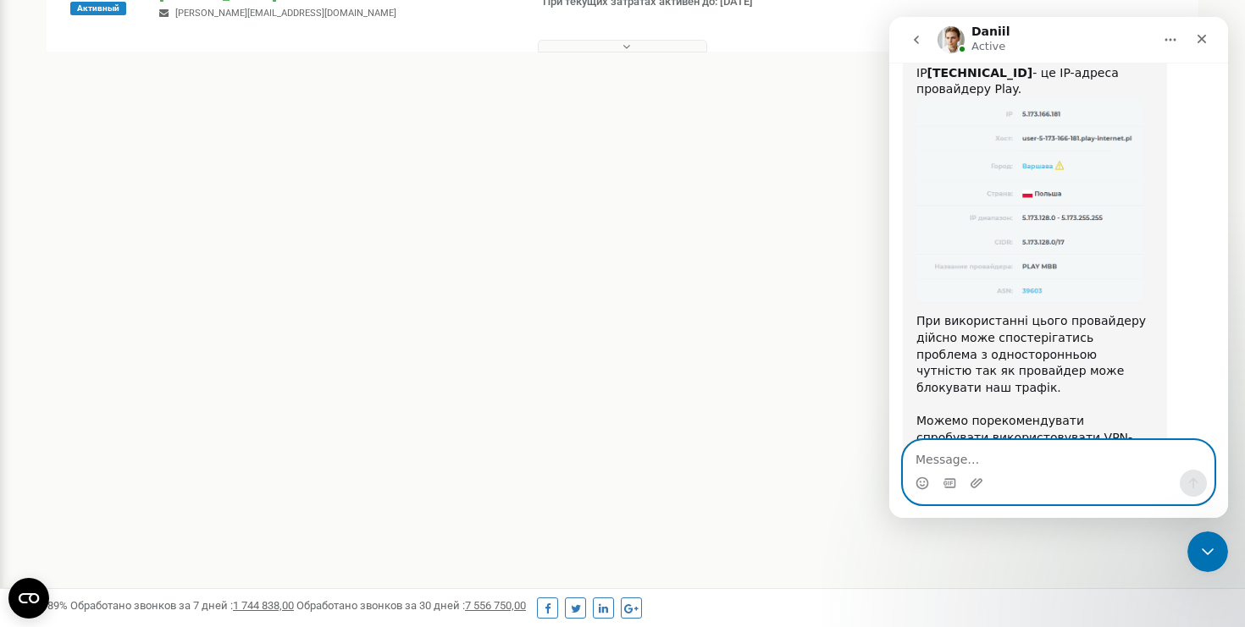
scroll to position [3988, 0]
click at [947, 453] on textarea "Message…" at bounding box center [1058, 455] width 310 height 29
type textarea "В"
type textarea "з"
type textarea "р"
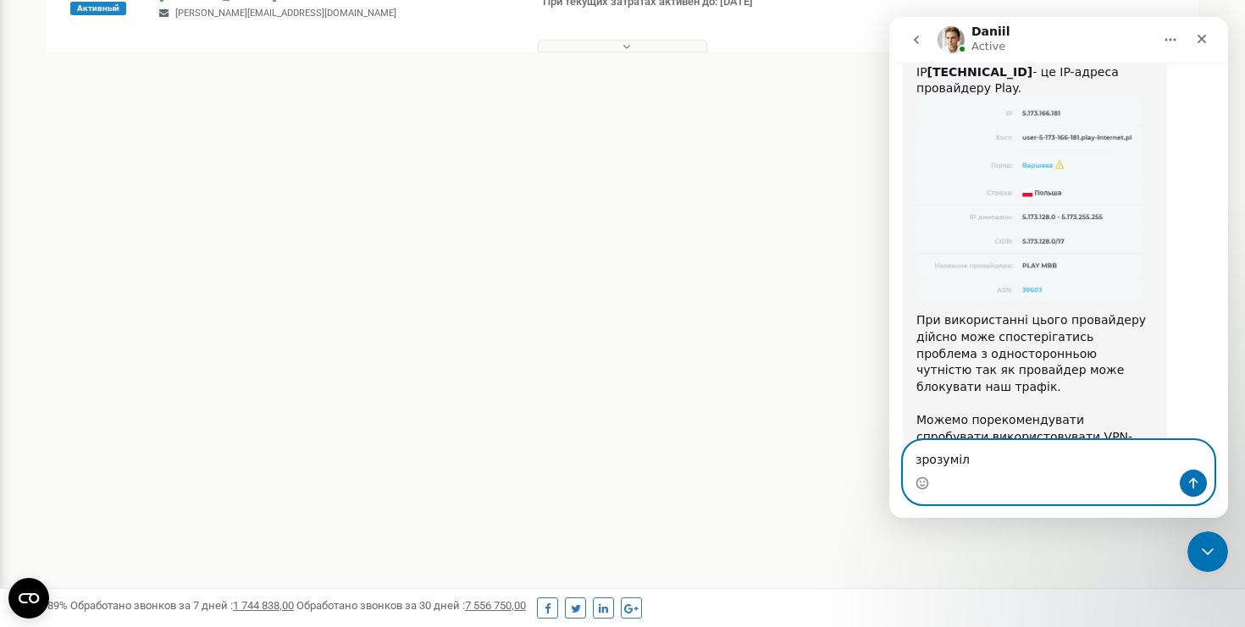
type textarea "зрозуміла"
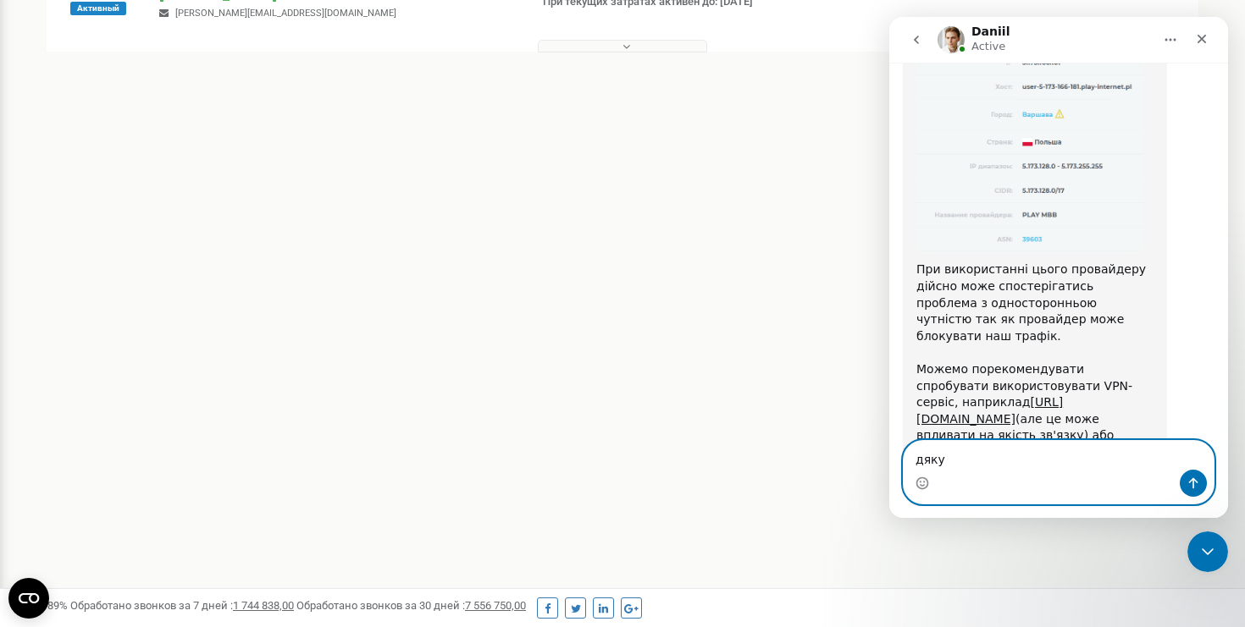
type textarea "дякую"
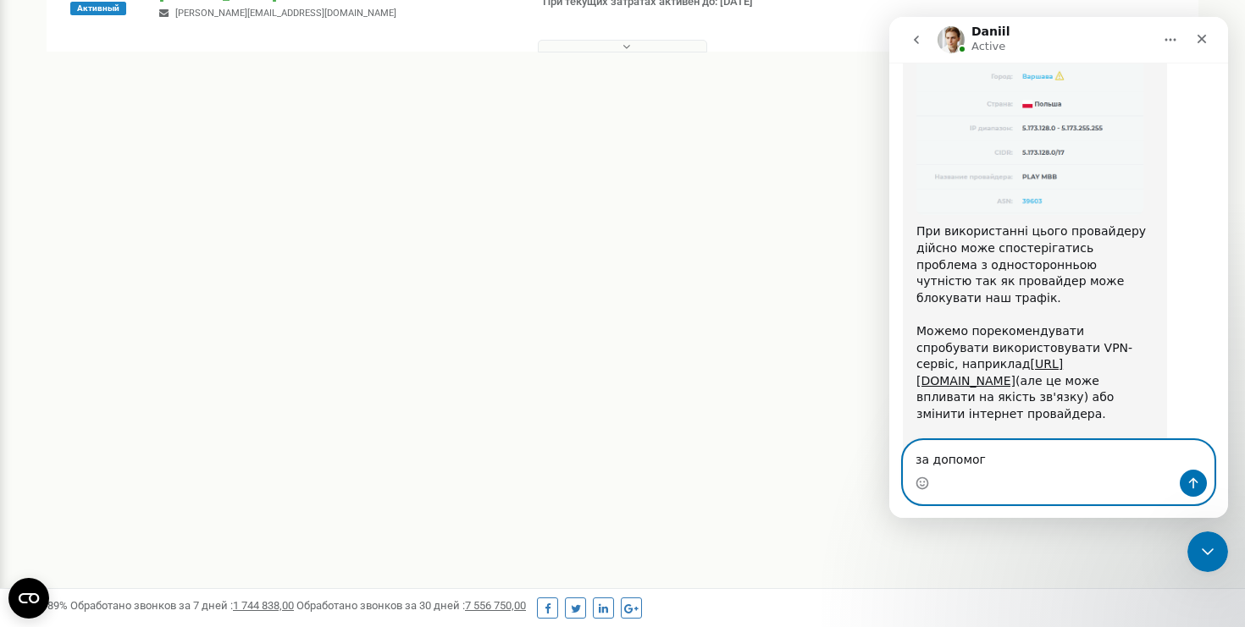
type textarea "за допомогу"
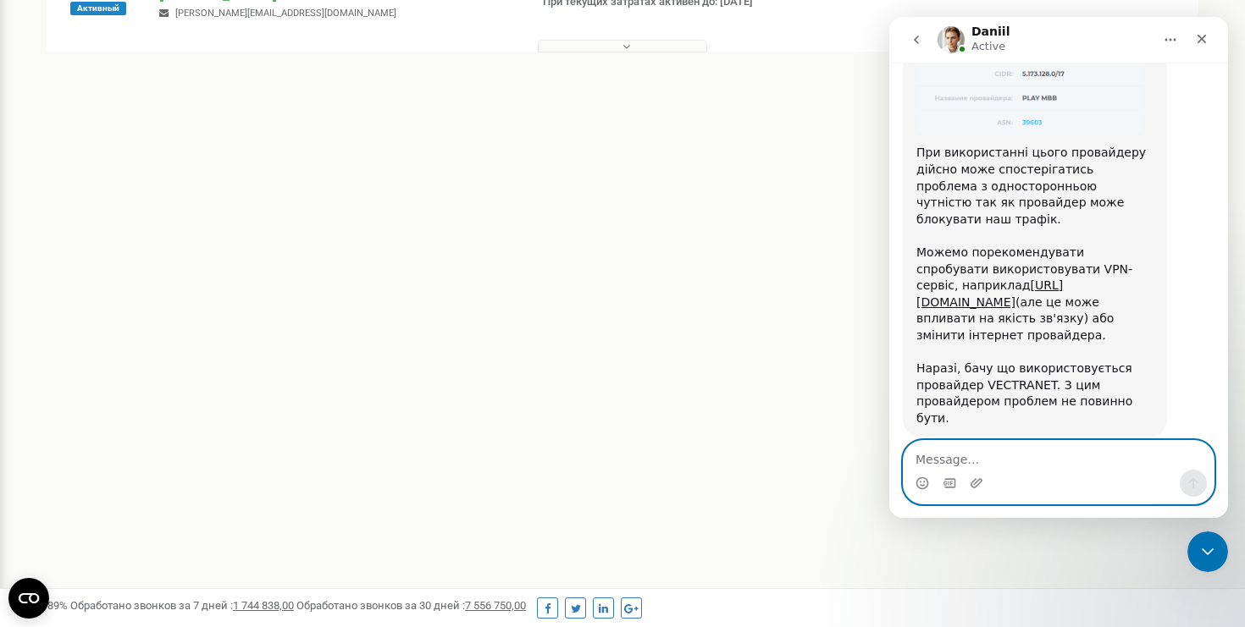
scroll to position [4183, 0]
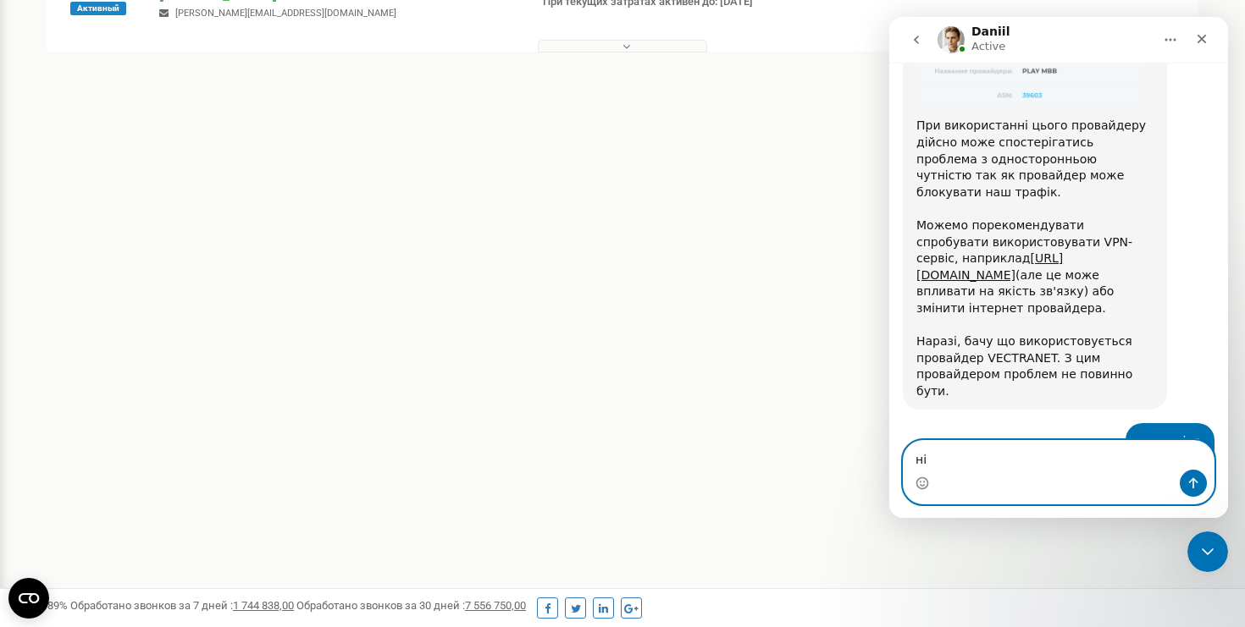
type textarea "н"
type textarea "в"
type textarea "поки немає питань!"
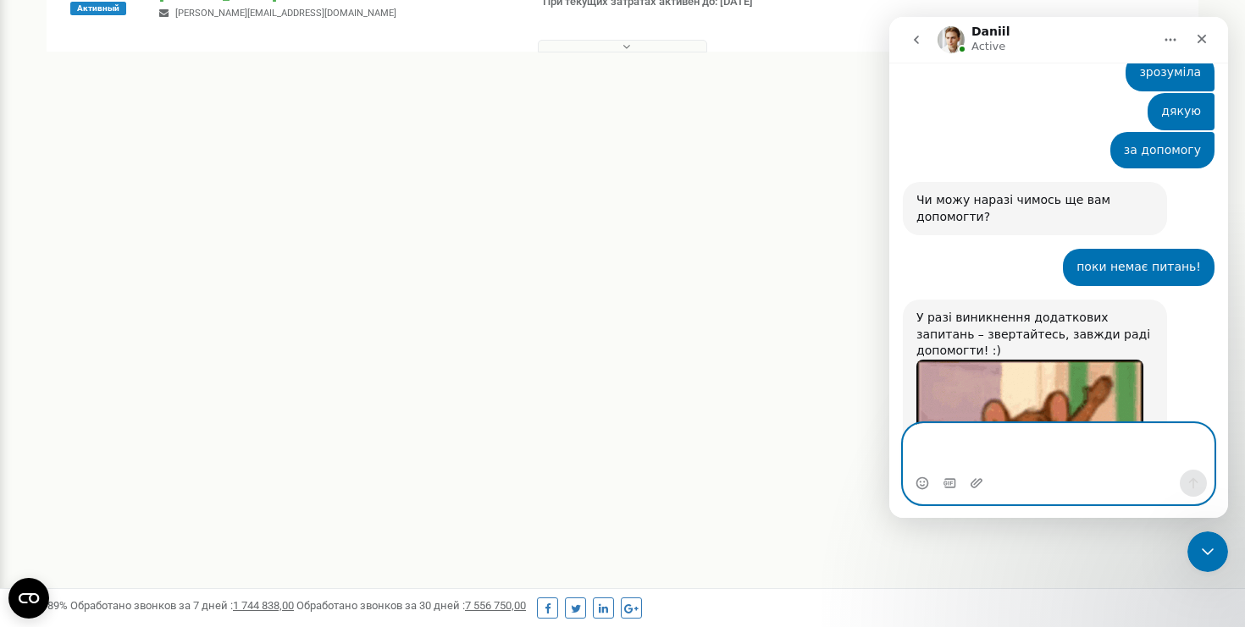
scroll to position [4569, 0]
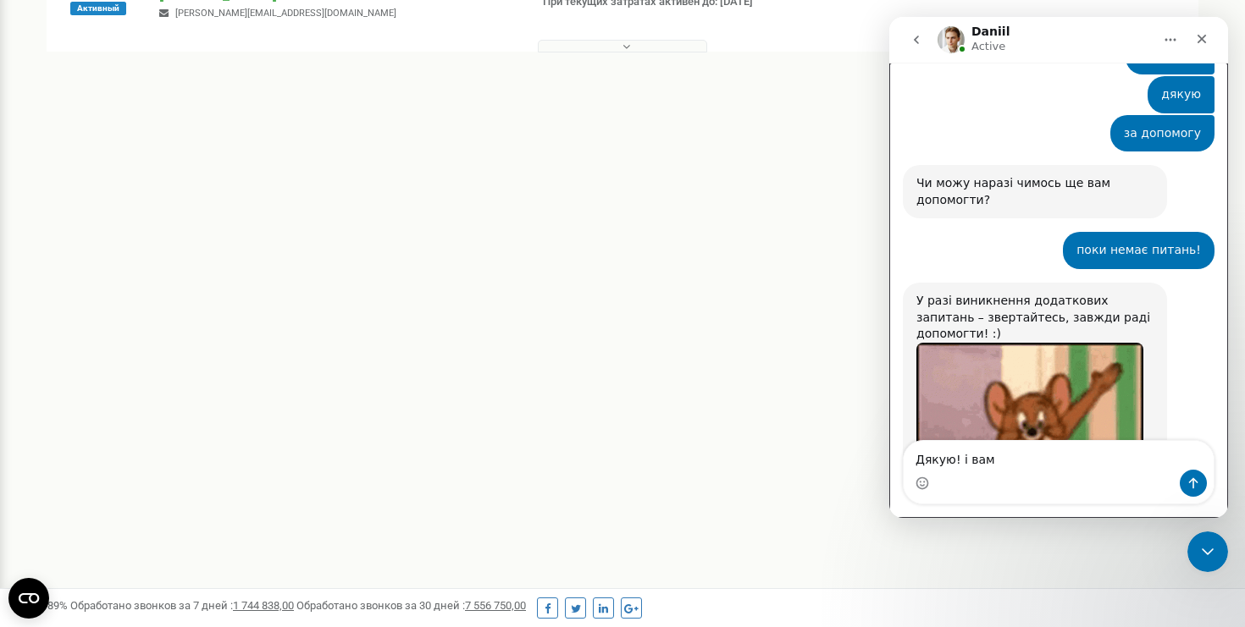
click at [923, 490] on div "Intercom messenger" at bounding box center [922, 483] width 14 height 27
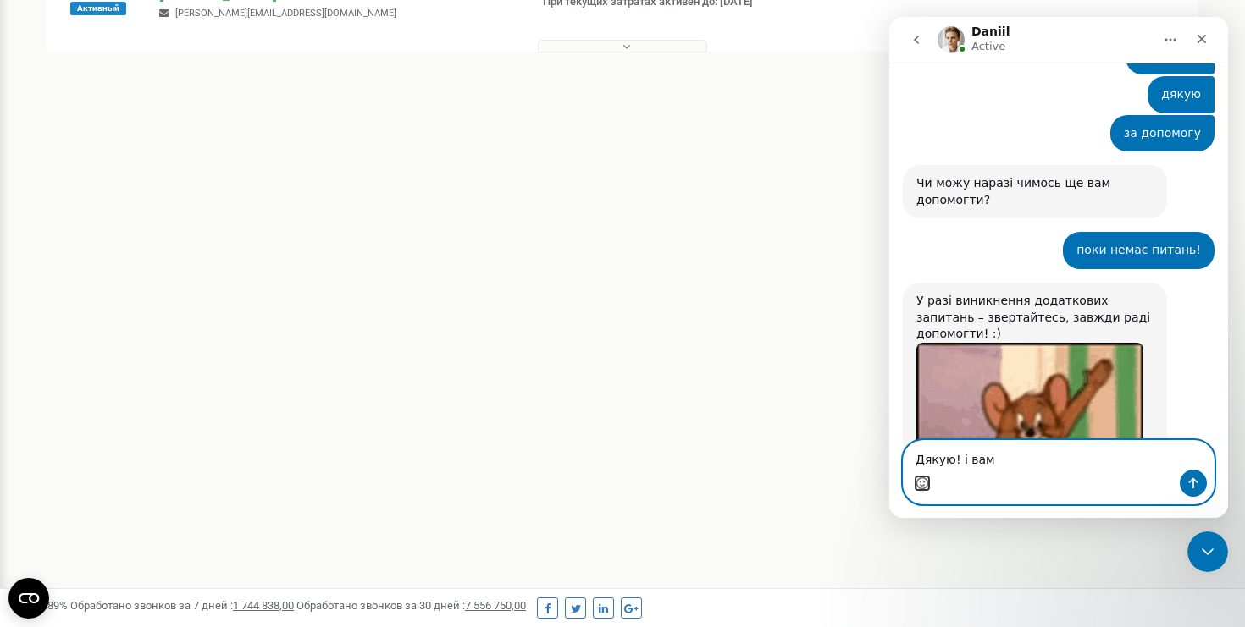
click at [921, 489] on circle "Emoji picker" at bounding box center [921, 483] width 11 height 11
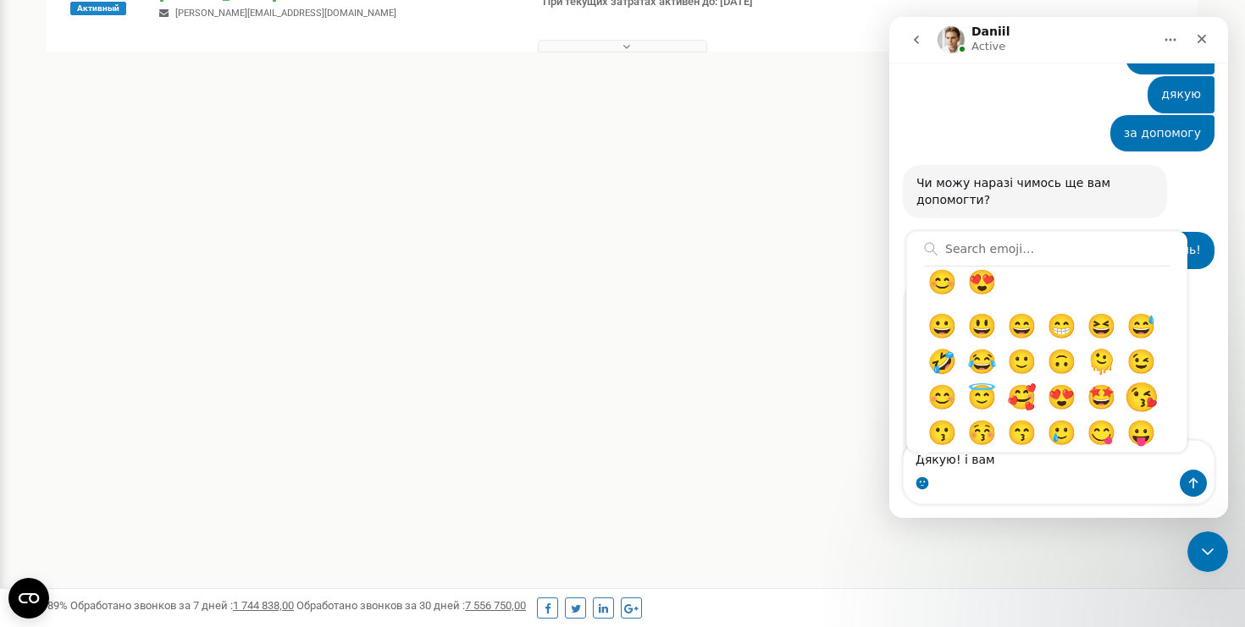
scroll to position [115, 0]
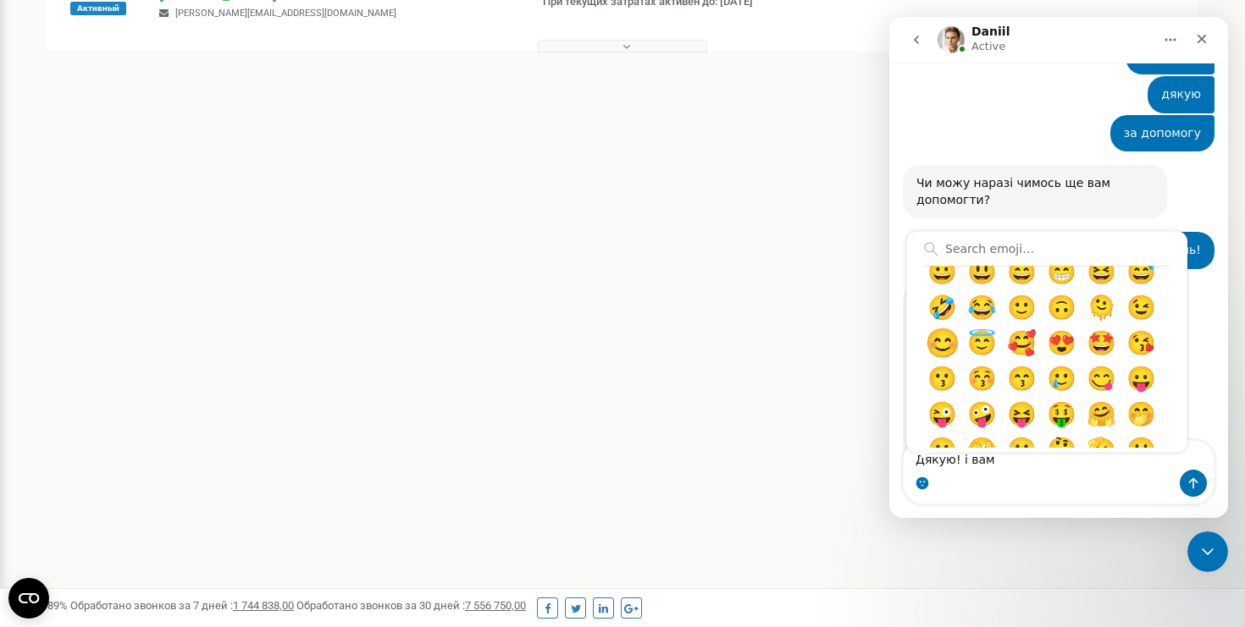
type textarea "Дякую! і вам 😊"
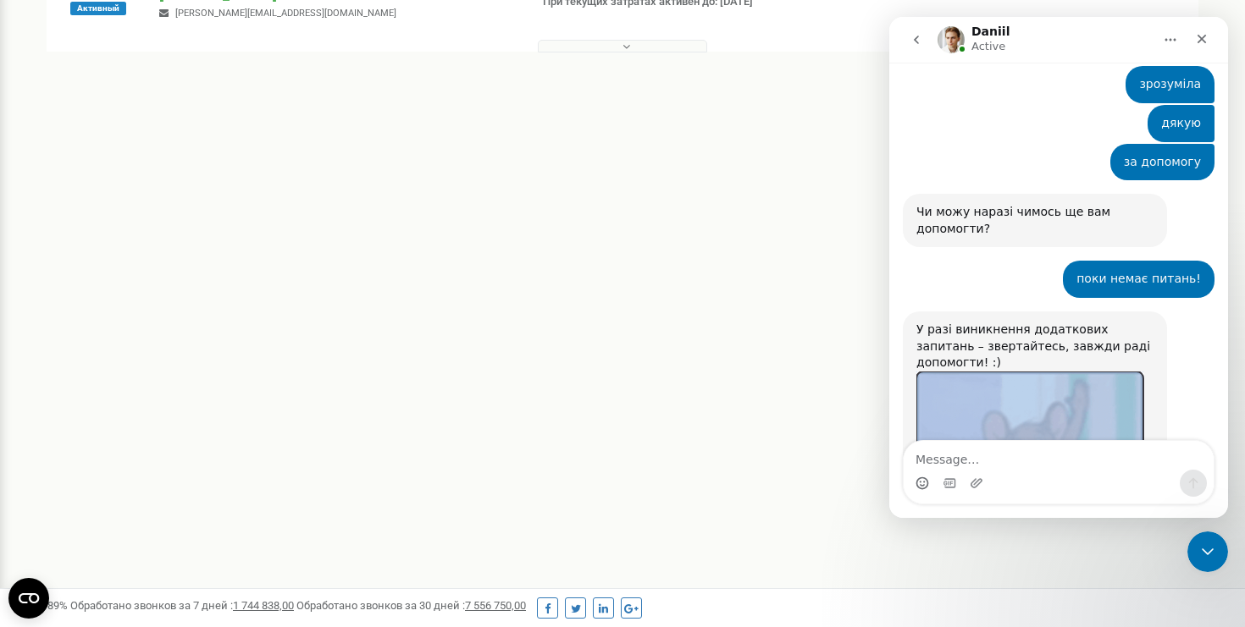
scroll to position [4541, 0]
click at [1063, 416] on icon "Scroll to bottom" at bounding box center [1058, 415] width 15 height 15
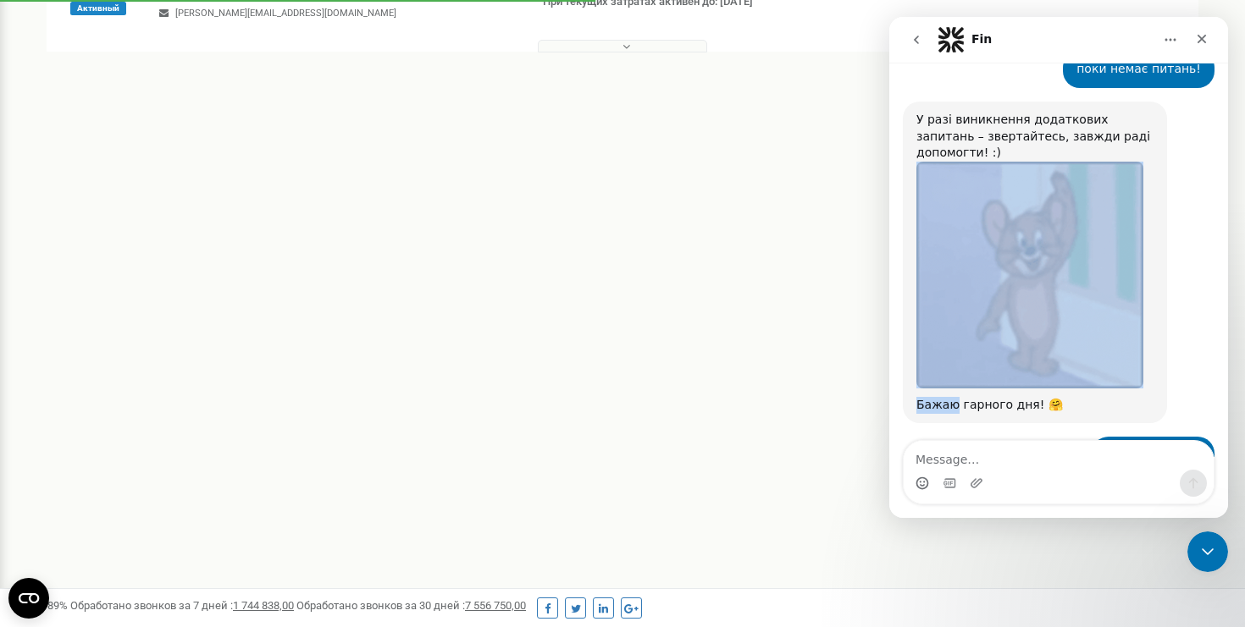
scroll to position [4771, 0]
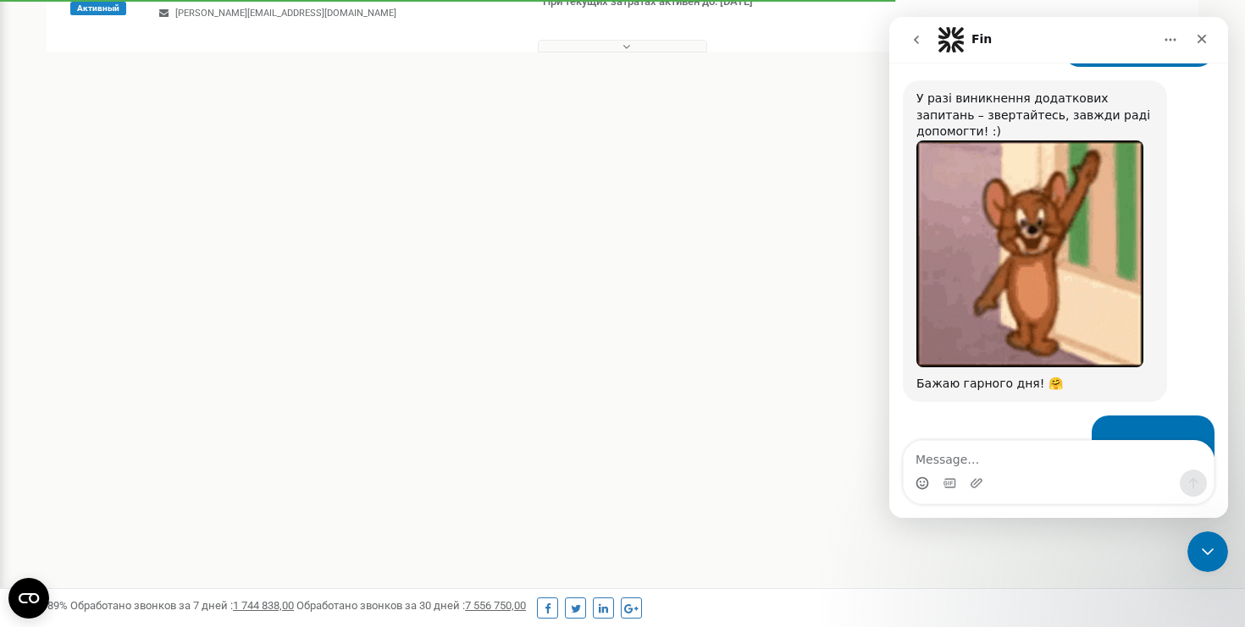
click at [1107, 601] on span "Amazing" at bounding box center [1100, 616] width 30 height 30
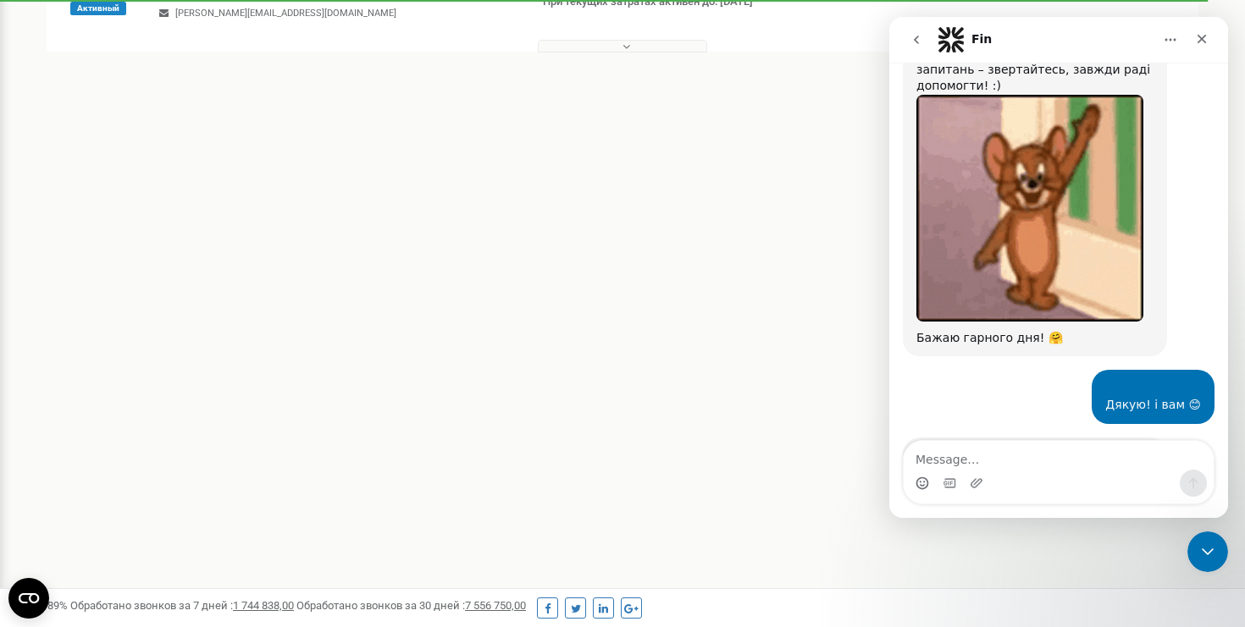
type textarea "thanks"
